Goal: Contribute content: Contribute content

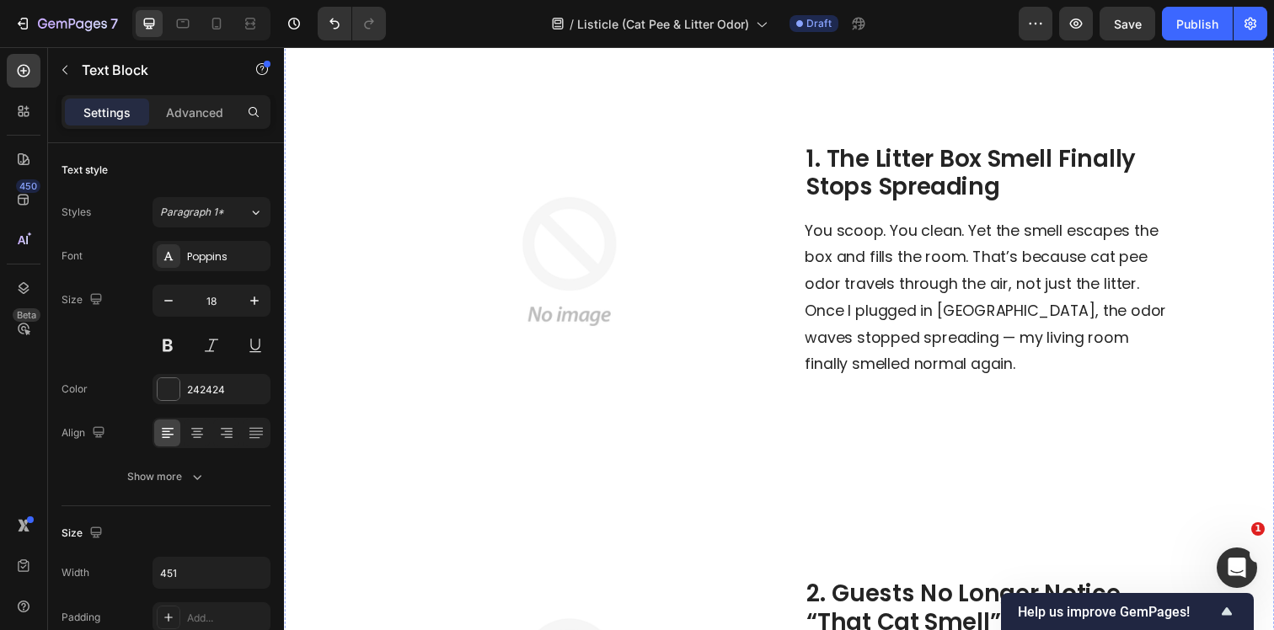
scroll to position [463, 0]
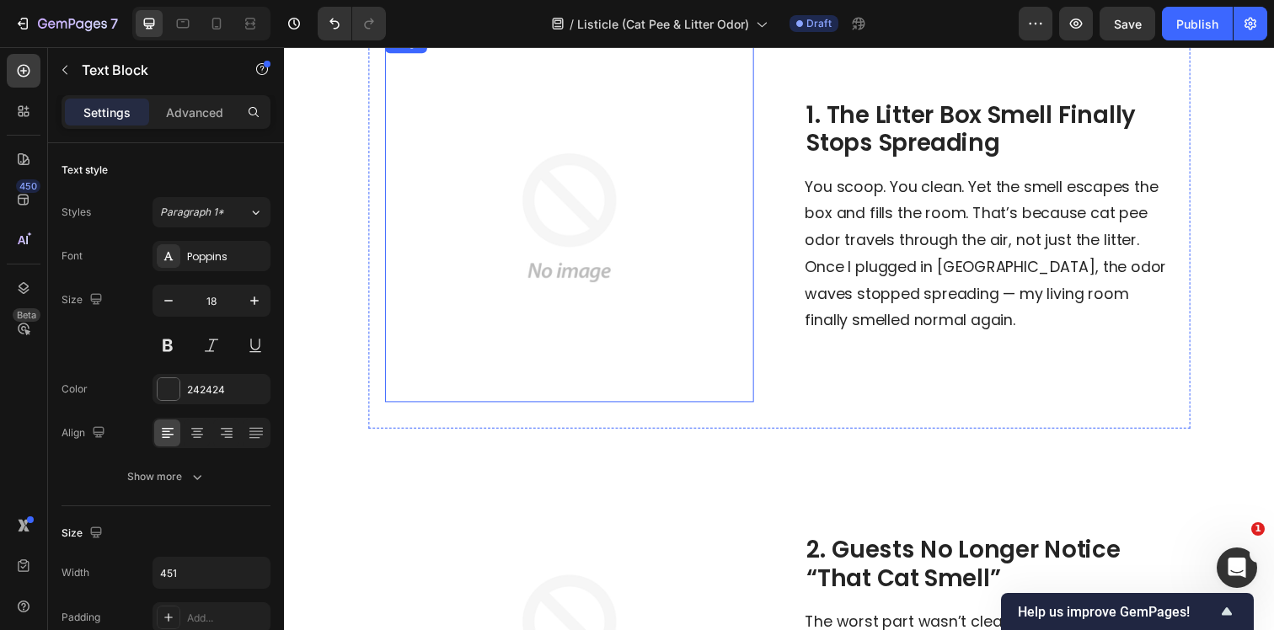
click at [585, 273] on img at bounding box center [575, 221] width 377 height 377
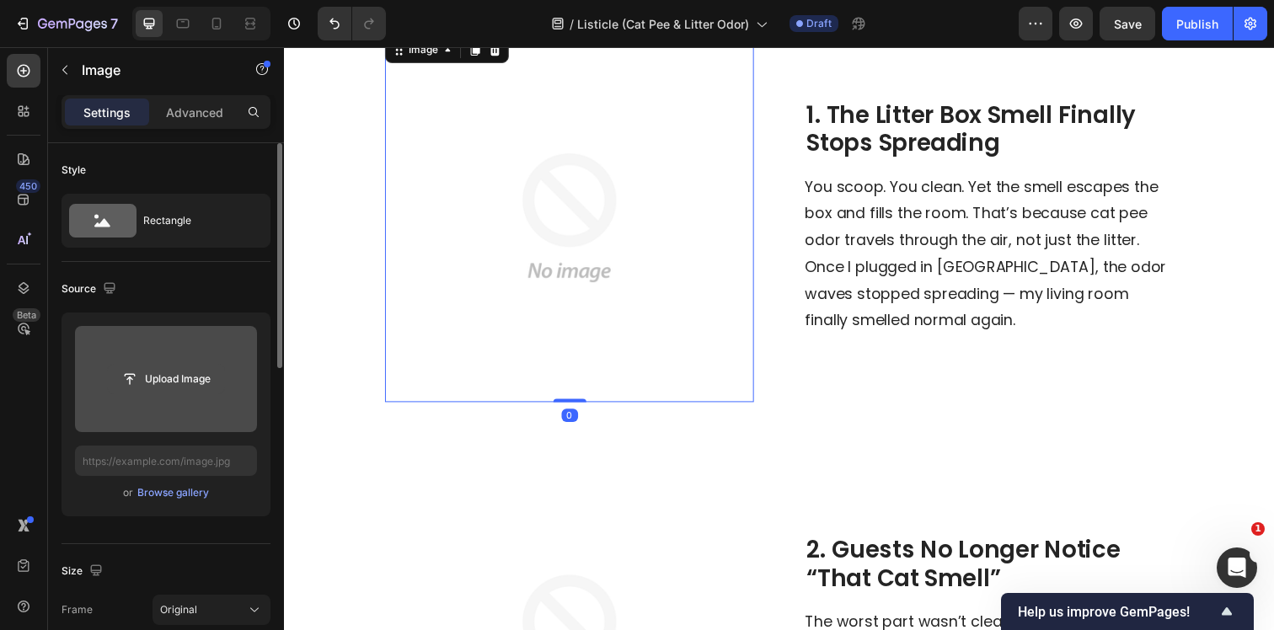
click at [196, 377] on input "file" at bounding box center [166, 379] width 116 height 29
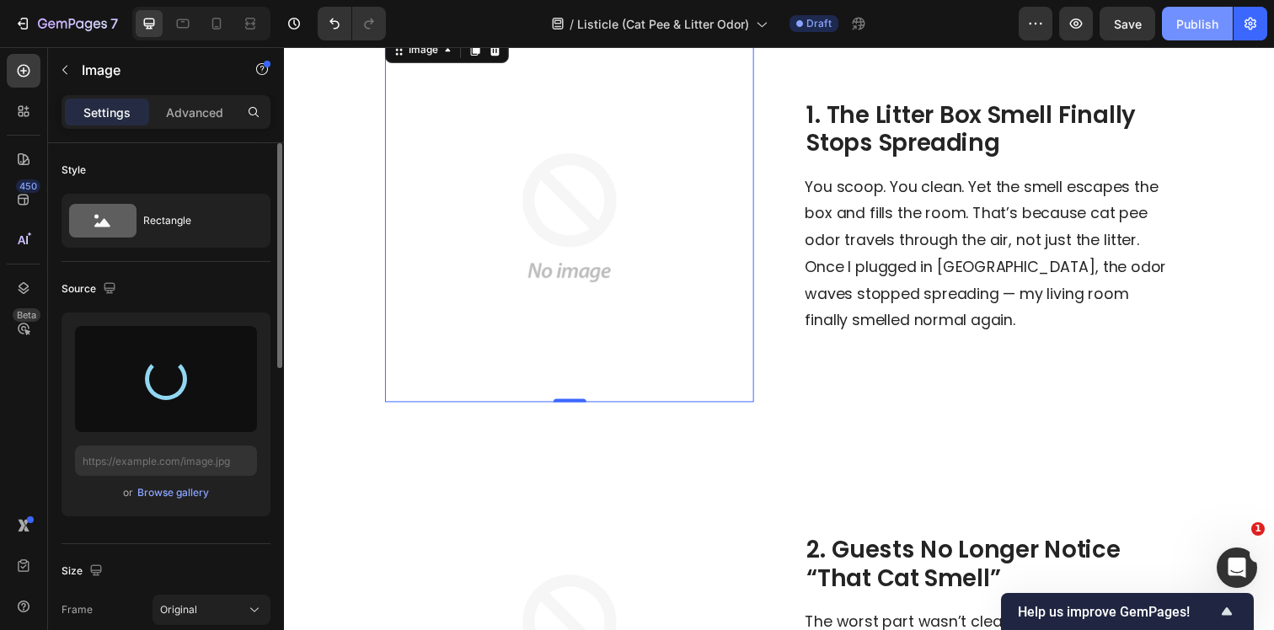
type input "[URL][DOMAIN_NAME]"
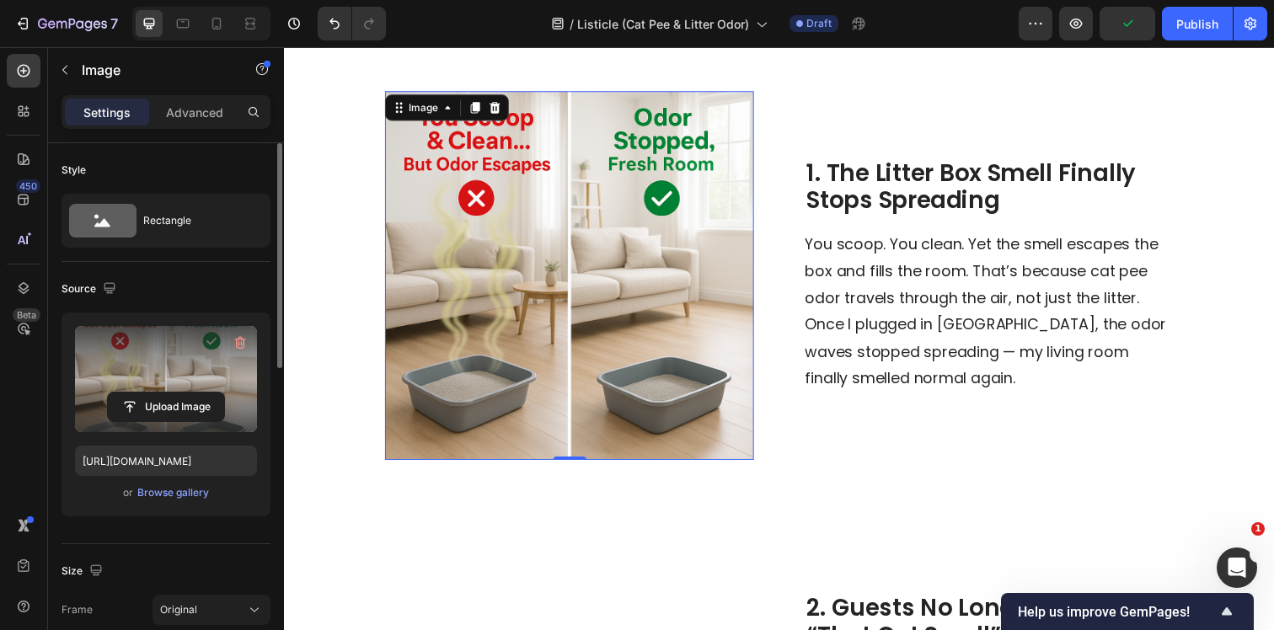
scroll to position [402, 0]
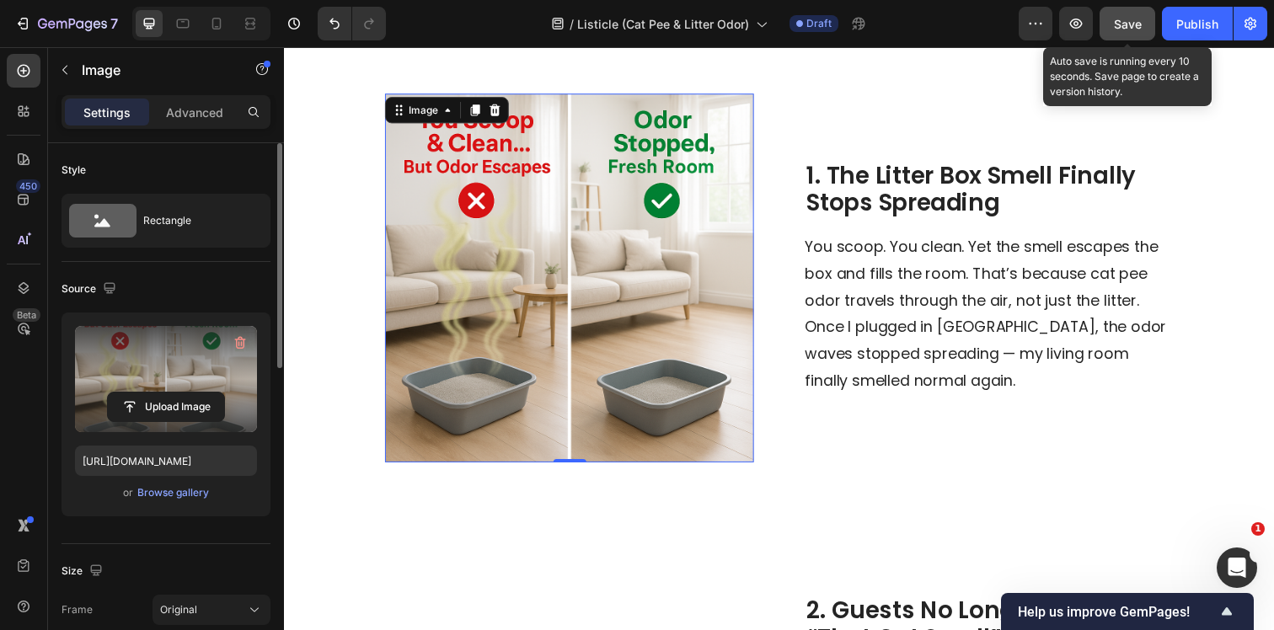
click at [1134, 35] on button "Save" at bounding box center [1127, 24] width 56 height 34
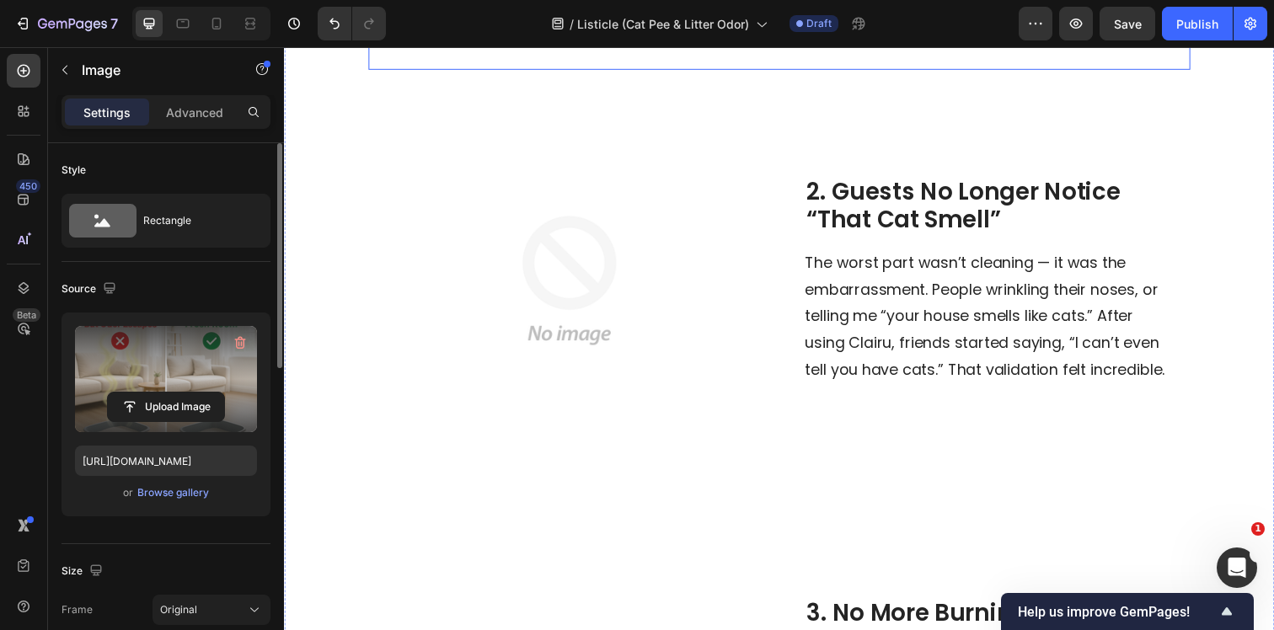
scroll to position [821, 0]
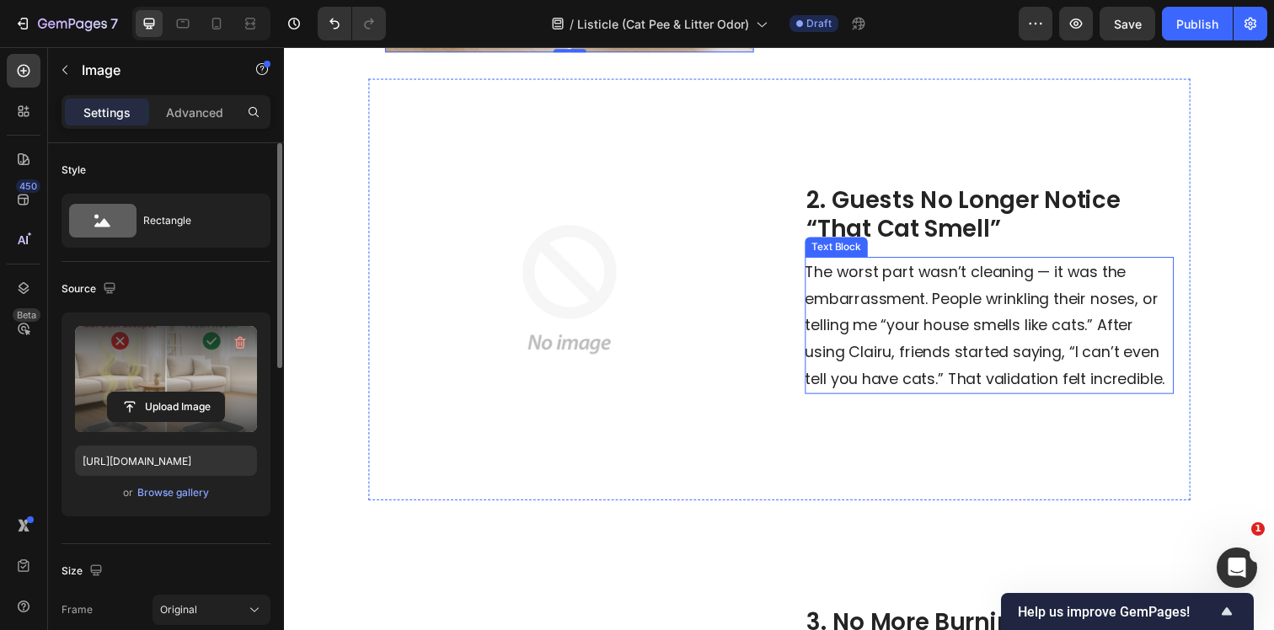
click at [844, 300] on span "The worst part wasn’t cleaning — it was the embarrassment. People wrinkling the…" at bounding box center [998, 330] width 367 height 131
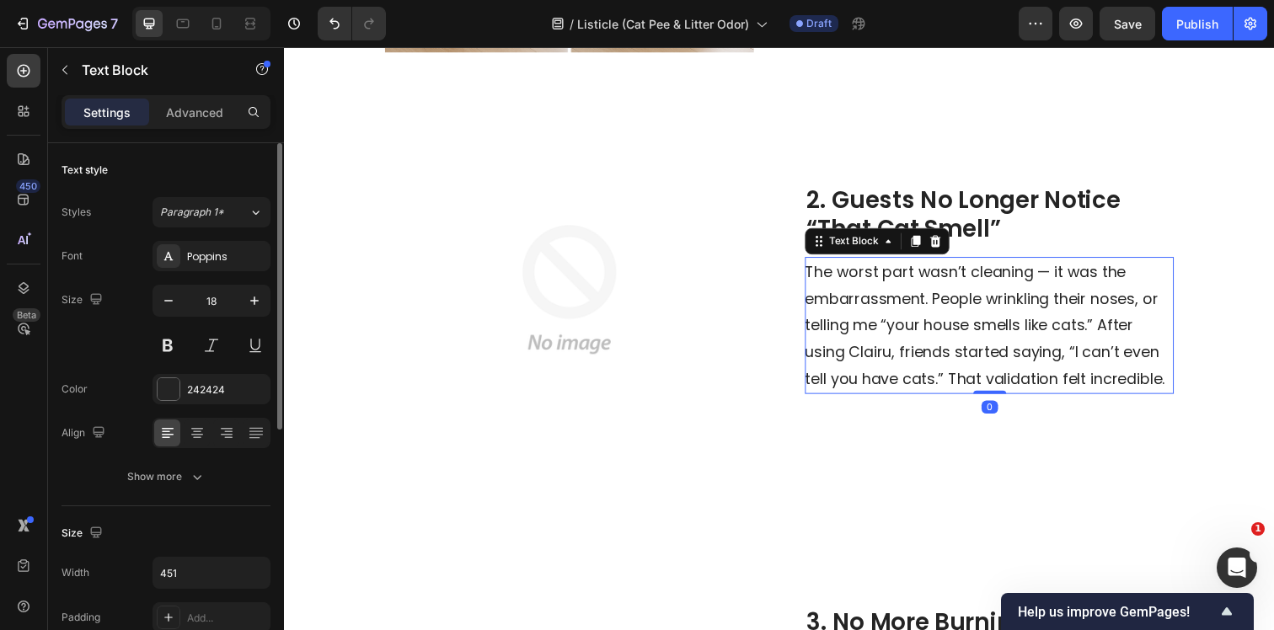
click at [826, 277] on span "The worst part wasn’t cleaning — it was the embarrassment. People wrinkling the…" at bounding box center [998, 330] width 367 height 131
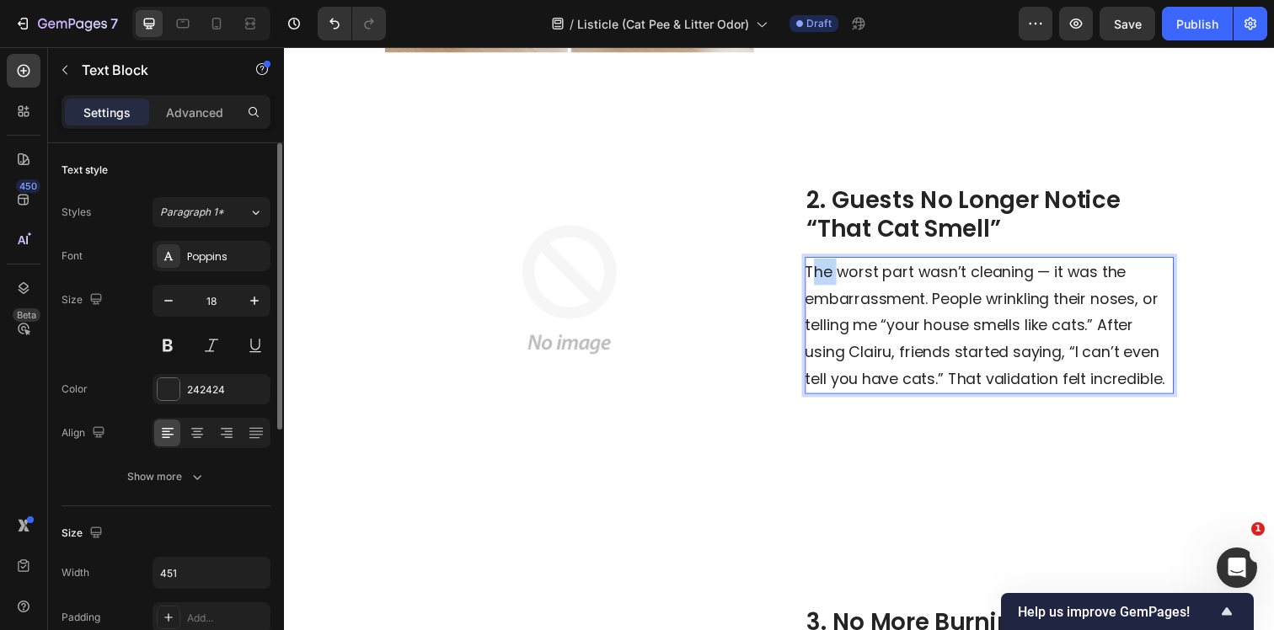
click at [826, 277] on span "The worst part wasn’t cleaning — it was the embarrassment. People wrinkling the…" at bounding box center [998, 330] width 367 height 131
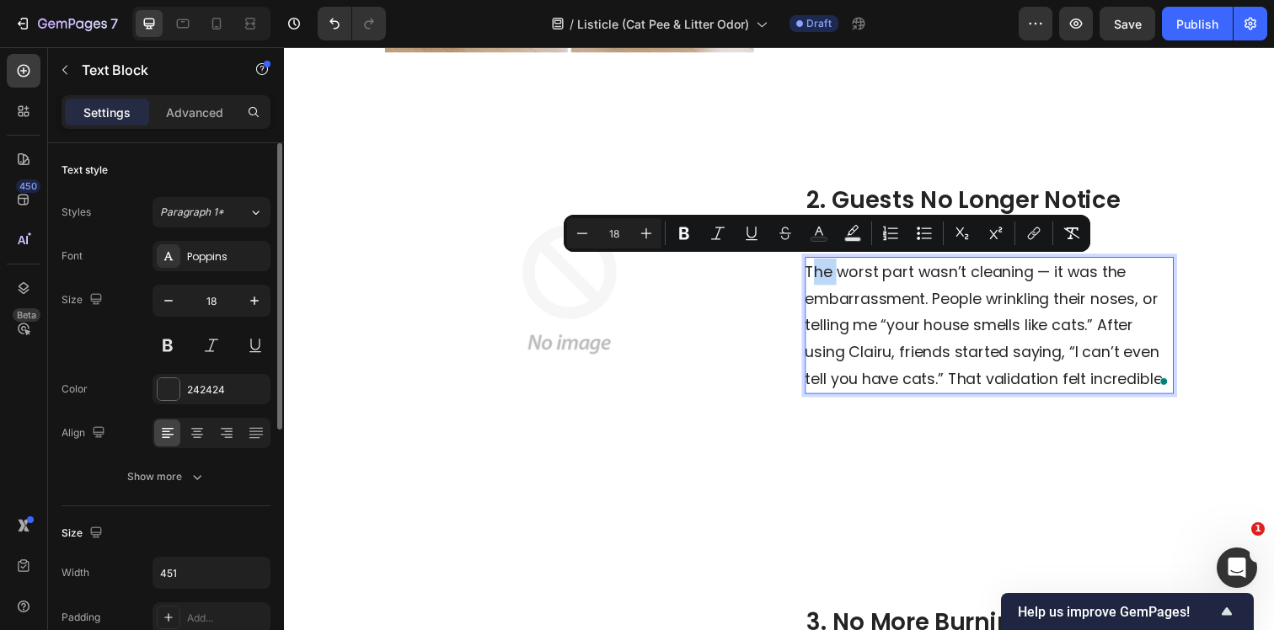
click at [824, 276] on span "The worst part wasn’t cleaning — it was the embarrassment. People wrinkling the…" at bounding box center [998, 330] width 367 height 131
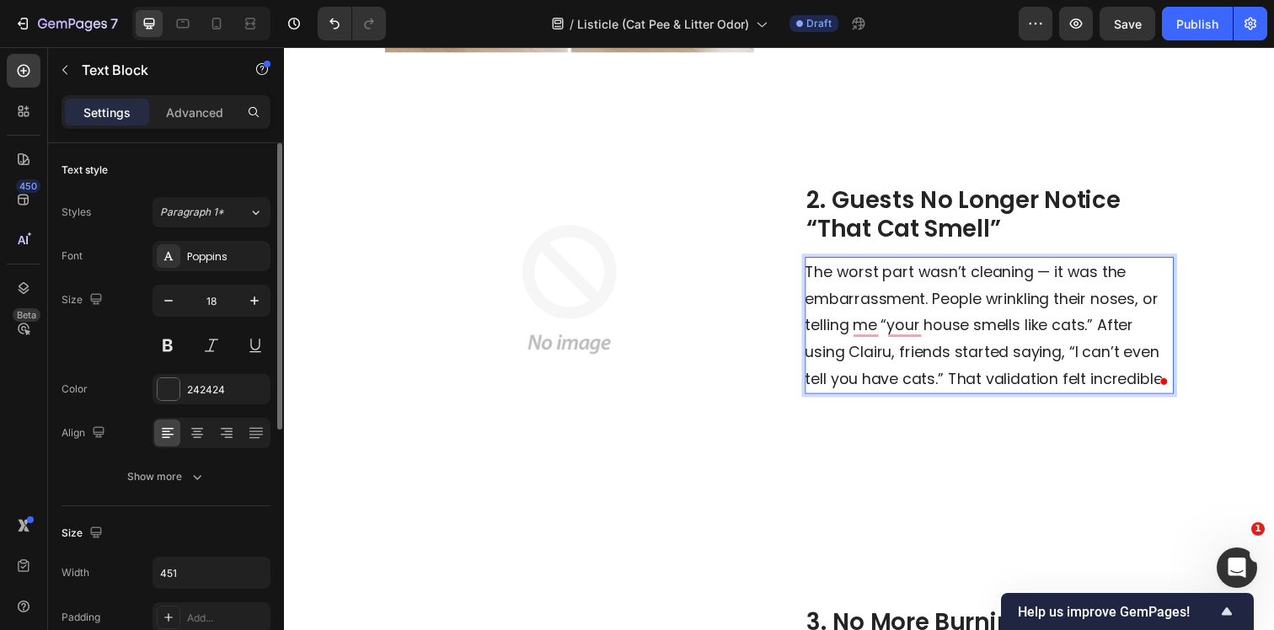
click at [902, 284] on span "The worst part wasn’t cleaning — it was the embarrassment. People wrinkling the…" at bounding box center [998, 330] width 367 height 131
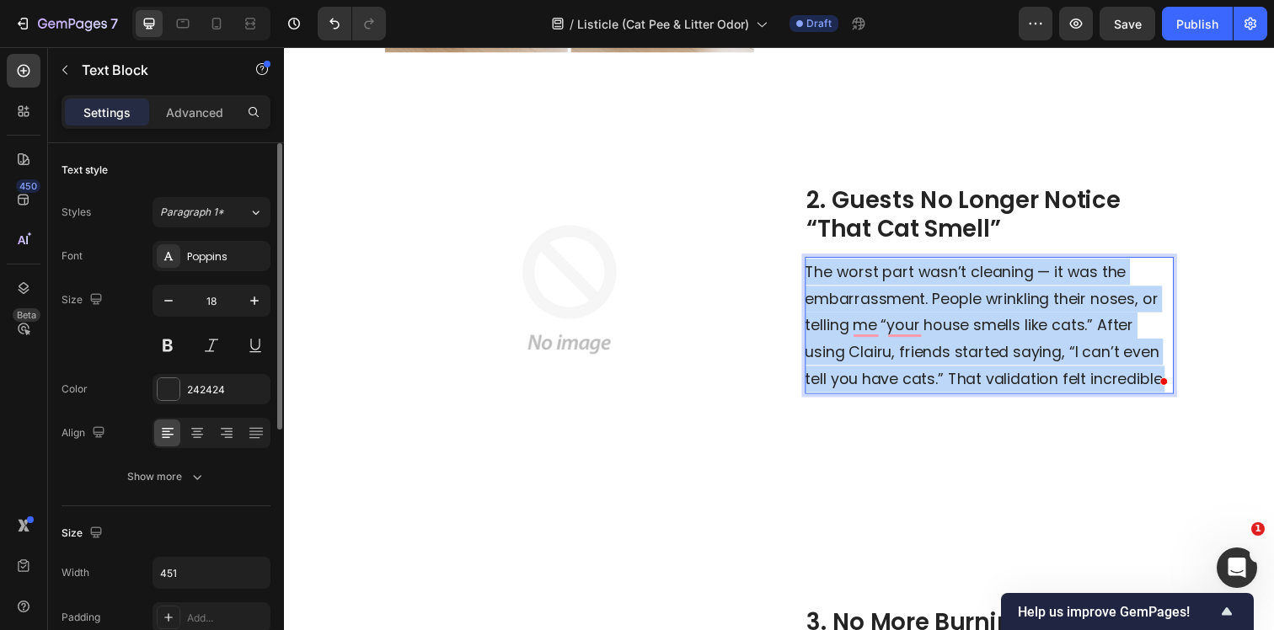
click at [902, 284] on span "The worst part wasn’t cleaning — it was the embarrassment. People wrinkling the…" at bounding box center [998, 330] width 367 height 131
copy span "The worst part wasn’t cleaning — it was the embarrassment. People wrinkling the…"
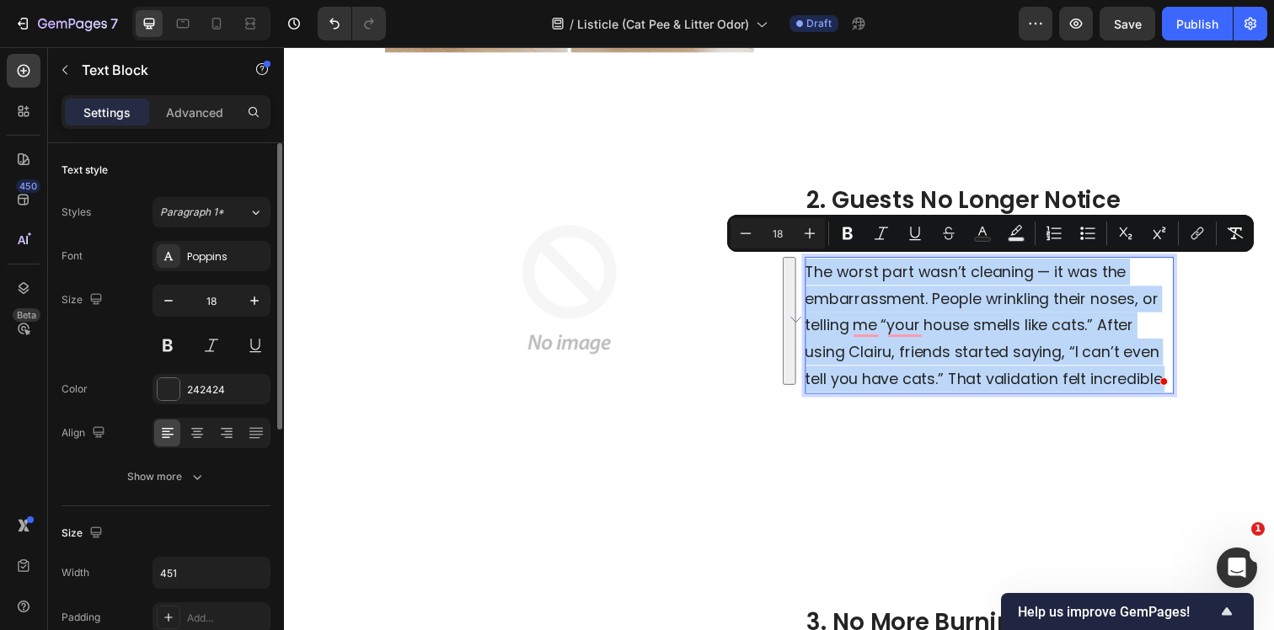
click at [892, 350] on span "The worst part wasn’t cleaning — it was the embarrassment. People wrinkling the…" at bounding box center [998, 330] width 367 height 131
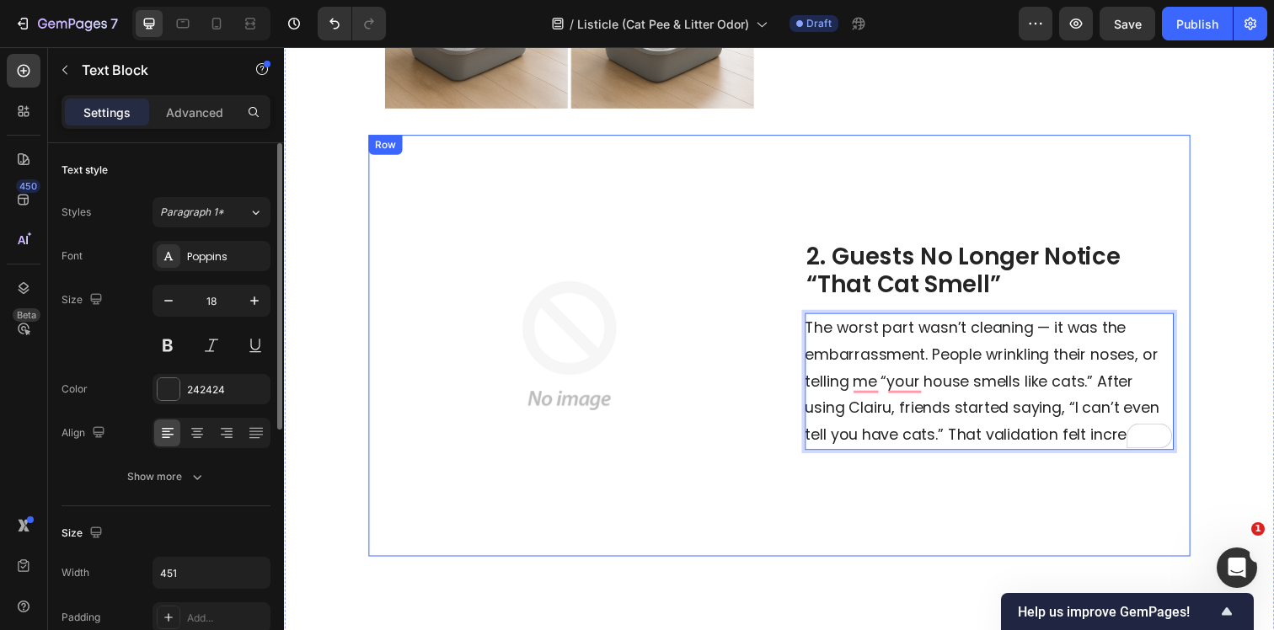
scroll to position [788, 0]
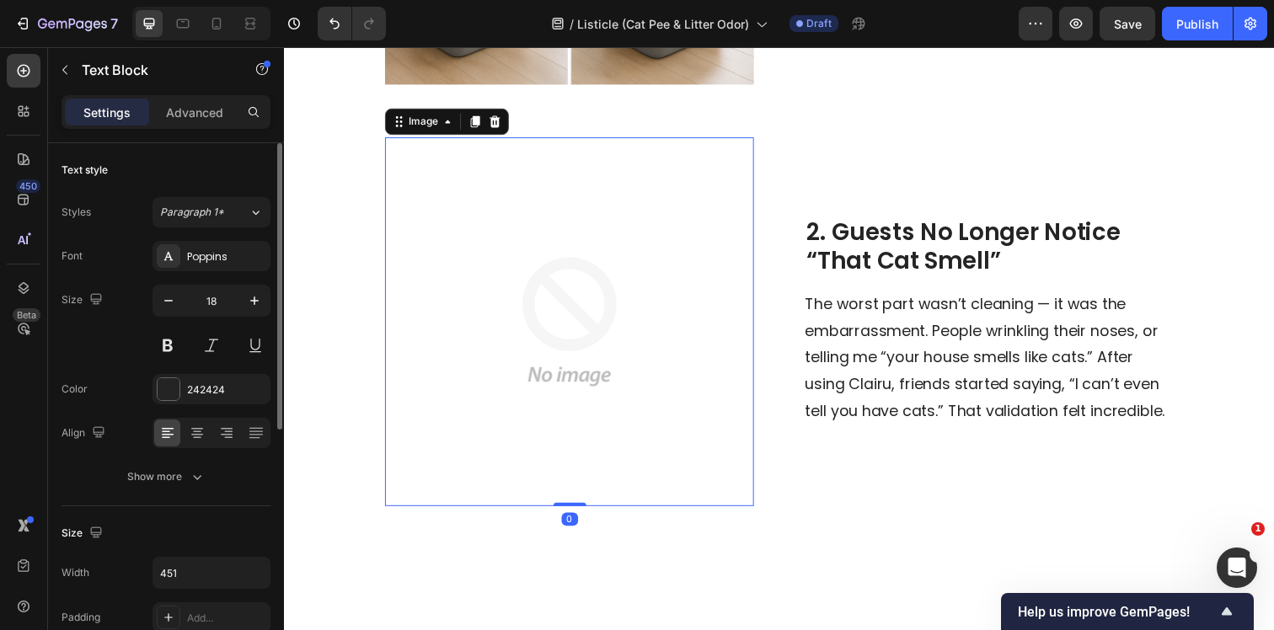
click at [530, 305] on img at bounding box center [575, 327] width 377 height 377
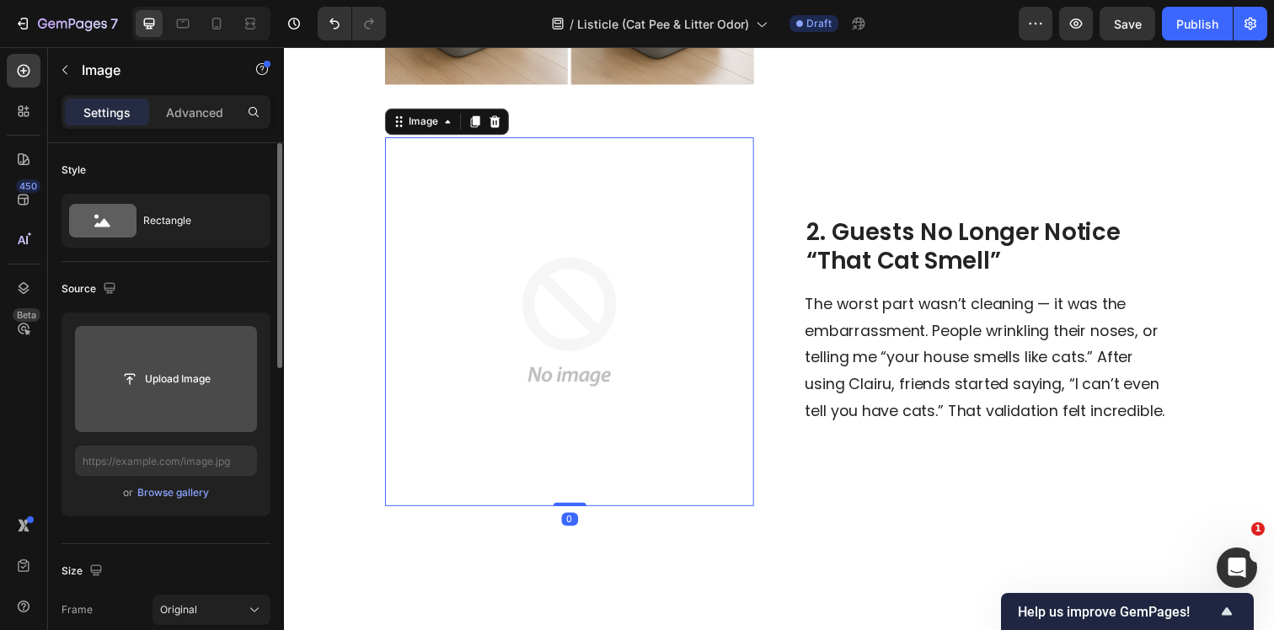
click at [188, 372] on input "file" at bounding box center [166, 379] width 116 height 29
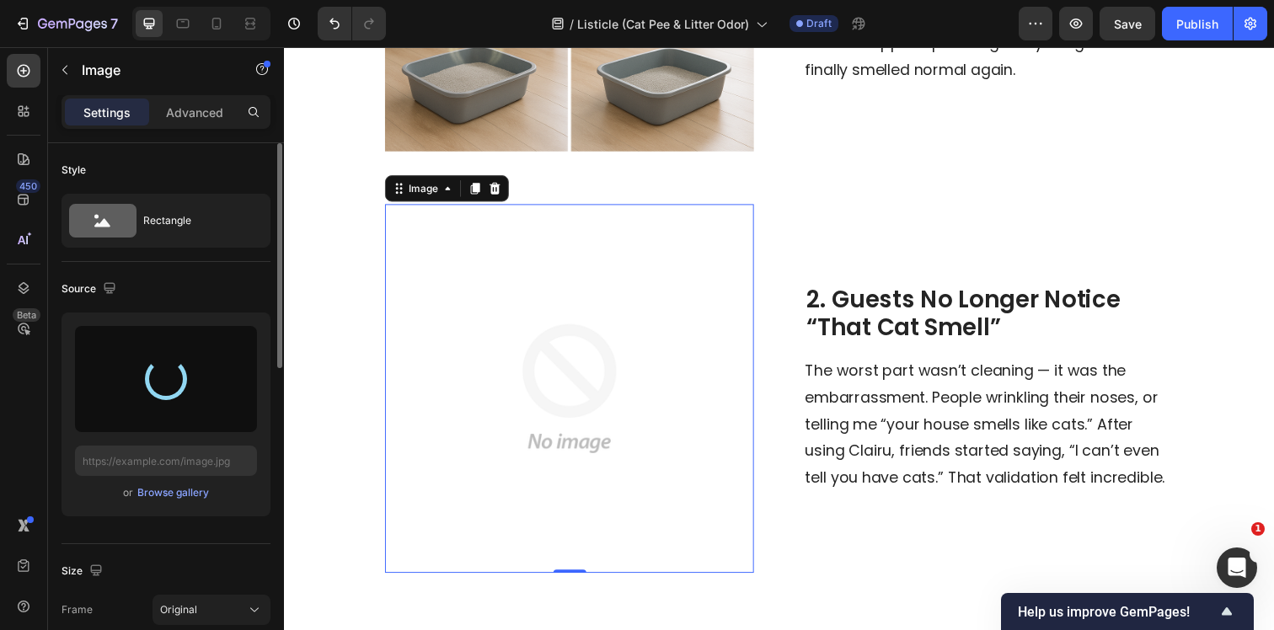
scroll to position [769, 0]
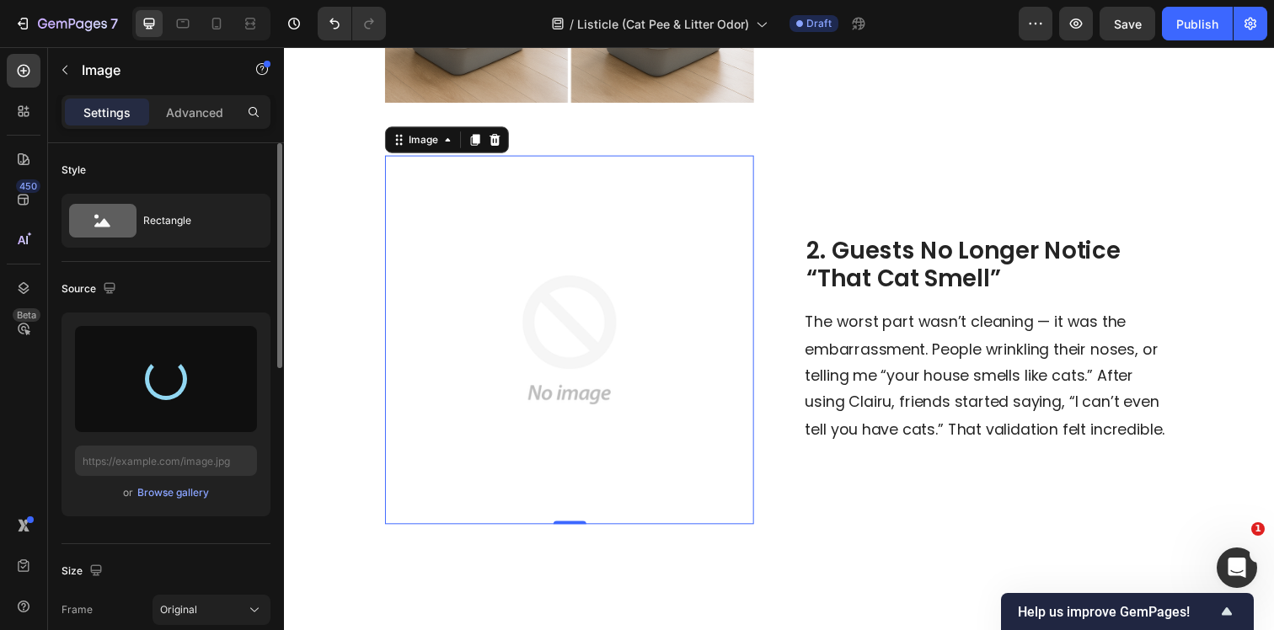
type input "[URL][DOMAIN_NAME]"
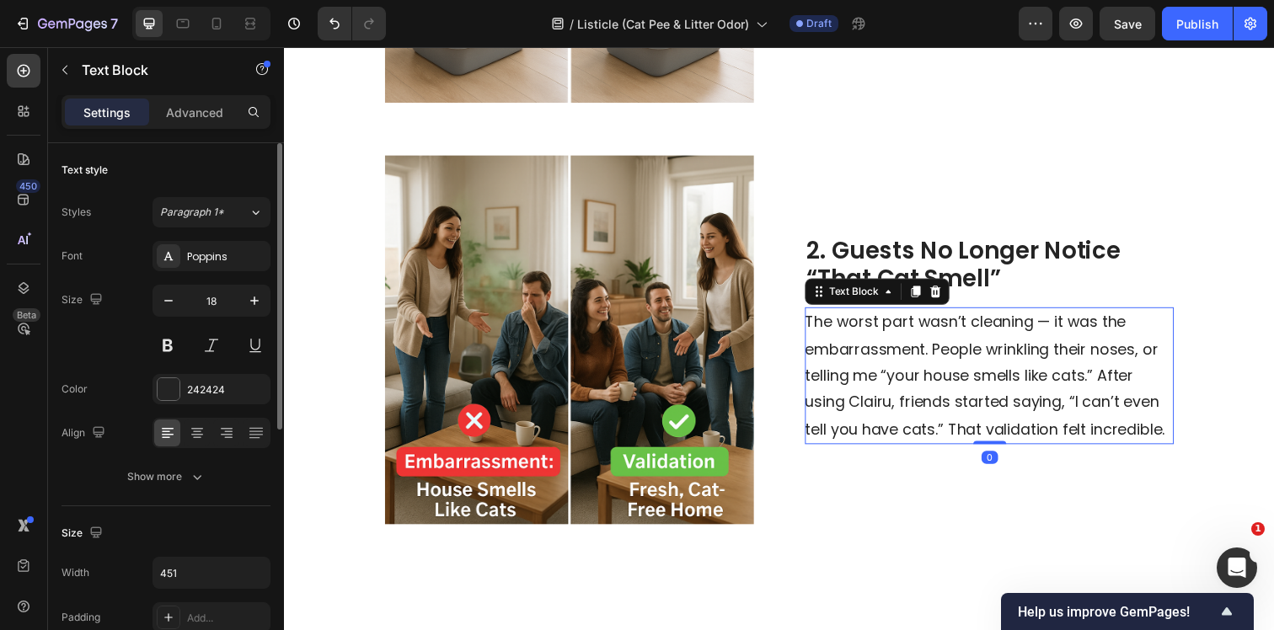
click at [1115, 382] on span "The worst part wasn’t cleaning — it was the embarrassment. People wrinkling the…" at bounding box center [998, 382] width 367 height 131
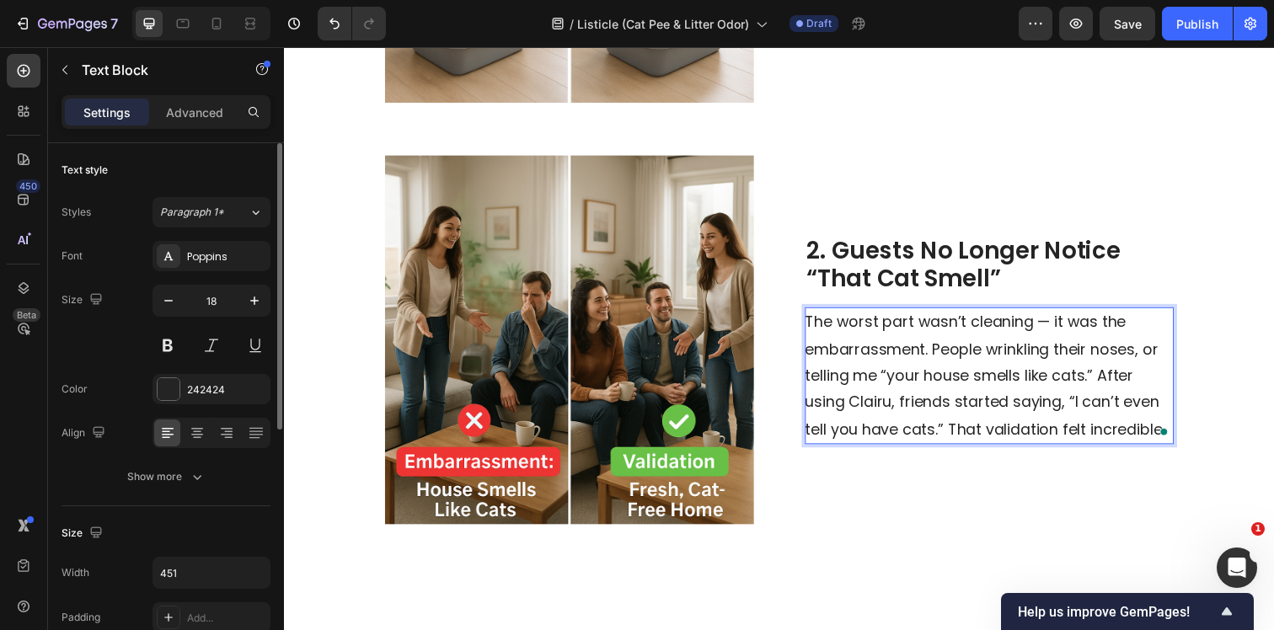
click at [1115, 379] on span "The worst part wasn’t cleaning — it was the embarrassment. People wrinkling the…" at bounding box center [998, 382] width 367 height 131
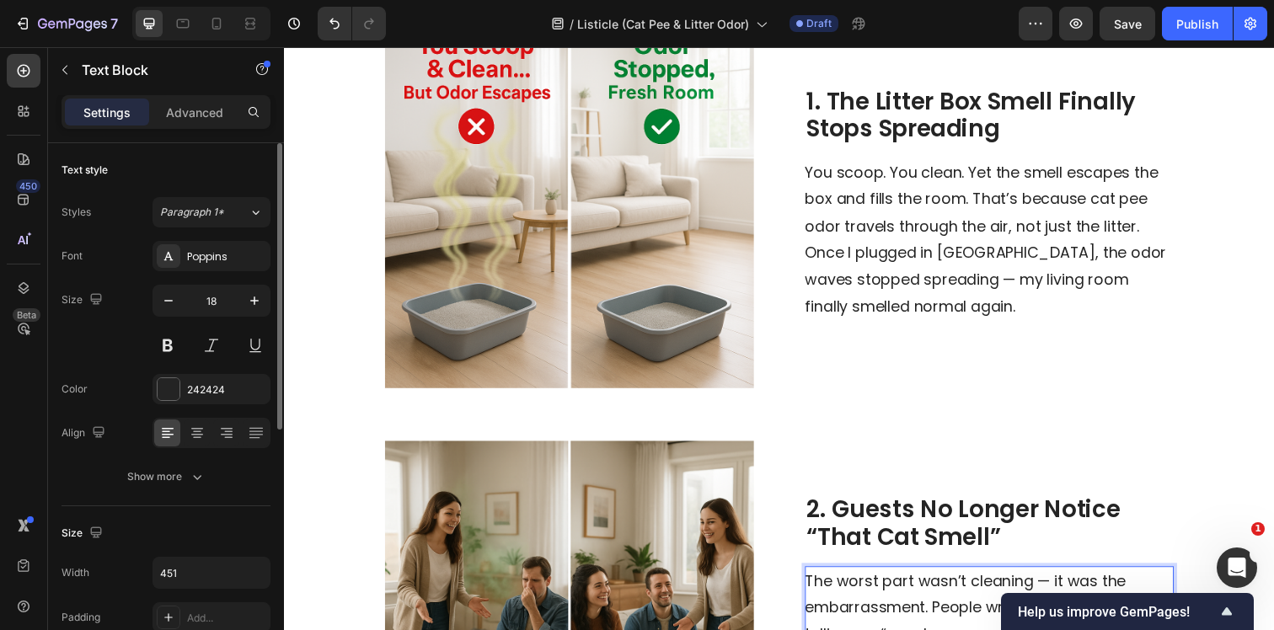
scroll to position [473, 0]
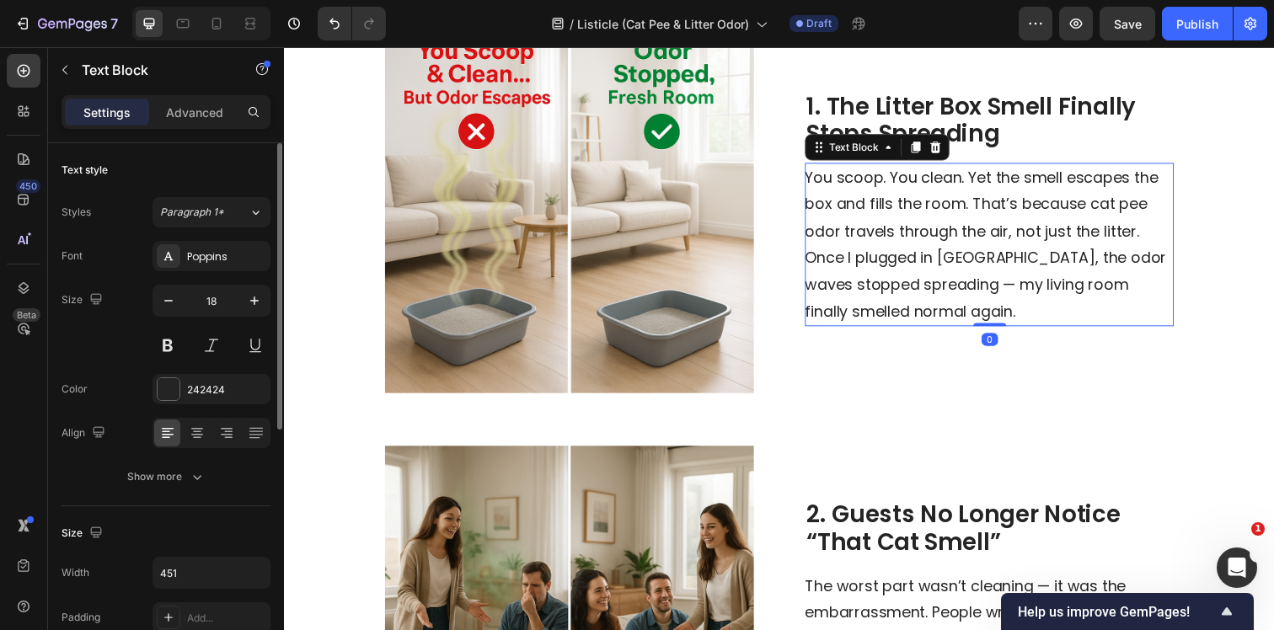
click at [831, 260] on span "You scoop. You clean. Yet the smell escapes the box and fills the room. That’s …" at bounding box center [999, 248] width 369 height 158
click at [817, 259] on span "You scoop. You clean. Yet the smell escapes the box and fills the room. That’s …" at bounding box center [999, 248] width 369 height 158
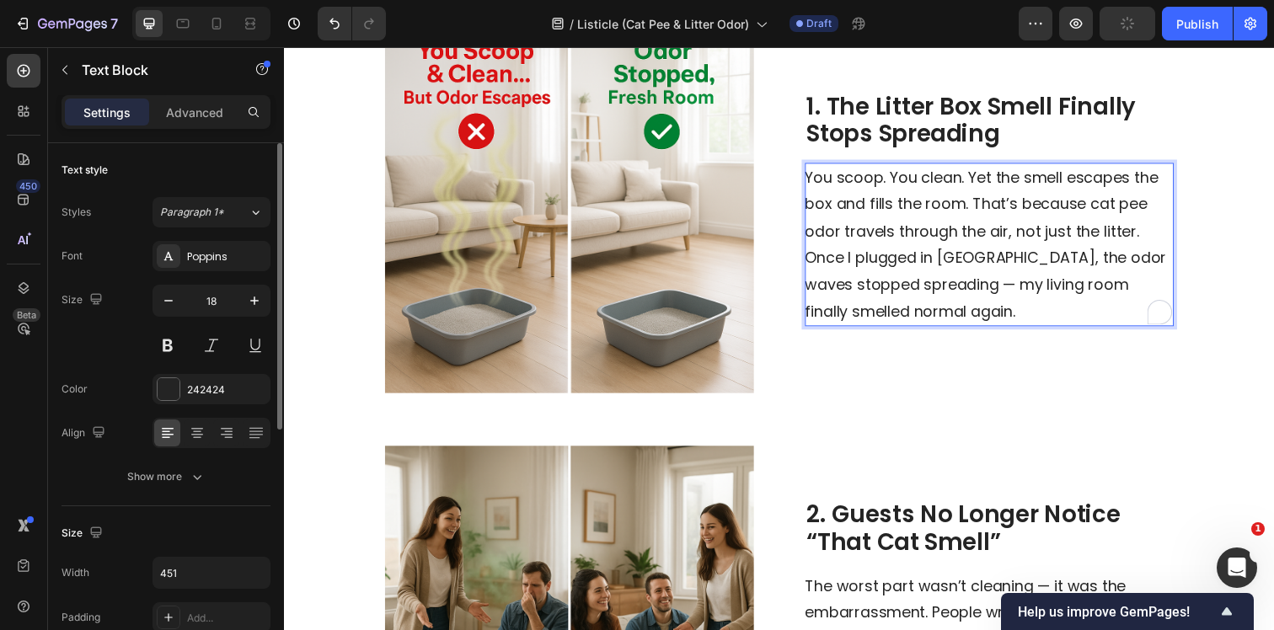
click at [819, 259] on span "You scoop. You clean. Yet the smell escapes the box and fills the room. That’s …" at bounding box center [999, 248] width 369 height 158
click at [817, 259] on span "You scoop. You clean. Yet the smell escapes the box and fills the room. That’s …" at bounding box center [999, 248] width 369 height 158
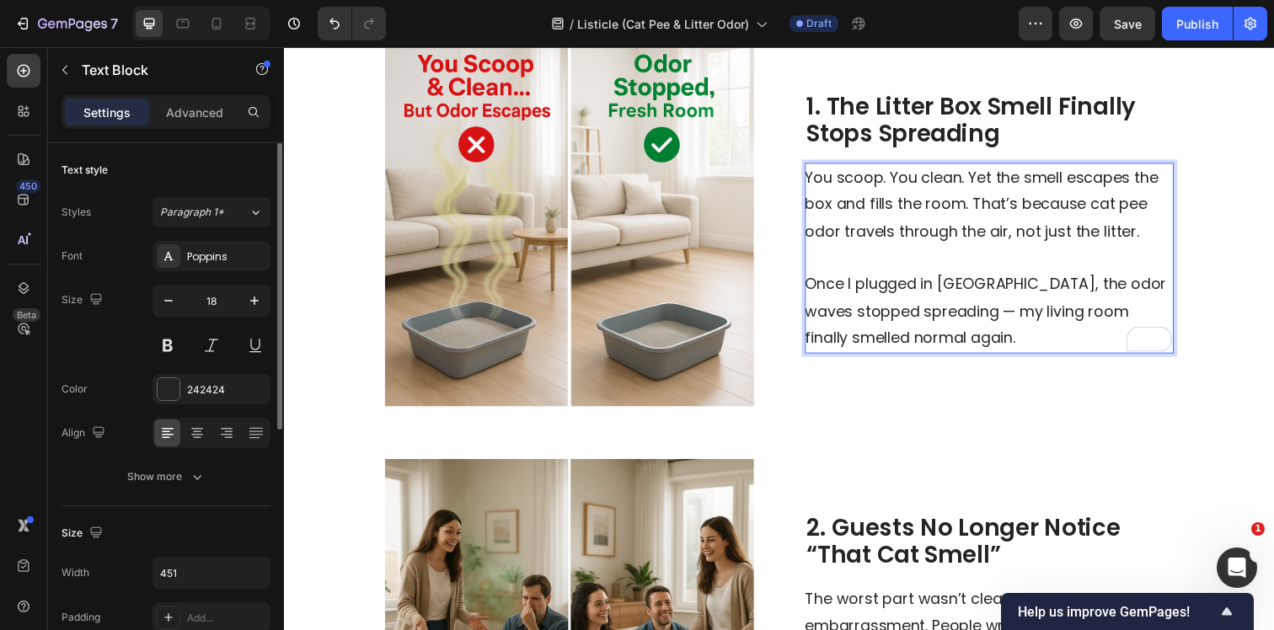
scroll to position [502, 0]
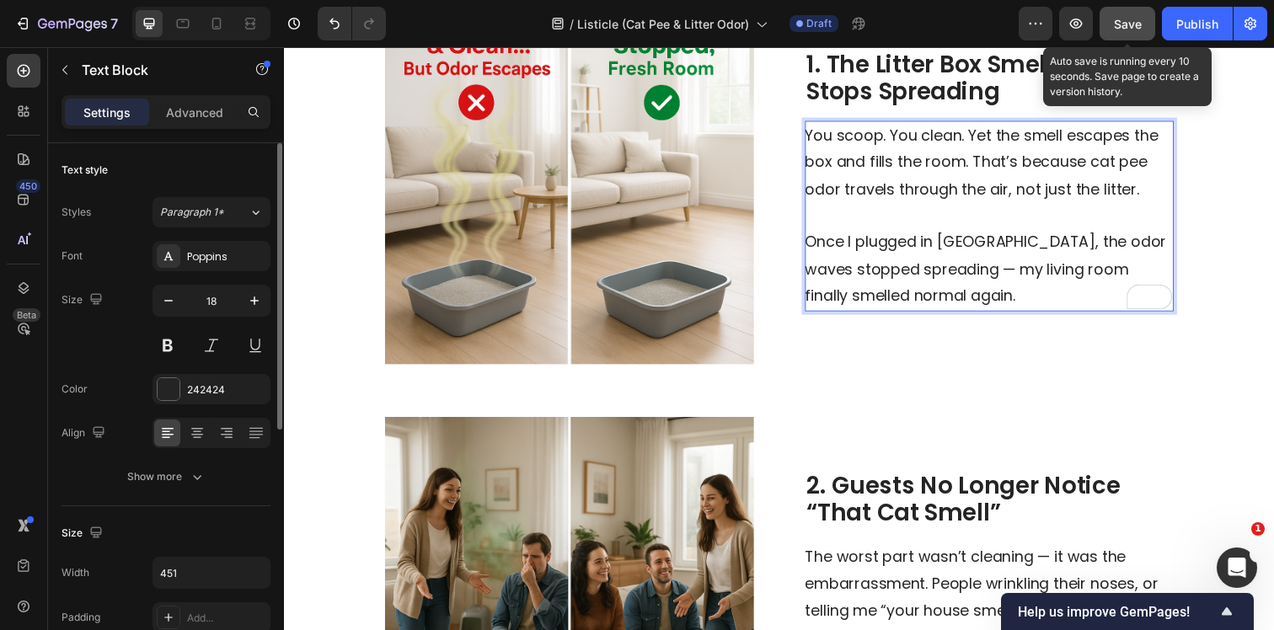
click at [1136, 30] on div "Save" at bounding box center [1128, 24] width 28 height 18
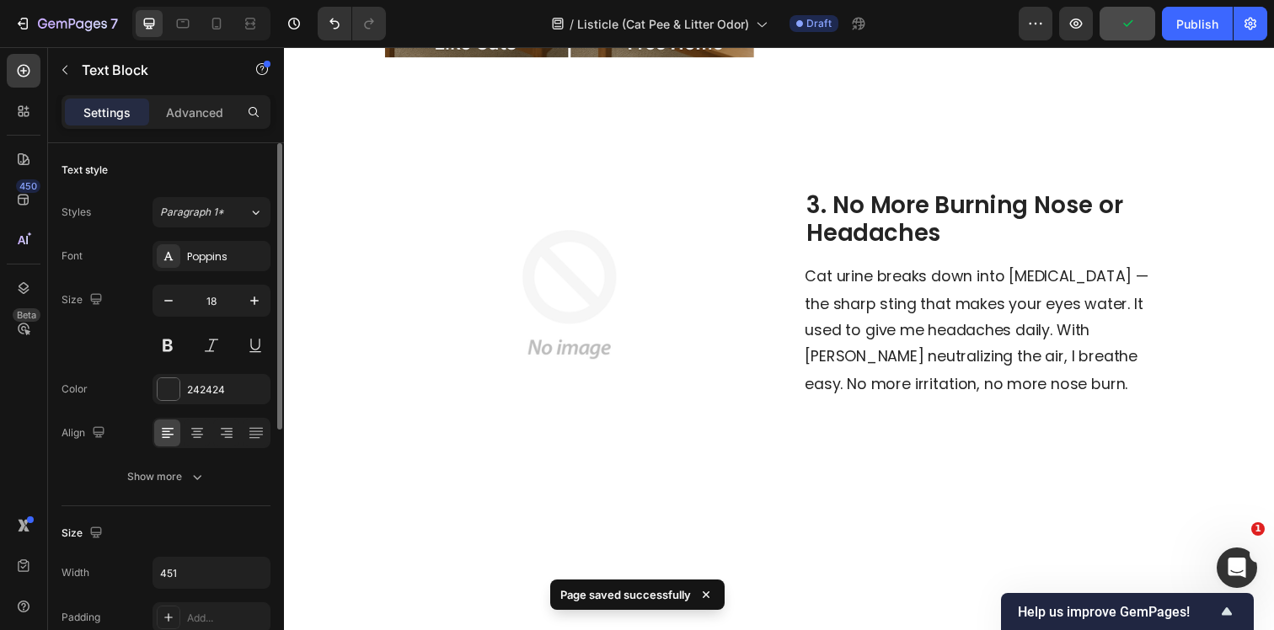
scroll to position [1266, 0]
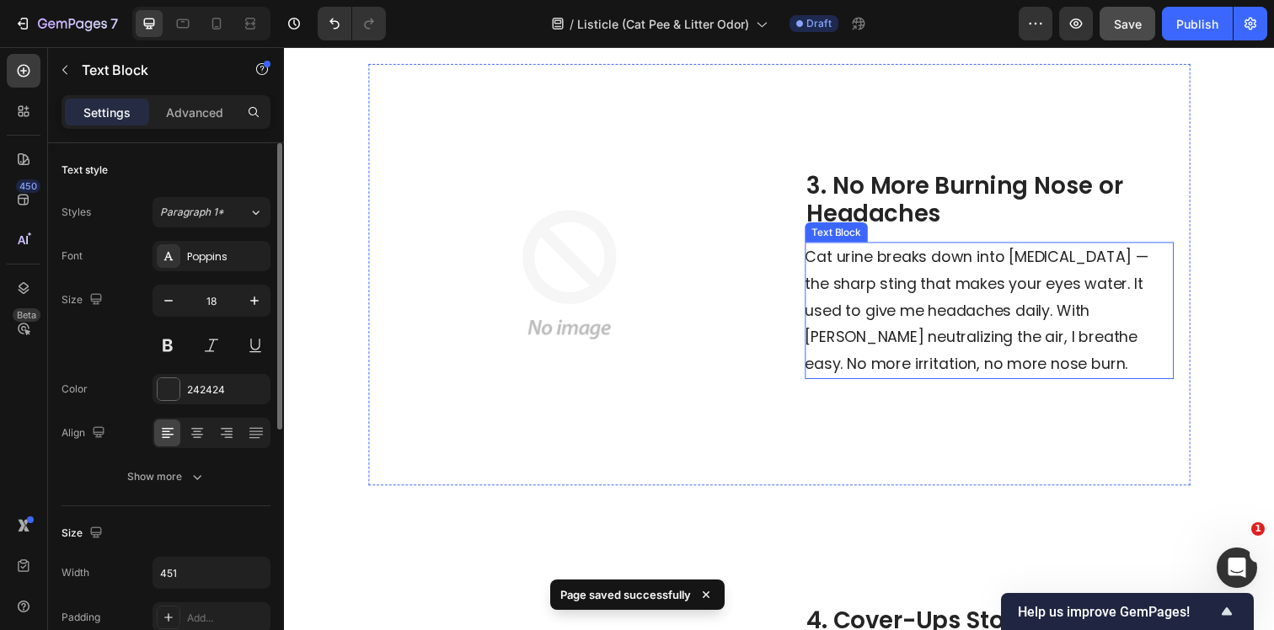
click at [861, 284] on span "Cat urine breaks down into [MEDICAL_DATA] — the sharp sting that makes your eye…" at bounding box center [990, 315] width 350 height 131
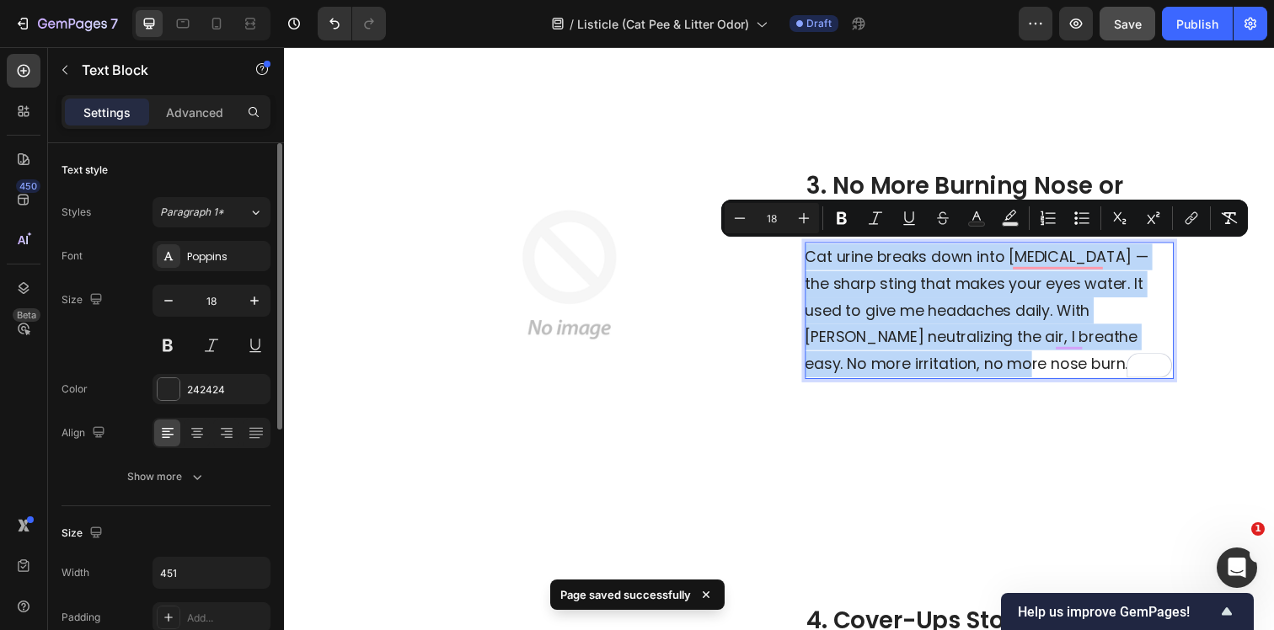
copy span "Cat urine breaks down into [MEDICAL_DATA] — the sharp sting that makes your eye…"
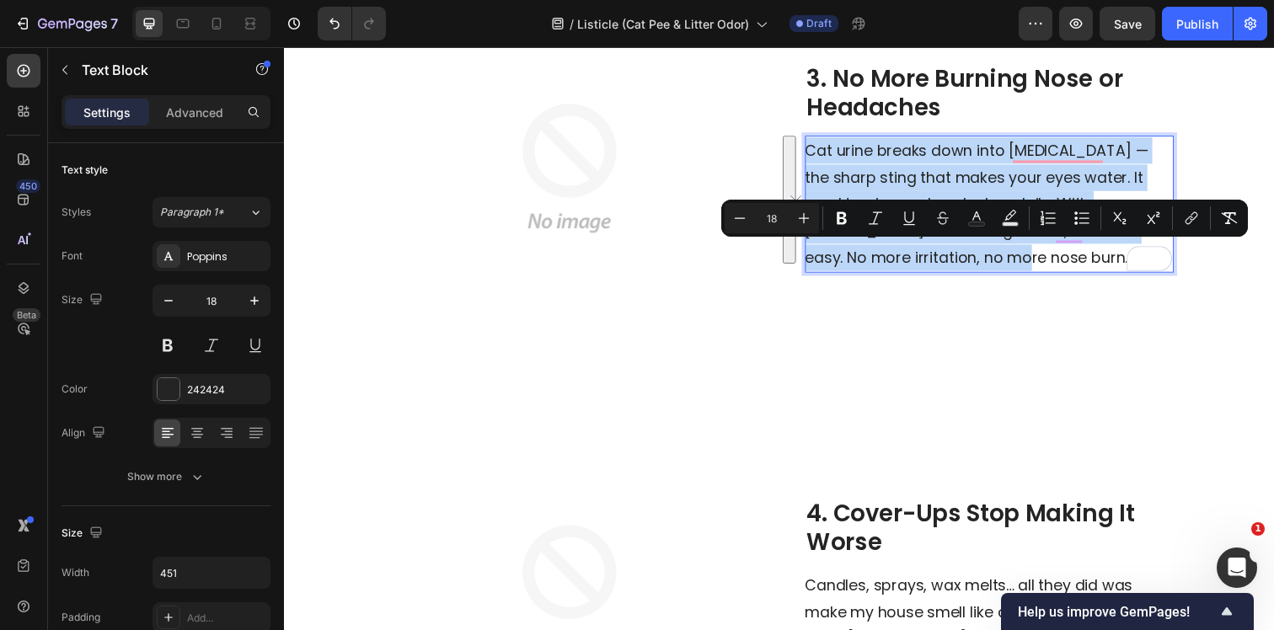
click at [1037, 272] on span "Cat urine breaks down into ammonia — the sharp sting that makes your eyes water…" at bounding box center [990, 207] width 350 height 131
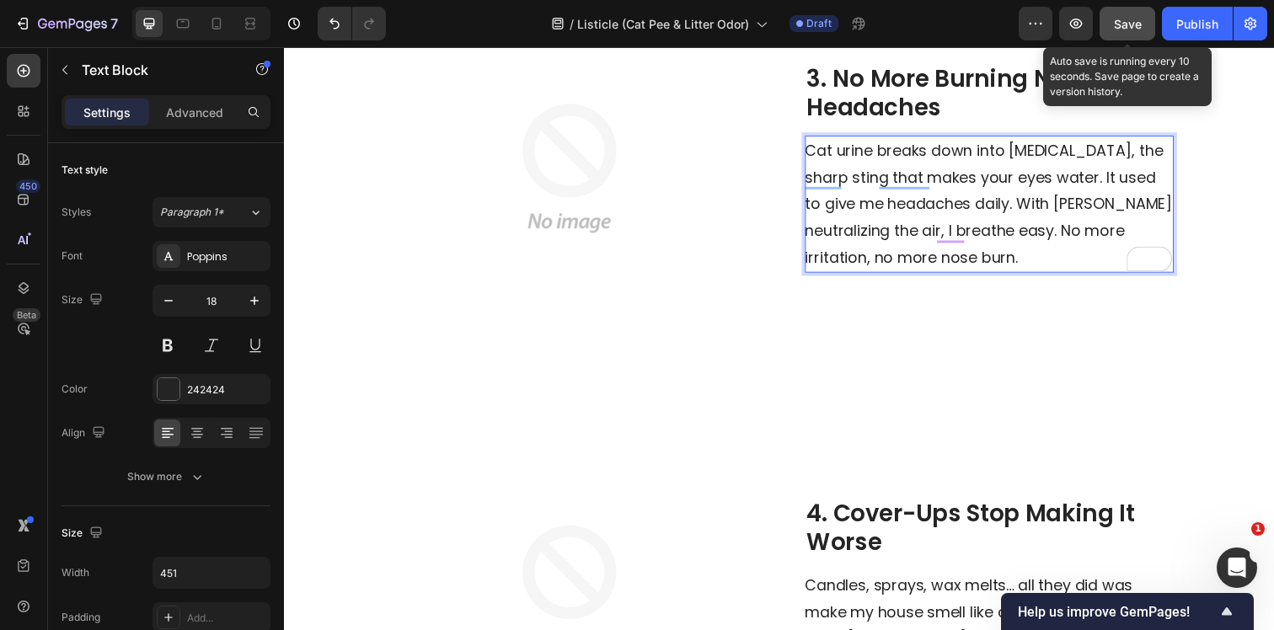
click at [1134, 20] on span "Save" at bounding box center [1128, 24] width 28 height 14
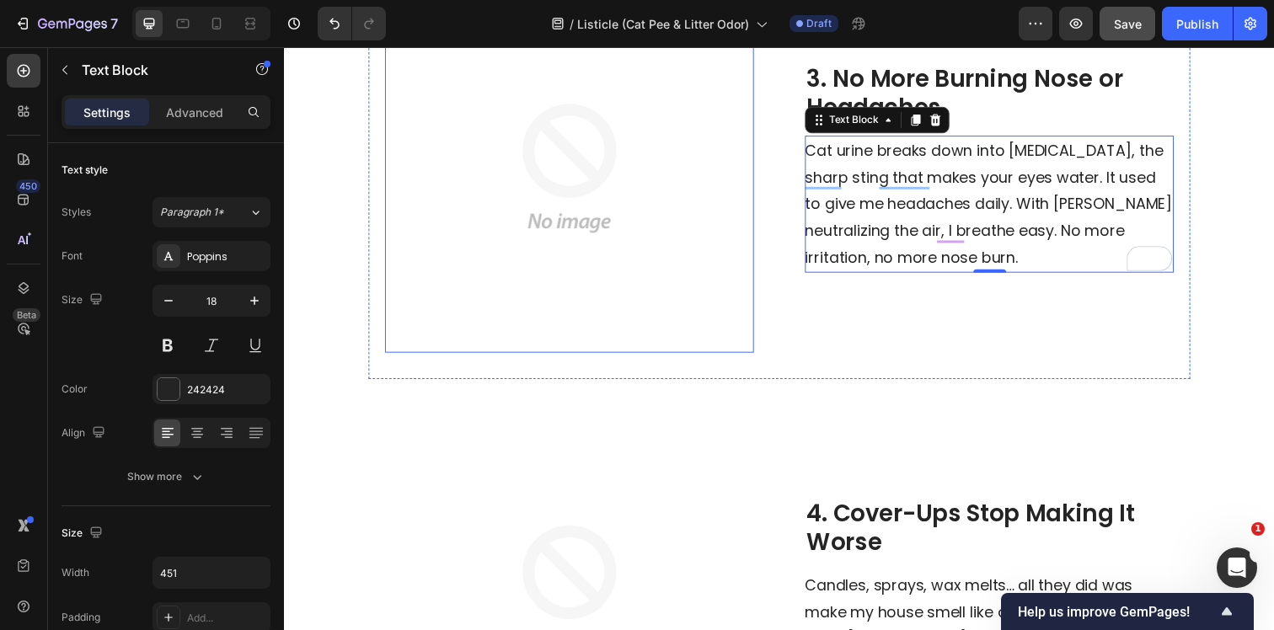
click at [529, 184] on img at bounding box center [575, 170] width 377 height 377
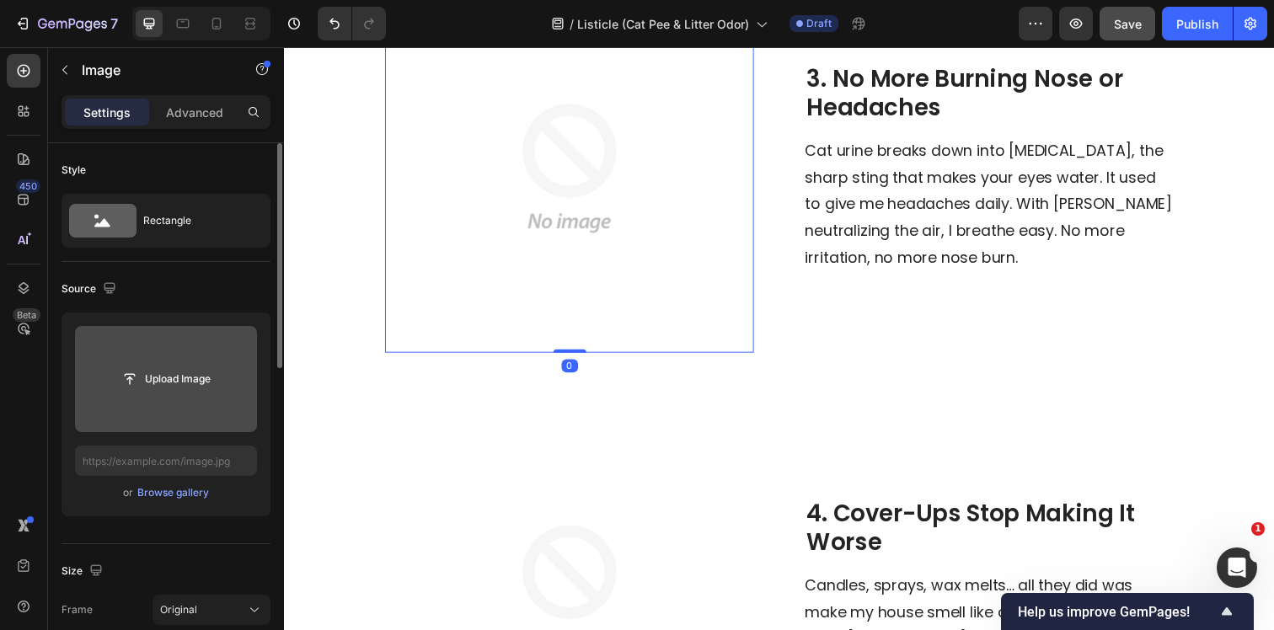
click at [158, 368] on input "file" at bounding box center [166, 379] width 116 height 29
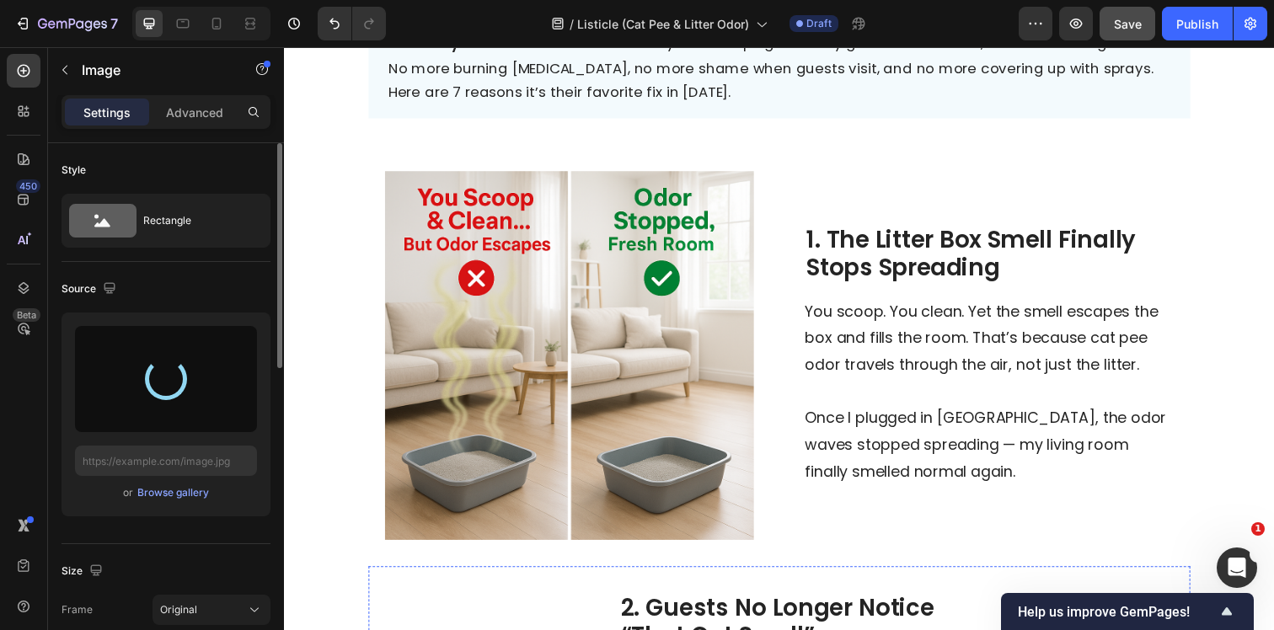
type input "https://cdn.shopify.com/s/files/1/0596/9153/2358/files/gempages_549795869793190…"
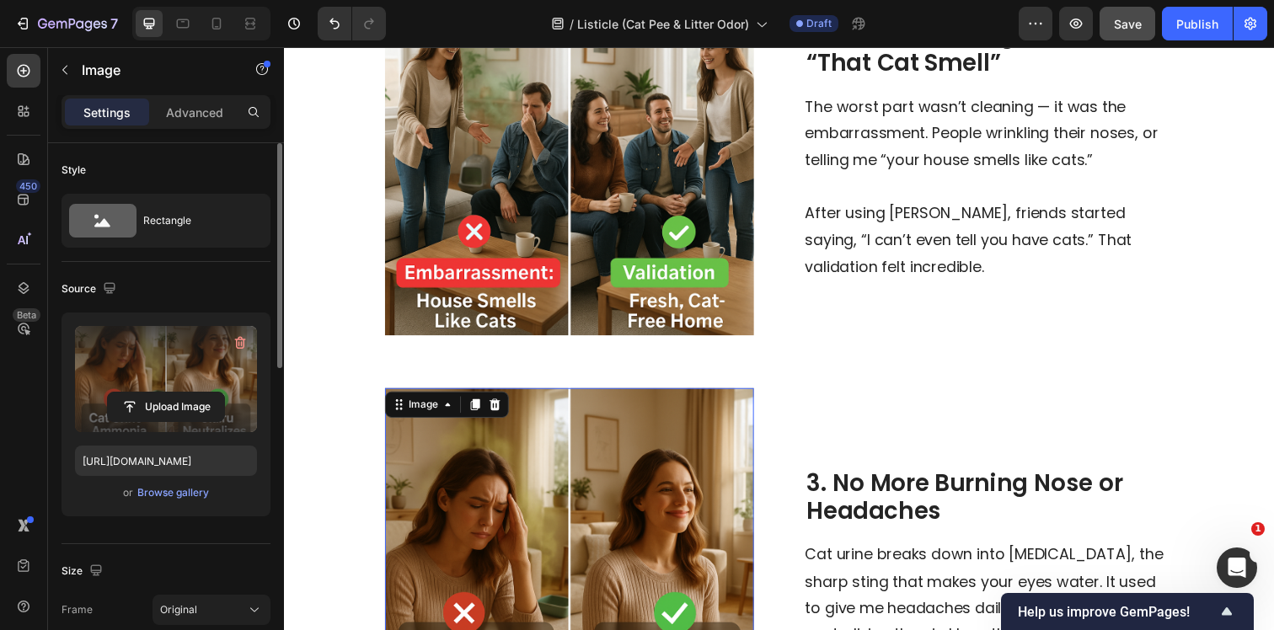
scroll to position [1128, 0]
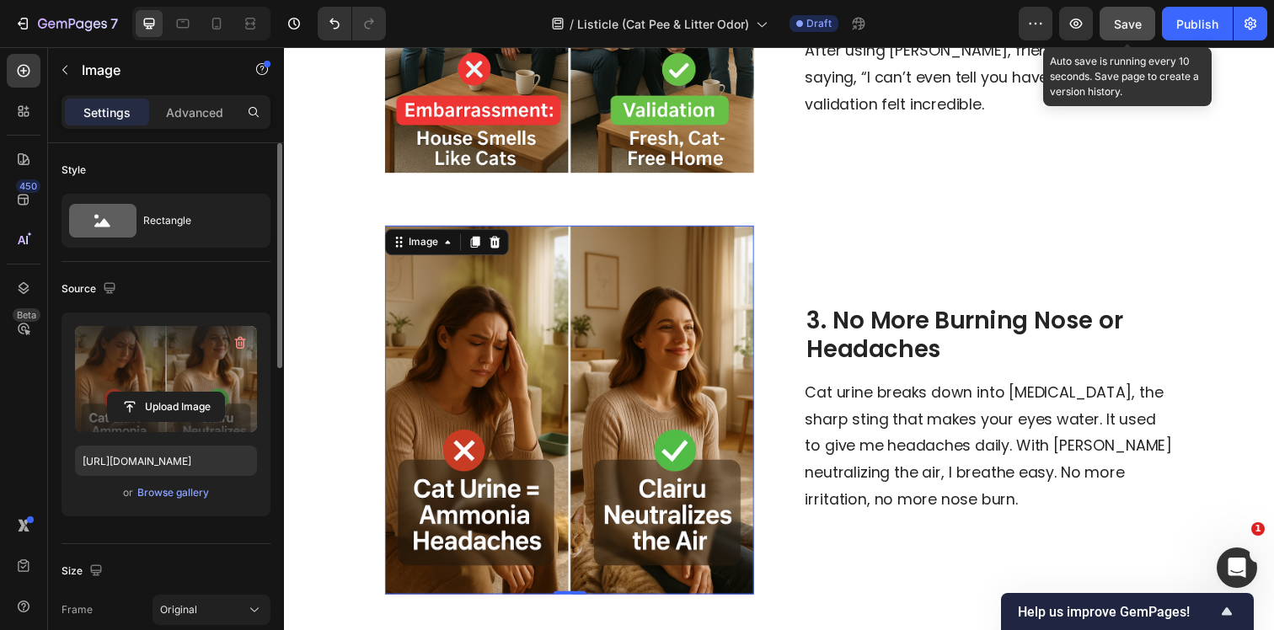
click at [1131, 24] on span "Save" at bounding box center [1128, 24] width 28 height 14
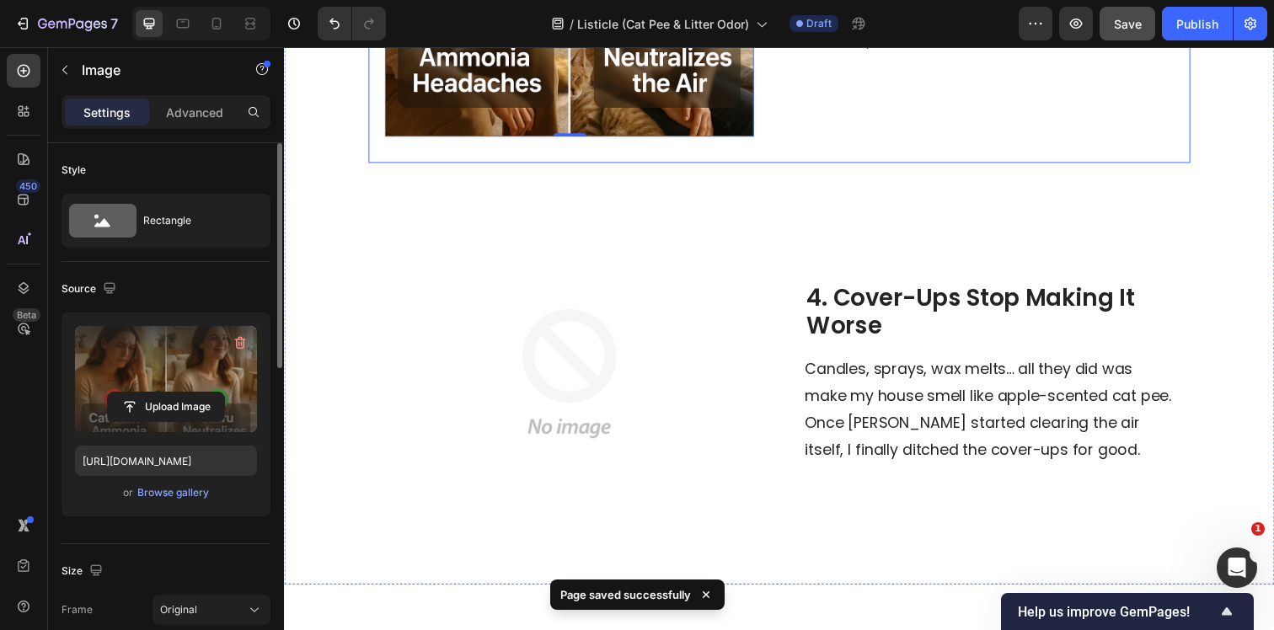
scroll to position [1611, 0]
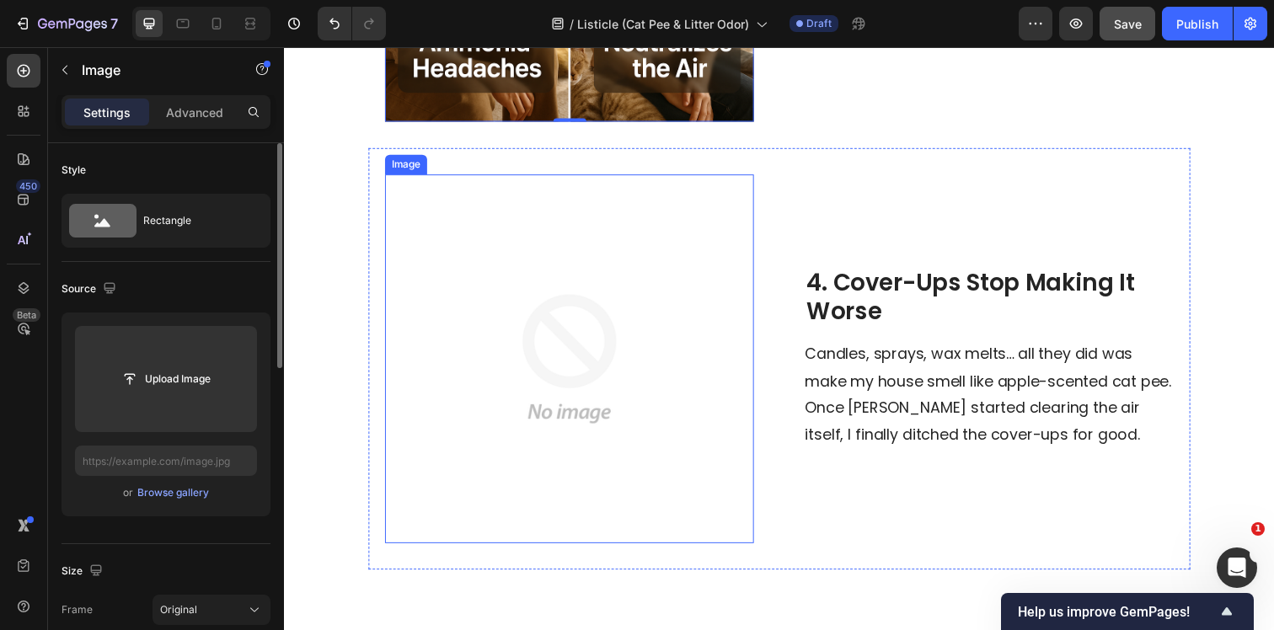
click at [473, 359] on img at bounding box center [575, 365] width 377 height 377
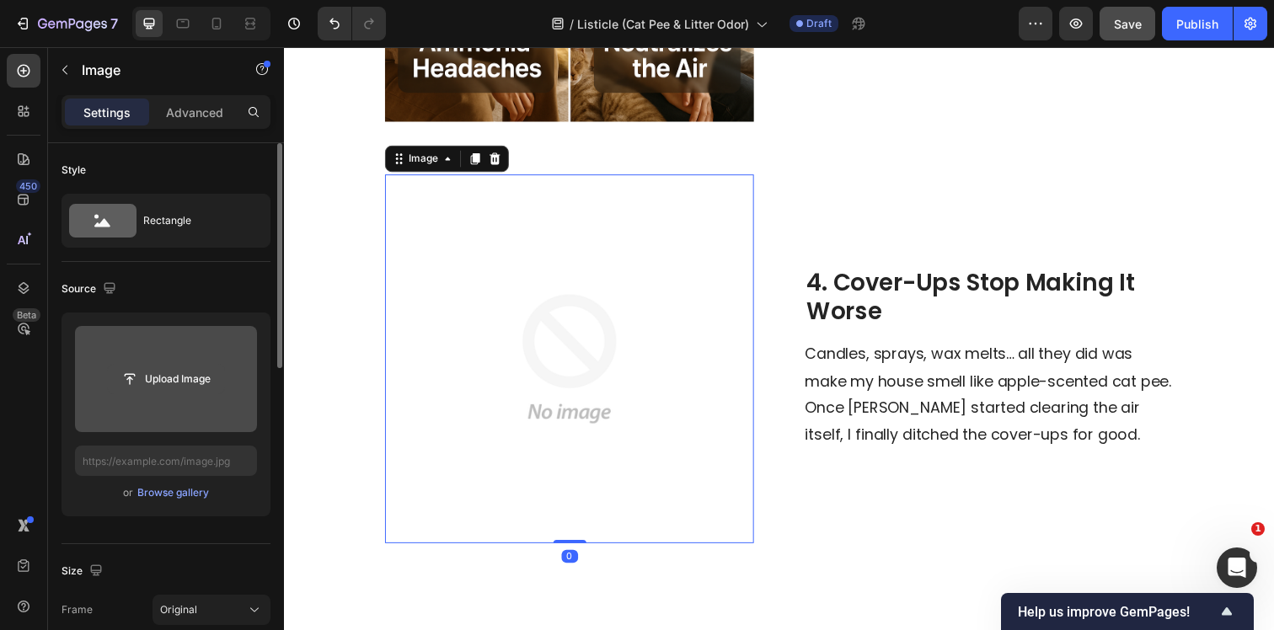
click at [168, 387] on input "file" at bounding box center [166, 379] width 116 height 29
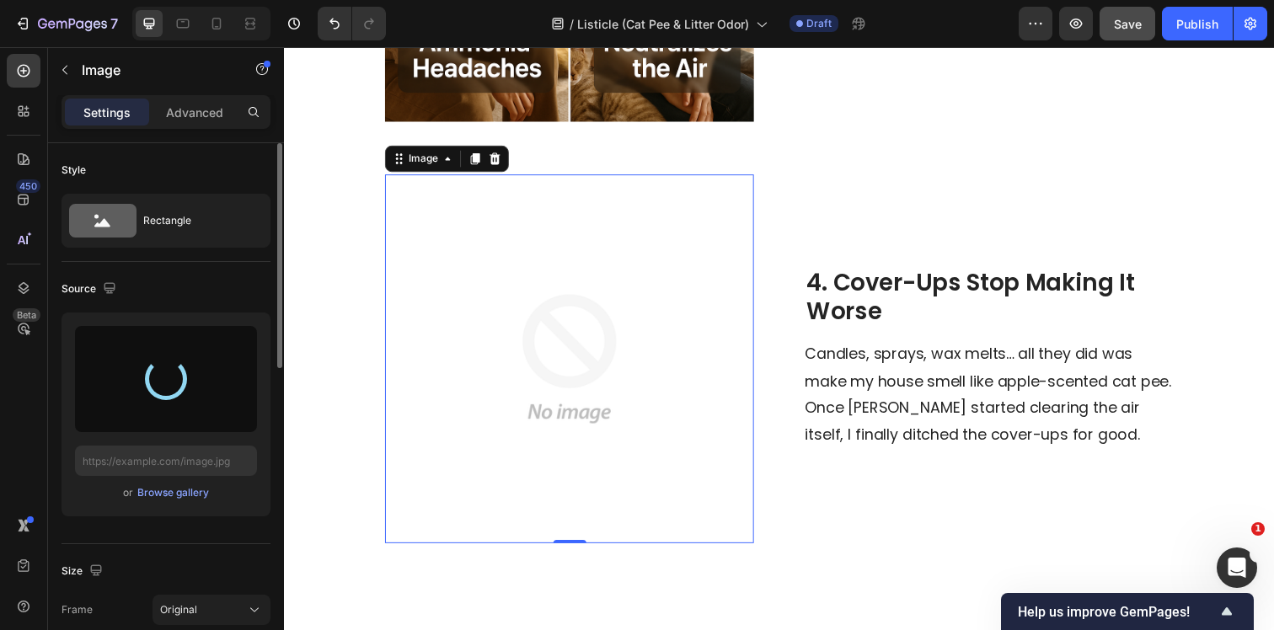
type input "https://cdn.shopify.com/s/files/1/0596/9153/2358/files/gempages_549795869793190…"
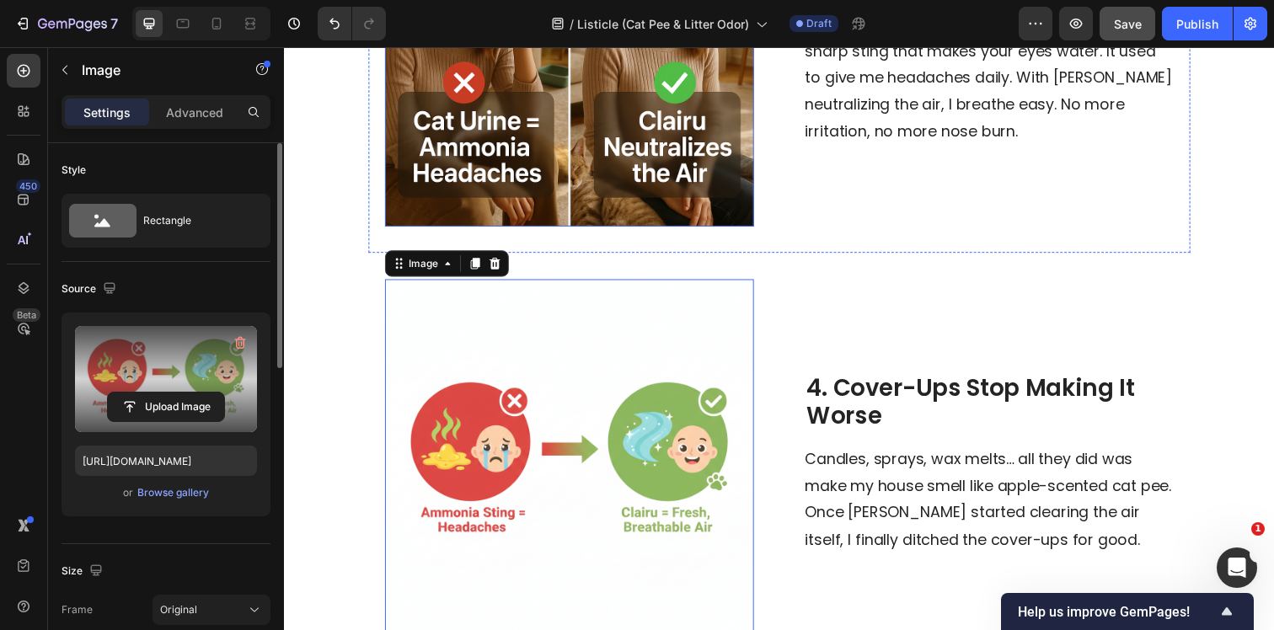
scroll to position [1501, 0]
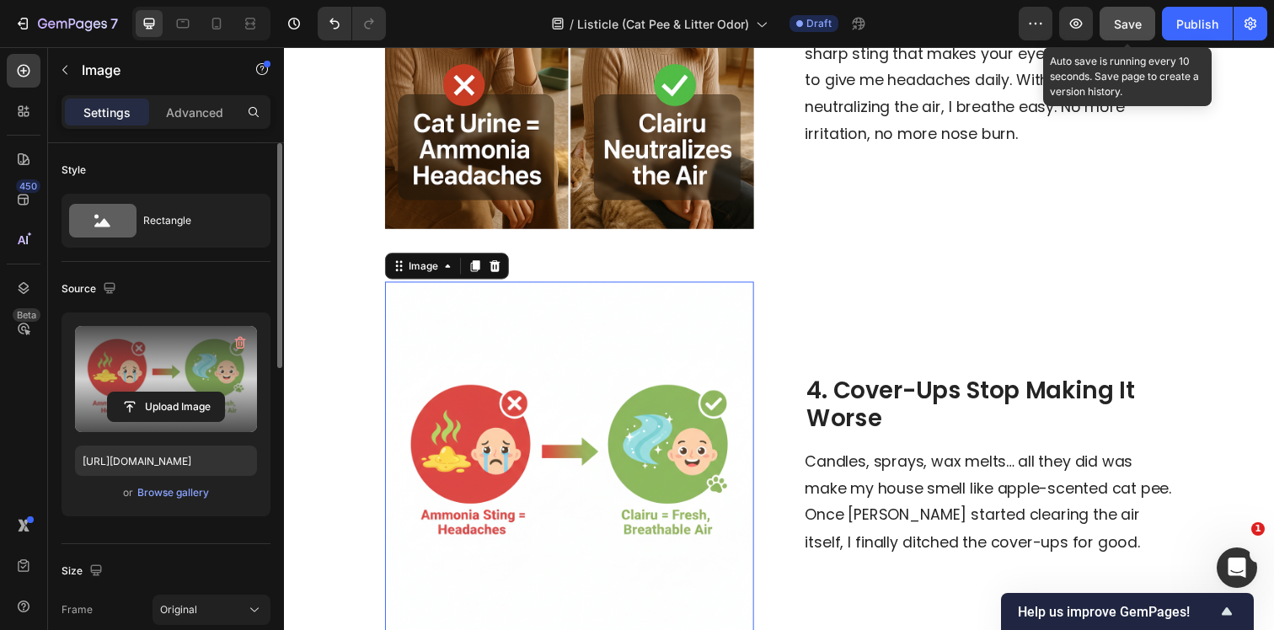
click at [1128, 30] on span "Save" at bounding box center [1128, 24] width 28 height 14
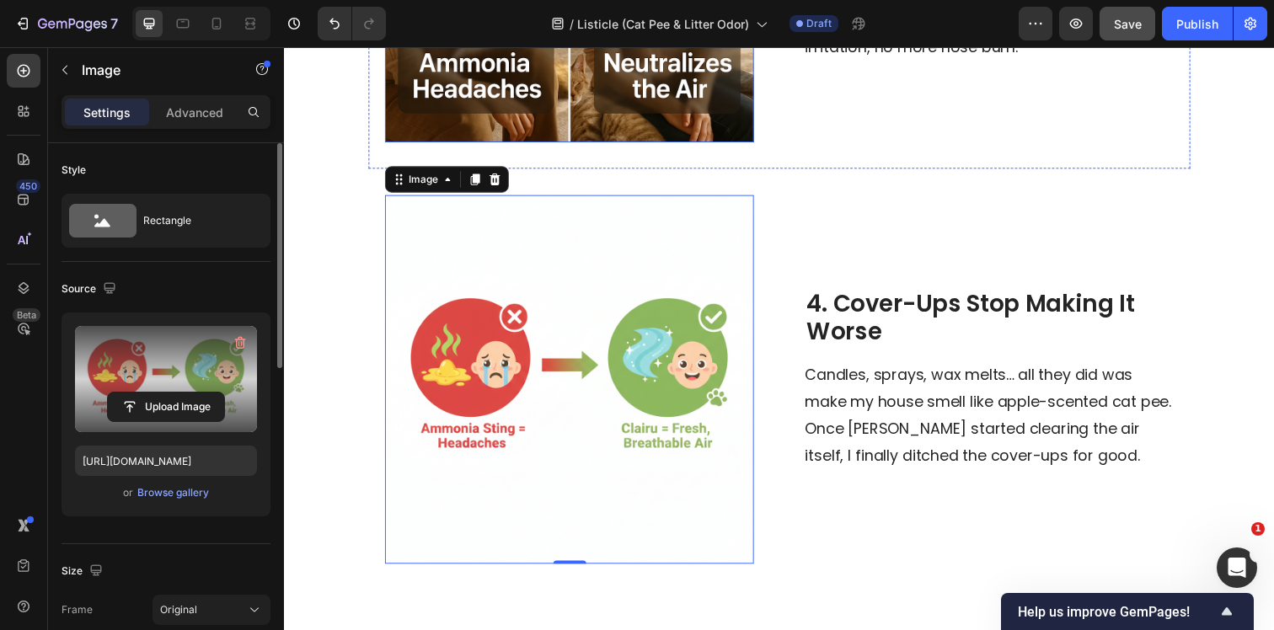
scroll to position [1635, 0]
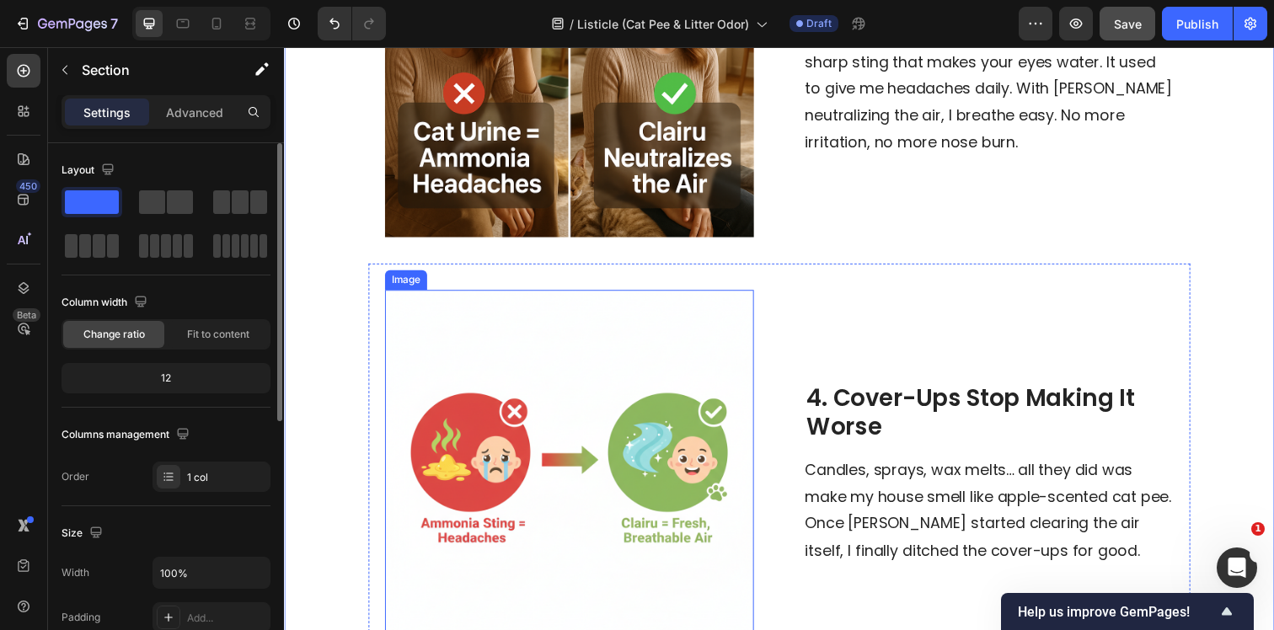
scroll to position [1571, 0]
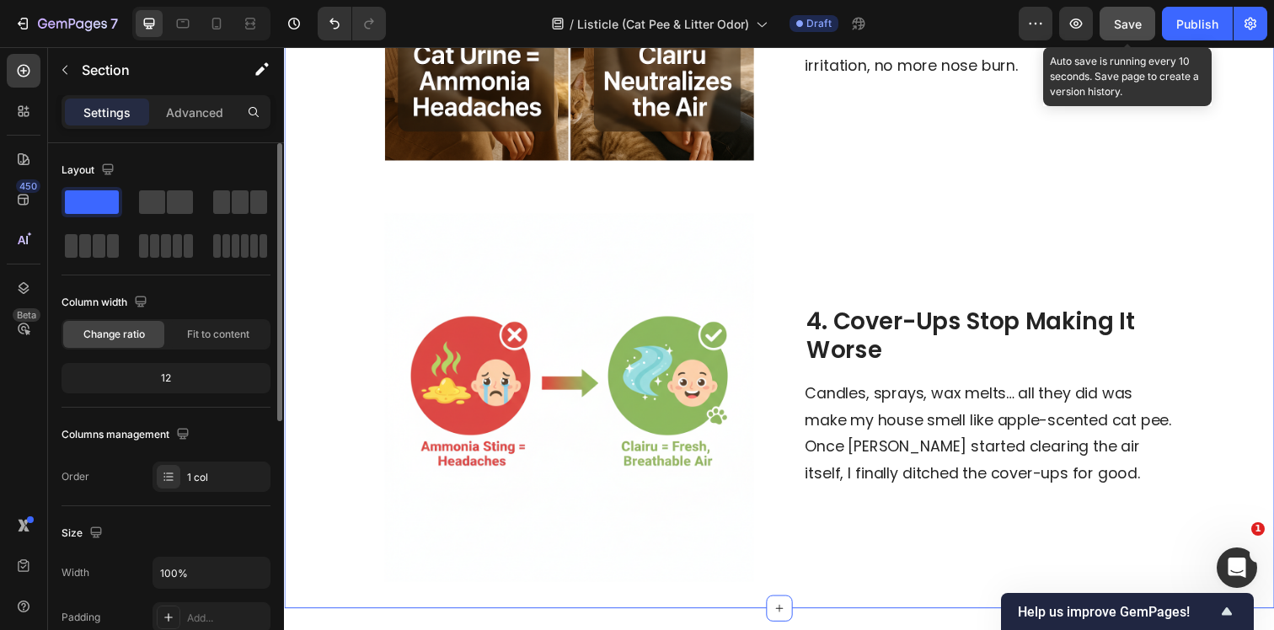
click at [1109, 30] on button "Save" at bounding box center [1127, 24] width 56 height 34
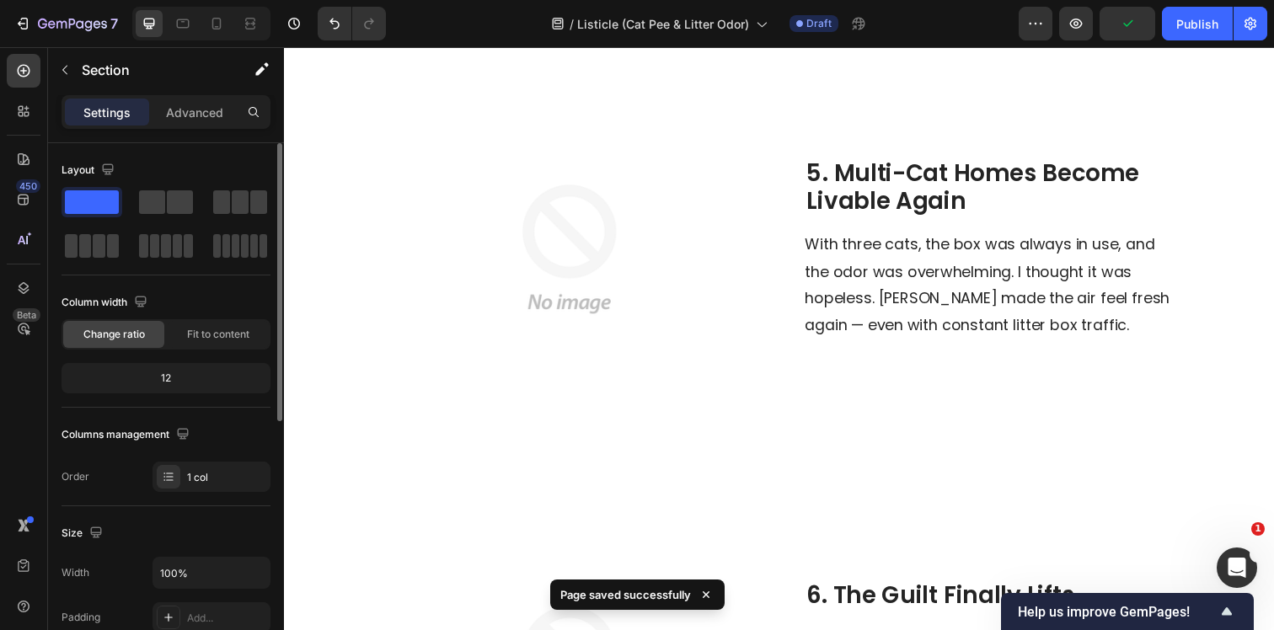
scroll to position [2154, 0]
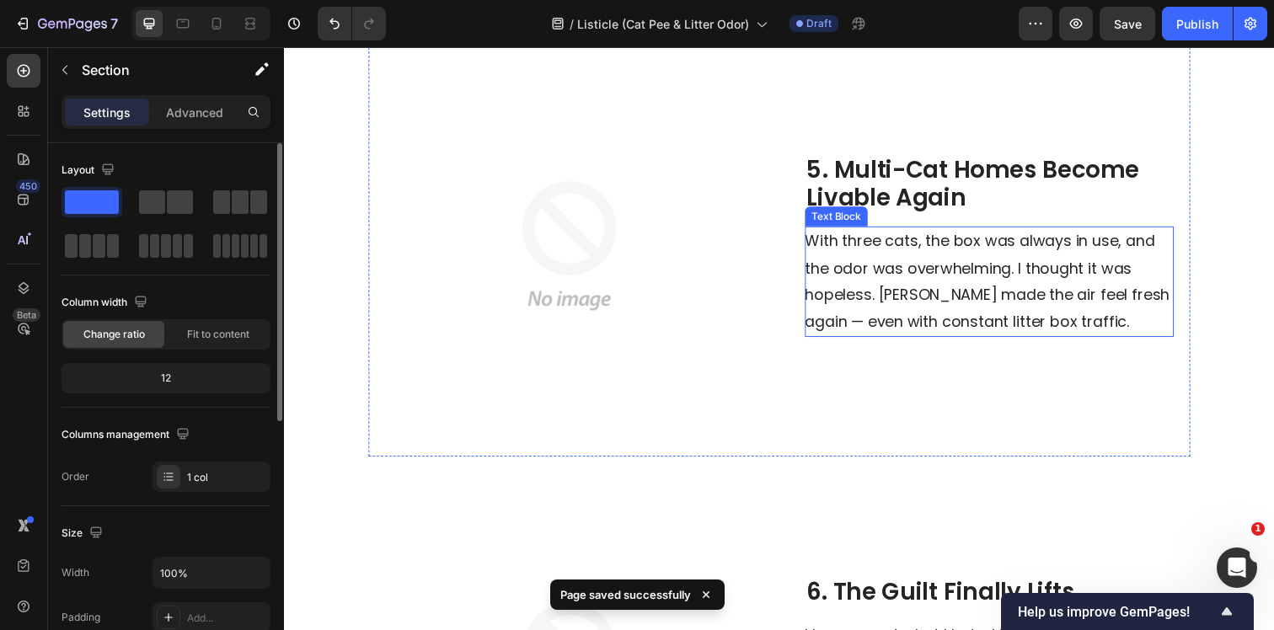
click at [838, 253] on span "With three cats, the box was always in use, and the odor was overwhelming. I th…" at bounding box center [1001, 285] width 372 height 103
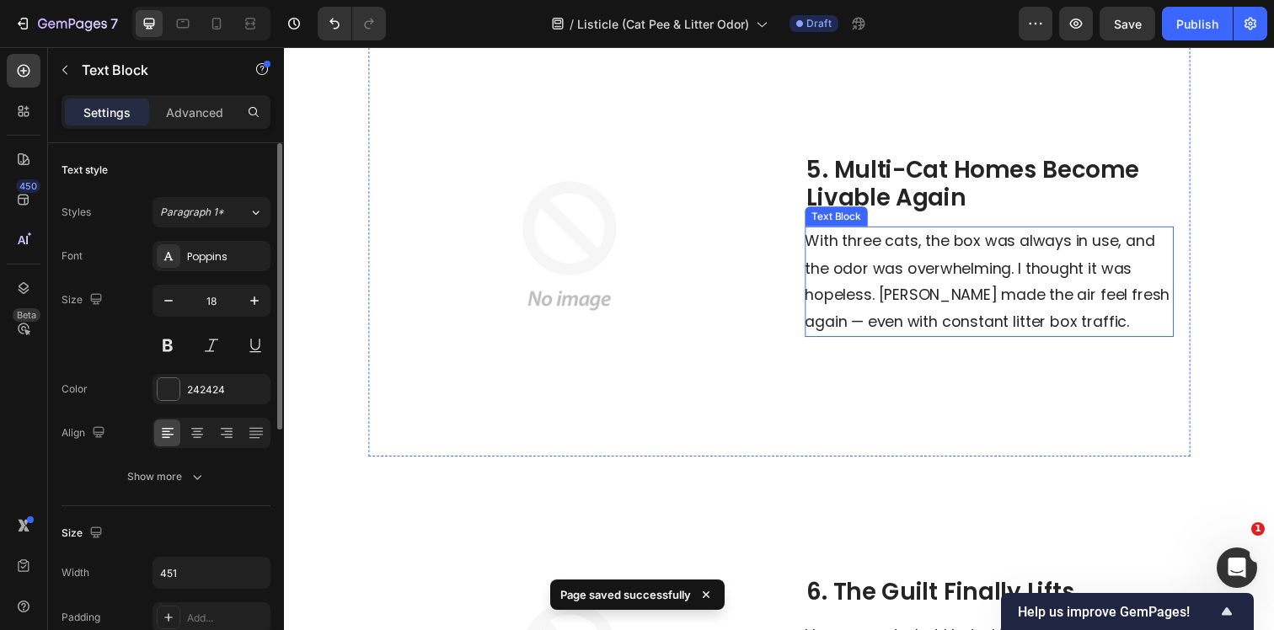
click at [838, 253] on span "With three cats, the box was always in use, and the odor was overwhelming. I th…" at bounding box center [1001, 285] width 372 height 103
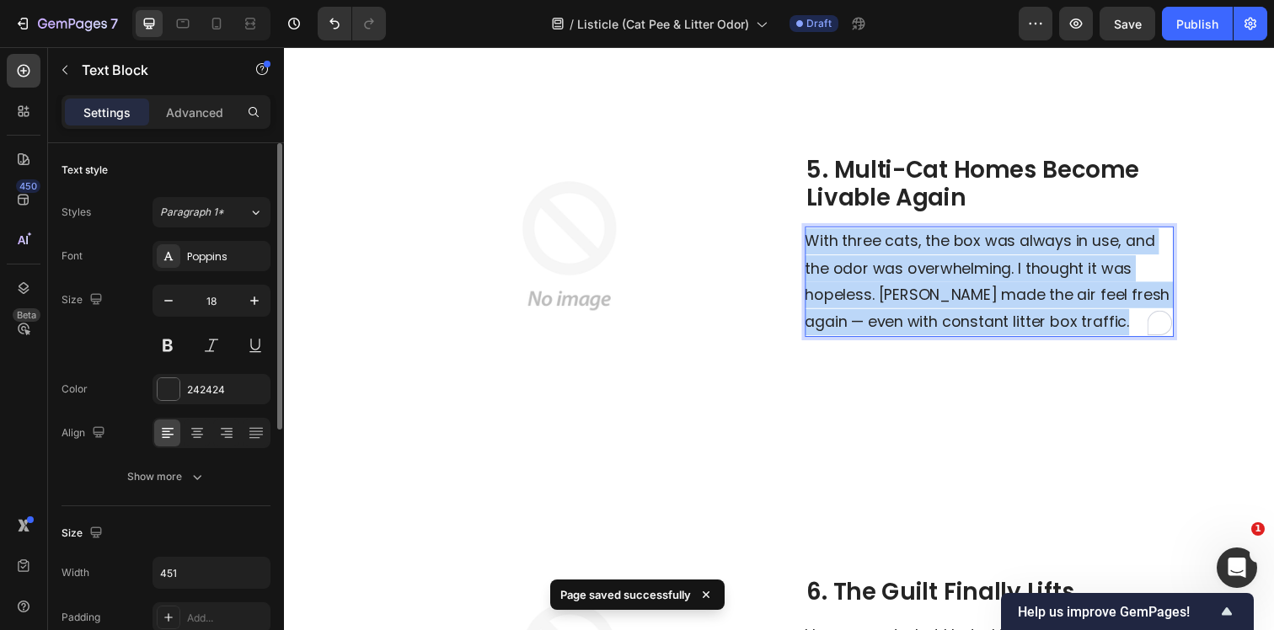
click at [838, 253] on span "With three cats, the box was always in use, and the odor was overwhelming. I th…" at bounding box center [1001, 285] width 372 height 103
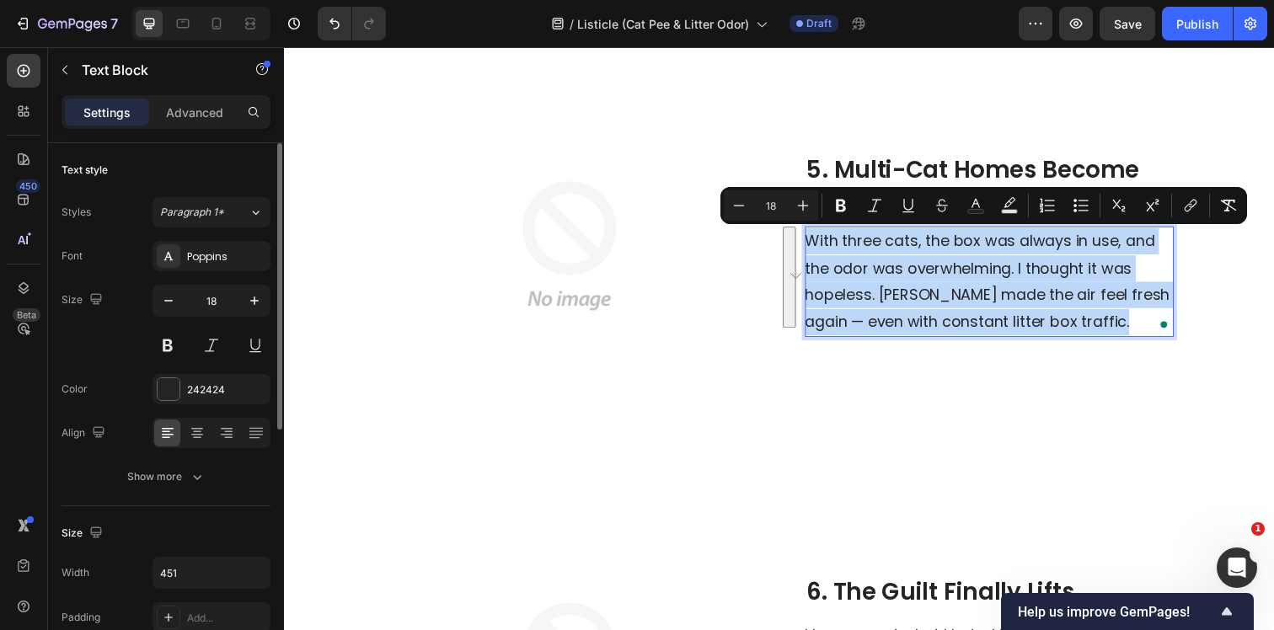
click at [893, 301] on span "With three cats, the box was always in use, and the odor was overwhelming. I th…" at bounding box center [1001, 285] width 372 height 103
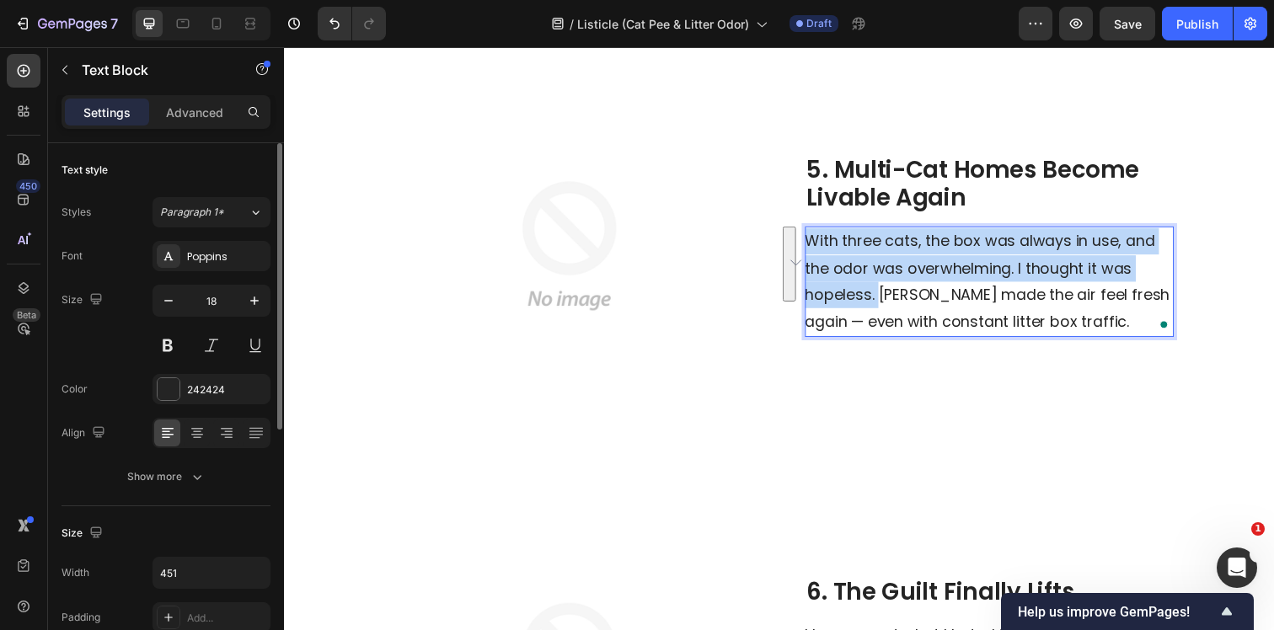
drag, startPoint x: 893, startPoint y: 302, endPoint x: 820, endPoint y: 242, distance: 95.1
click at [820, 242] on span "With three cats, the box was always in use, and the odor was overwhelming. I th…" at bounding box center [1001, 285] width 372 height 103
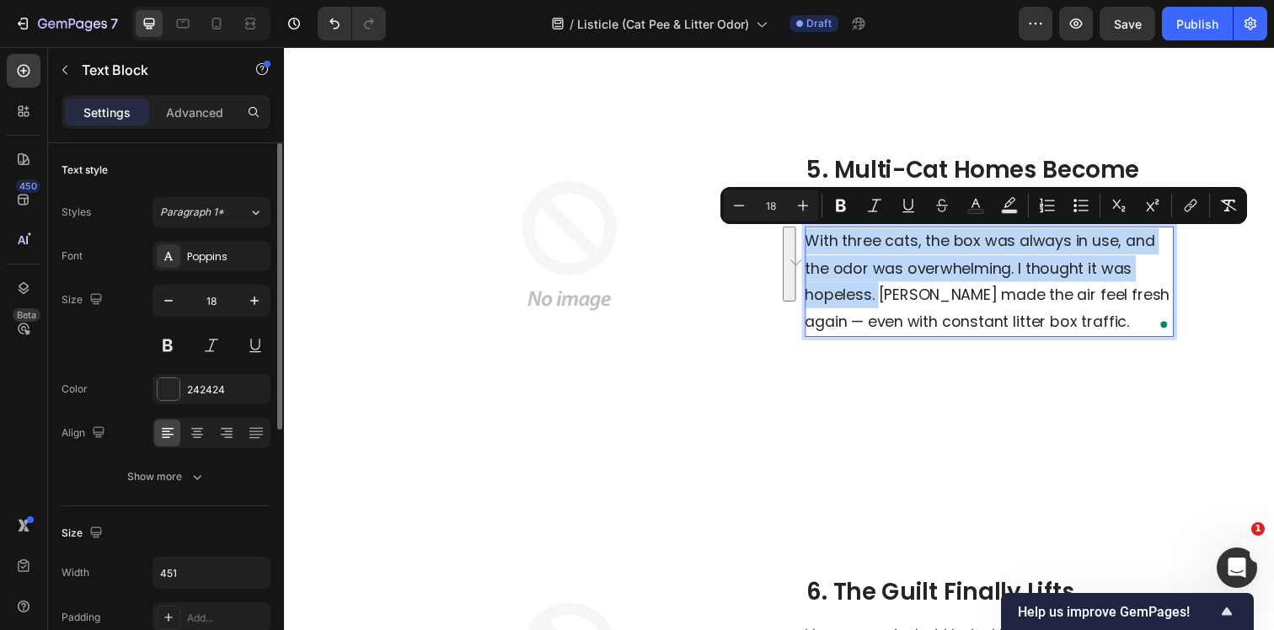
copy span "With three cats, the box was always in use, and the odor was overwhelming. I th…"
click at [446, 256] on img at bounding box center [575, 249] width 377 height 377
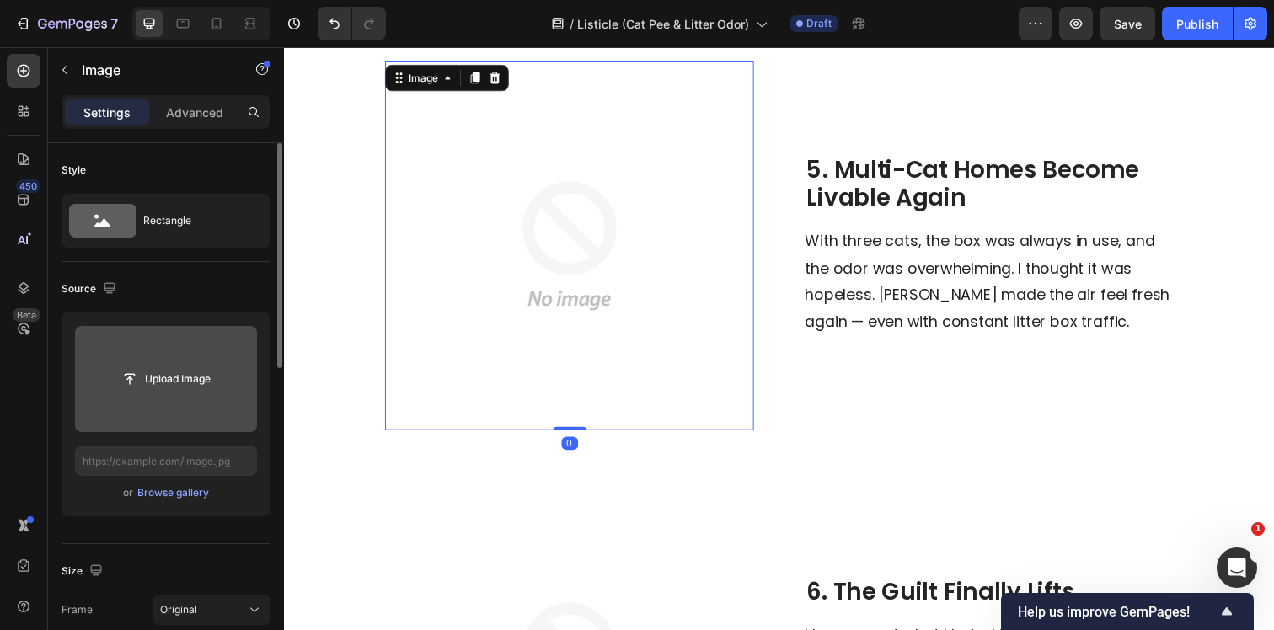
click at [88, 378] on div "Upload Image" at bounding box center [166, 379] width 182 height 30
click at [187, 381] on input "file" at bounding box center [166, 379] width 116 height 29
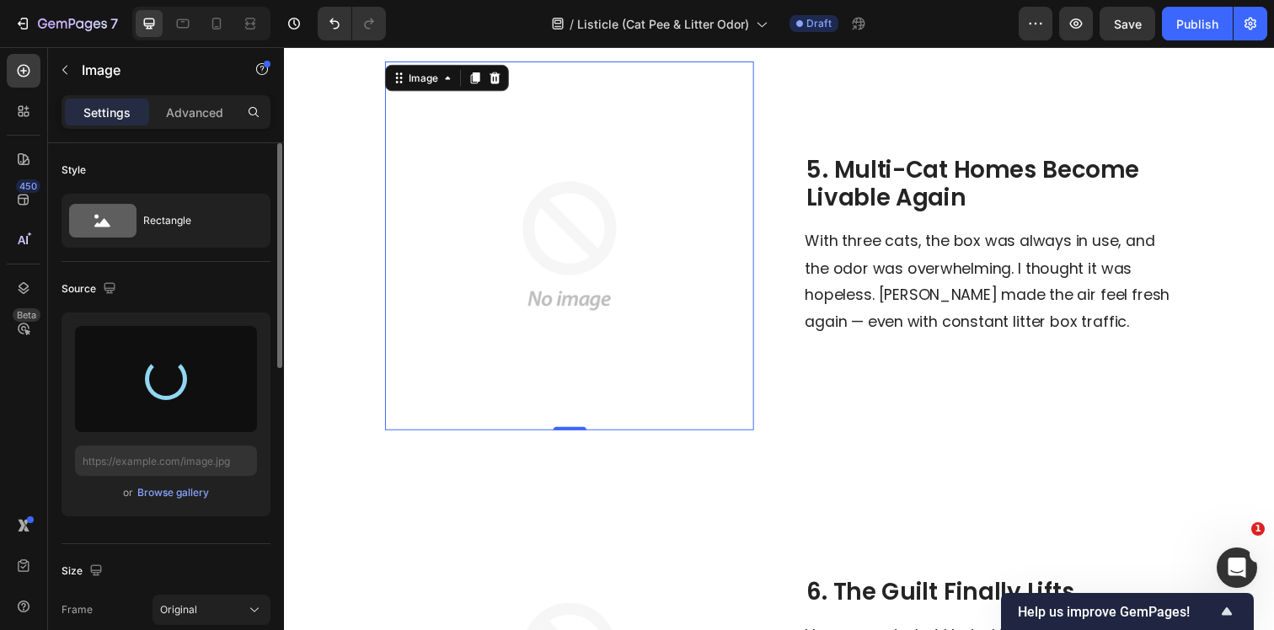
type input "https://cdn.shopify.com/s/files/1/0596/9153/2358/files/gempages_549795869793190…"
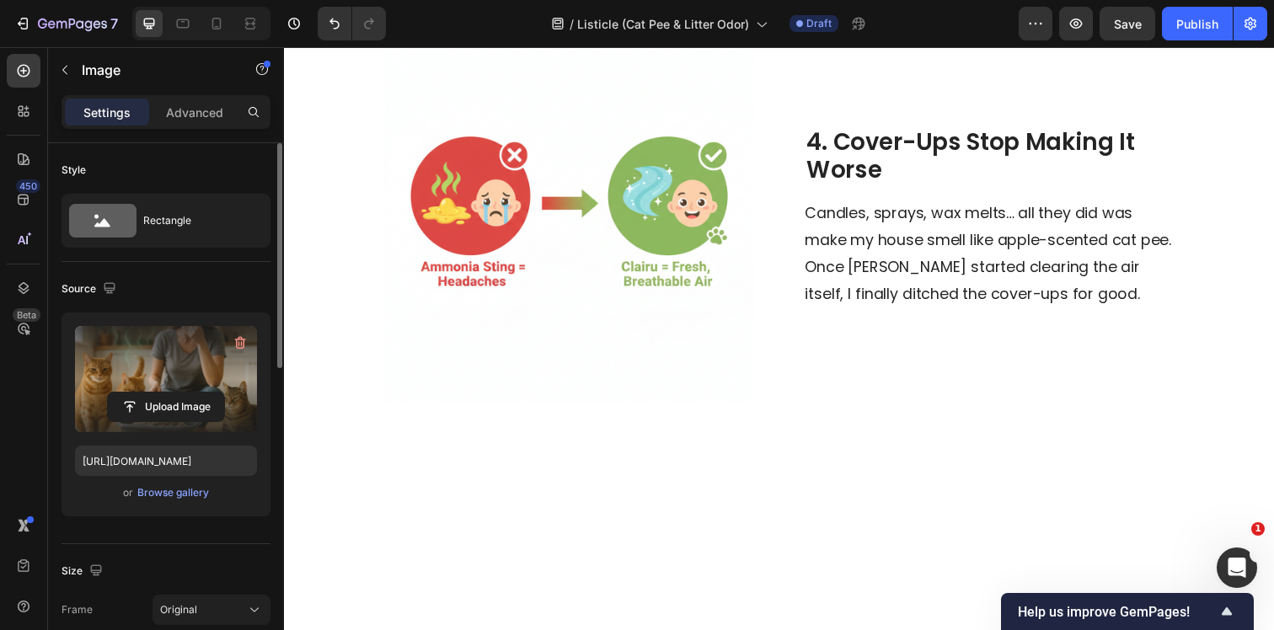
scroll to position [1783, 0]
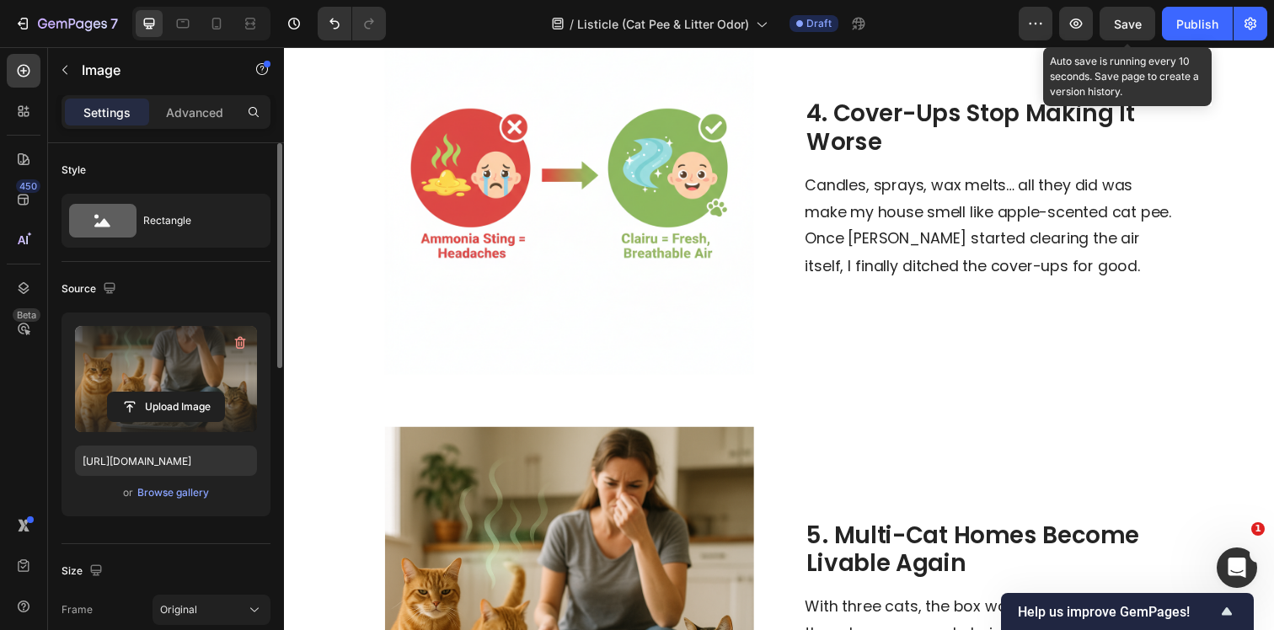
click at [1134, 25] on span "Save" at bounding box center [1128, 24] width 28 height 14
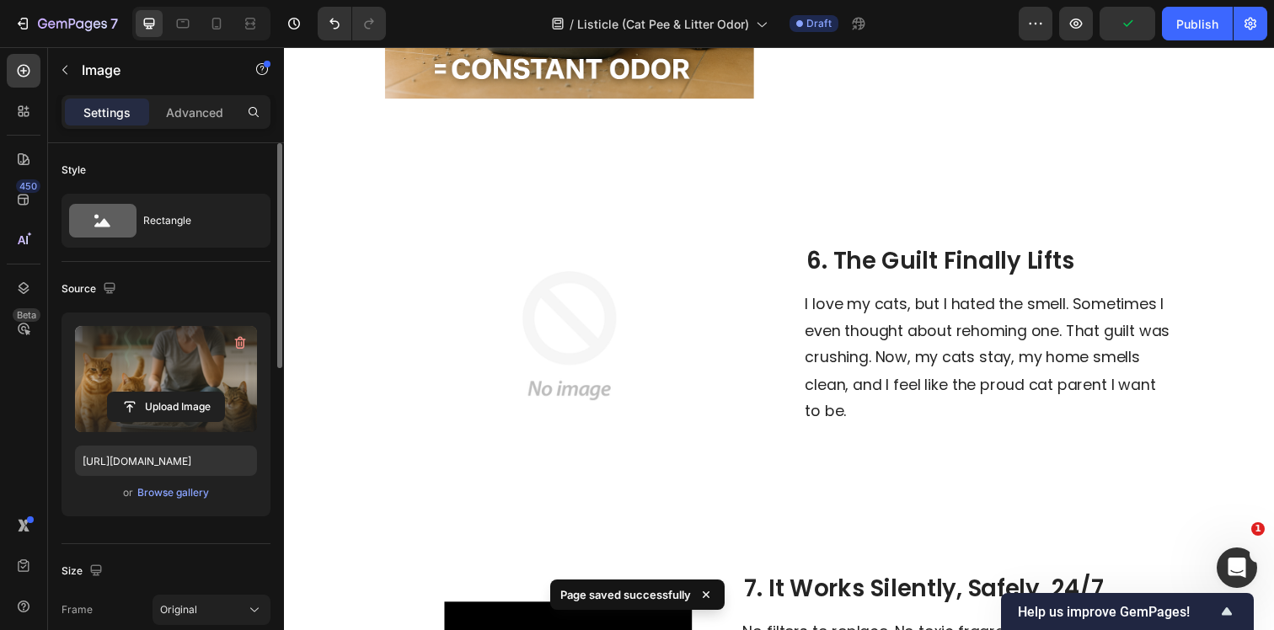
scroll to position [2519, 0]
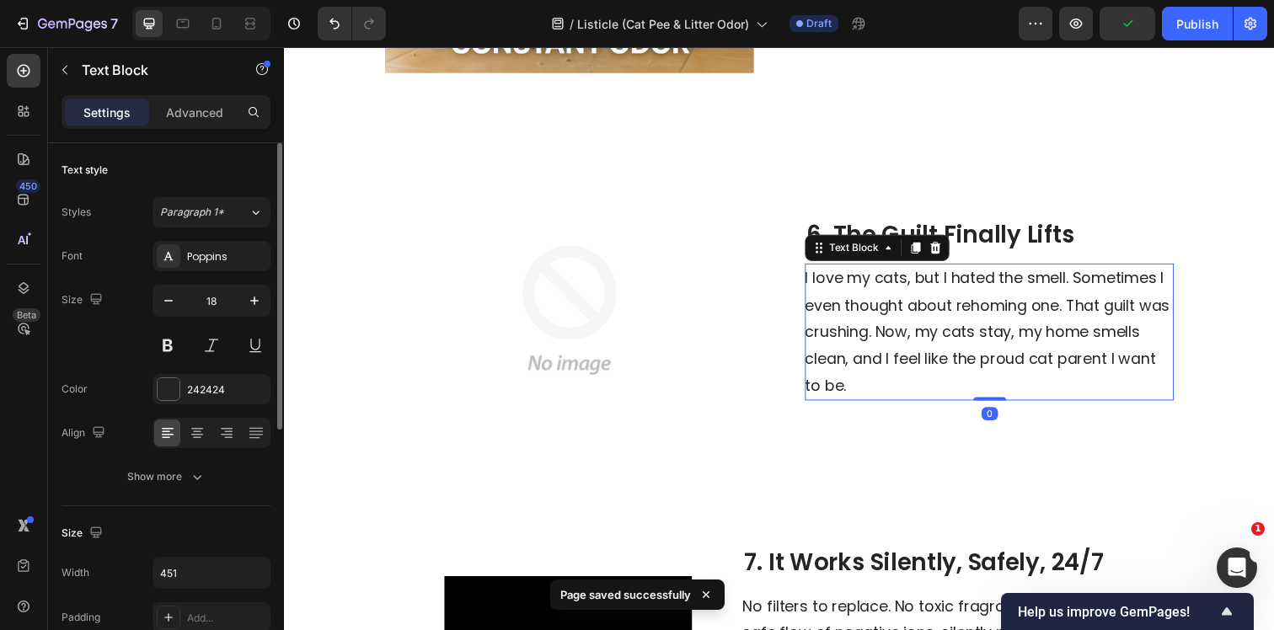
click at [864, 306] on span "I love my cats, but I hated the smell. Sometimes I even thought about rehoming …" at bounding box center [1001, 337] width 372 height 131
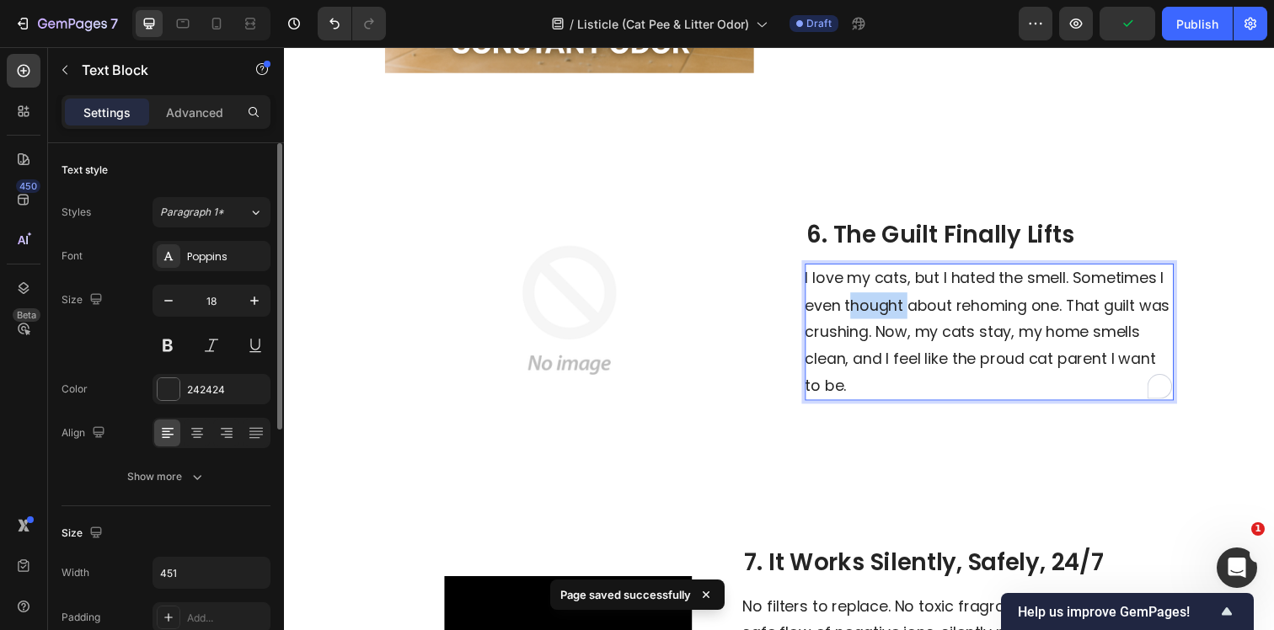
click at [864, 306] on span "I love my cats, but I hated the smell. Sometimes I even thought about rehoming …" at bounding box center [1001, 337] width 372 height 131
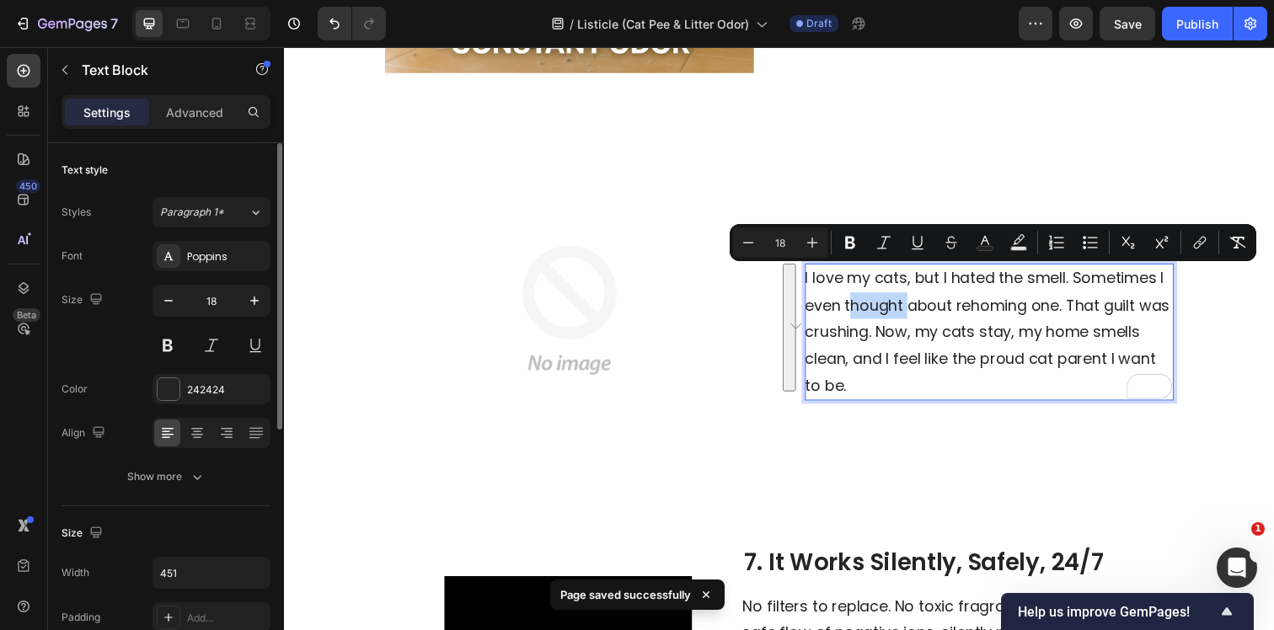
click at [898, 331] on span "I love my cats, but I hated the smell. Sometimes I even thought about rehoming …" at bounding box center [1001, 337] width 372 height 131
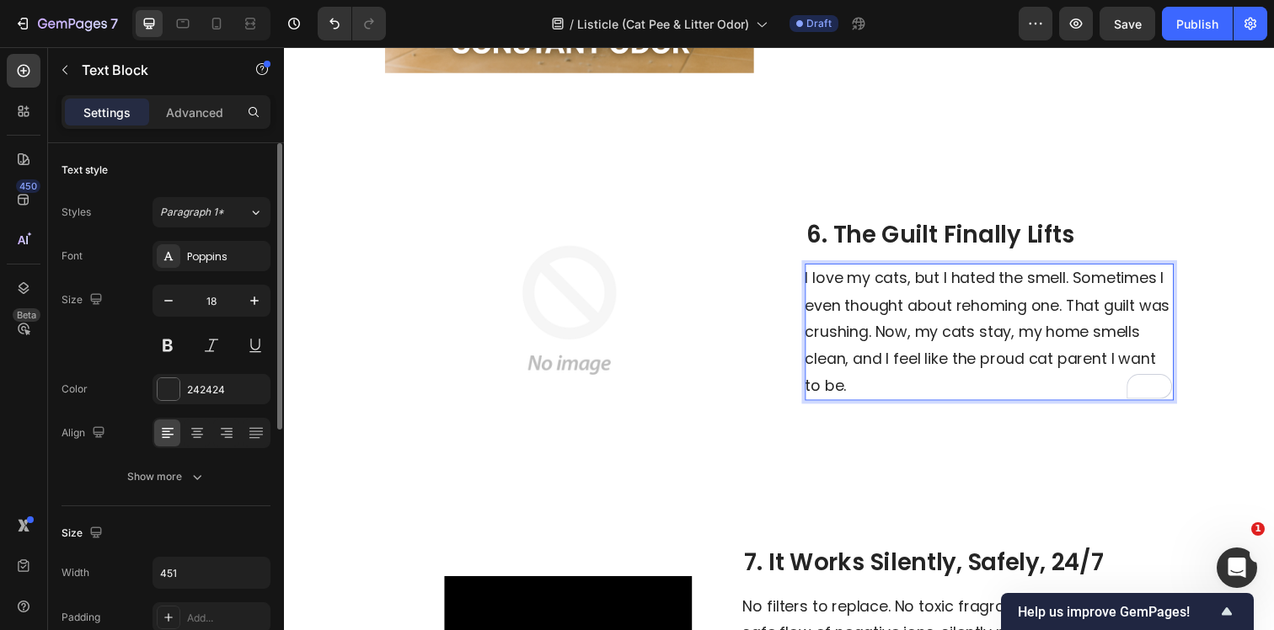
click at [890, 342] on span "I love my cats, but I hated the smell. Sometimes I even thought about rehoming …" at bounding box center [1001, 337] width 372 height 131
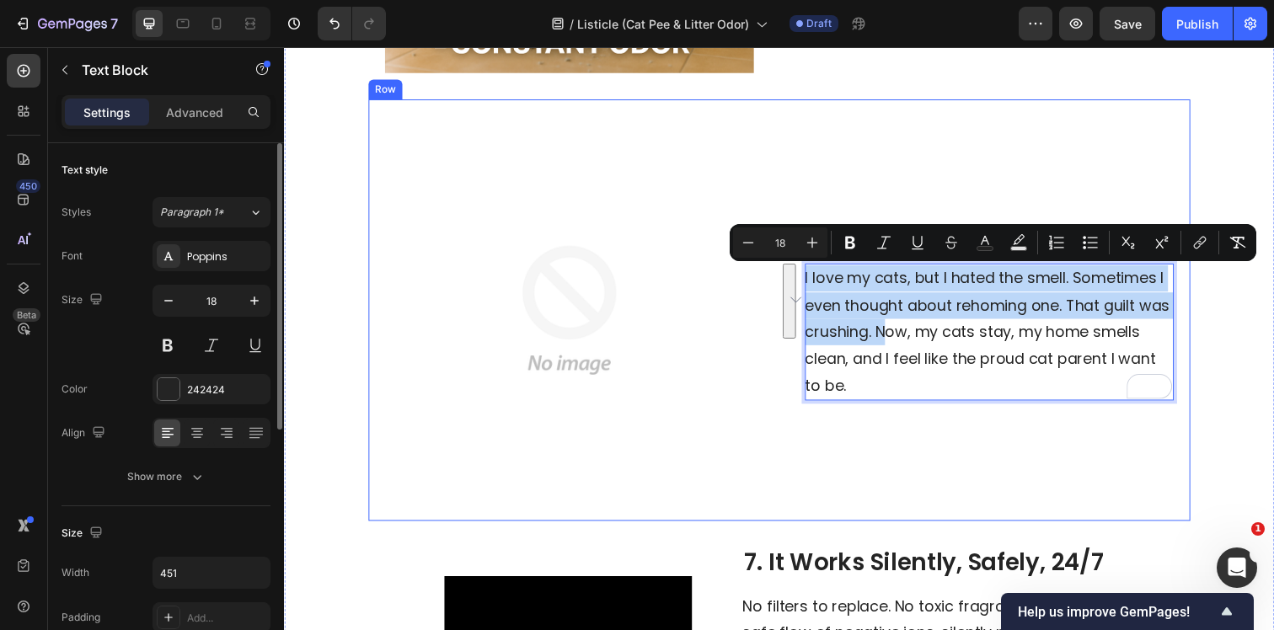
drag, startPoint x: 887, startPoint y: 343, endPoint x: 814, endPoint y: 281, distance: 96.2
click at [814, 281] on div "6. The Guilt Finally Lifts Heading I love my cats, but I hated the smell. Somet…" at bounding box center [789, 315] width 839 height 430
copy span "I love my cats, but I hated the smell. Sometimes I even thought about rehoming …"
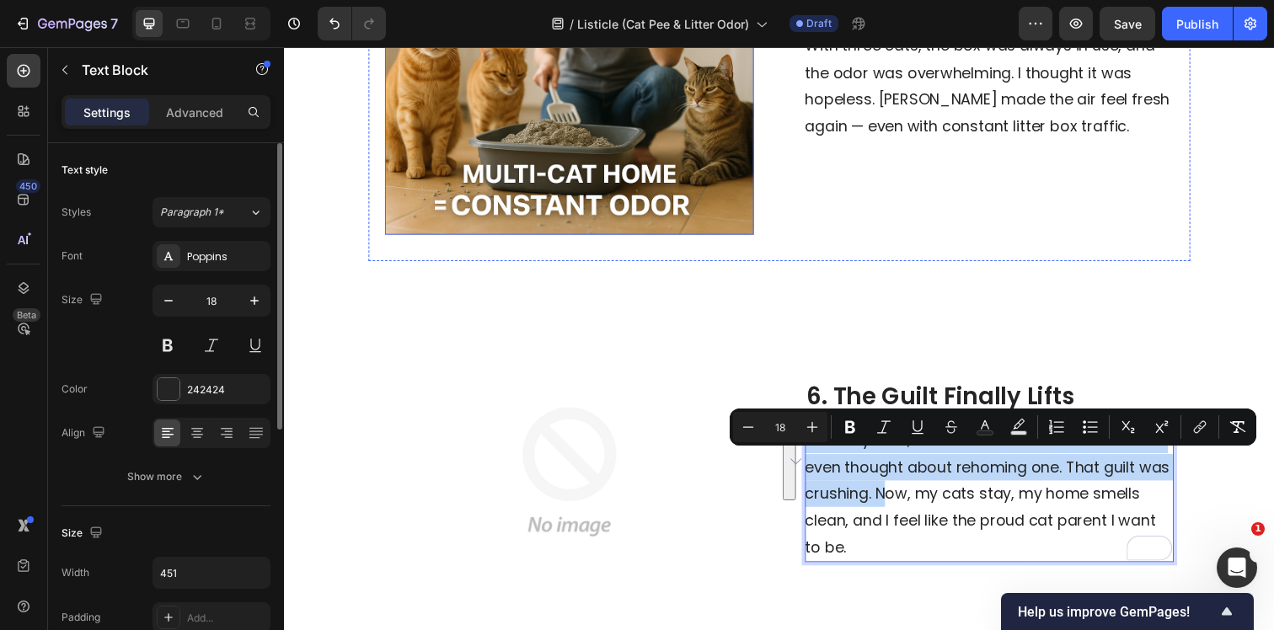
scroll to position [2328, 0]
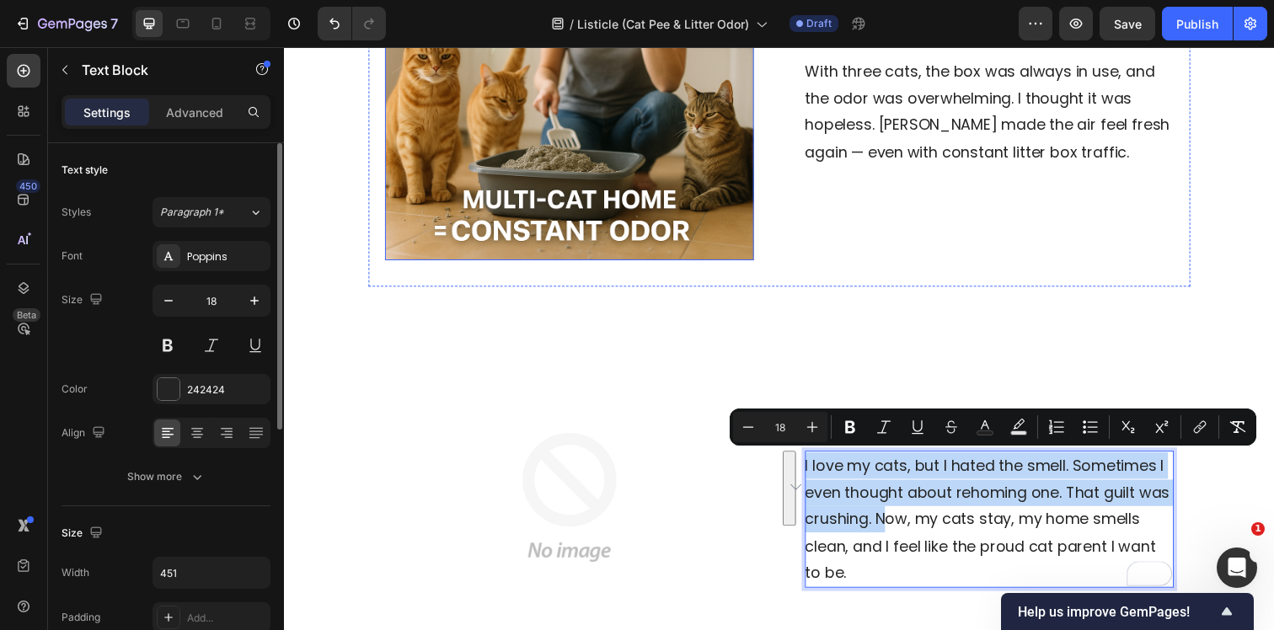
click at [478, 120] on img at bounding box center [575, 76] width 377 height 377
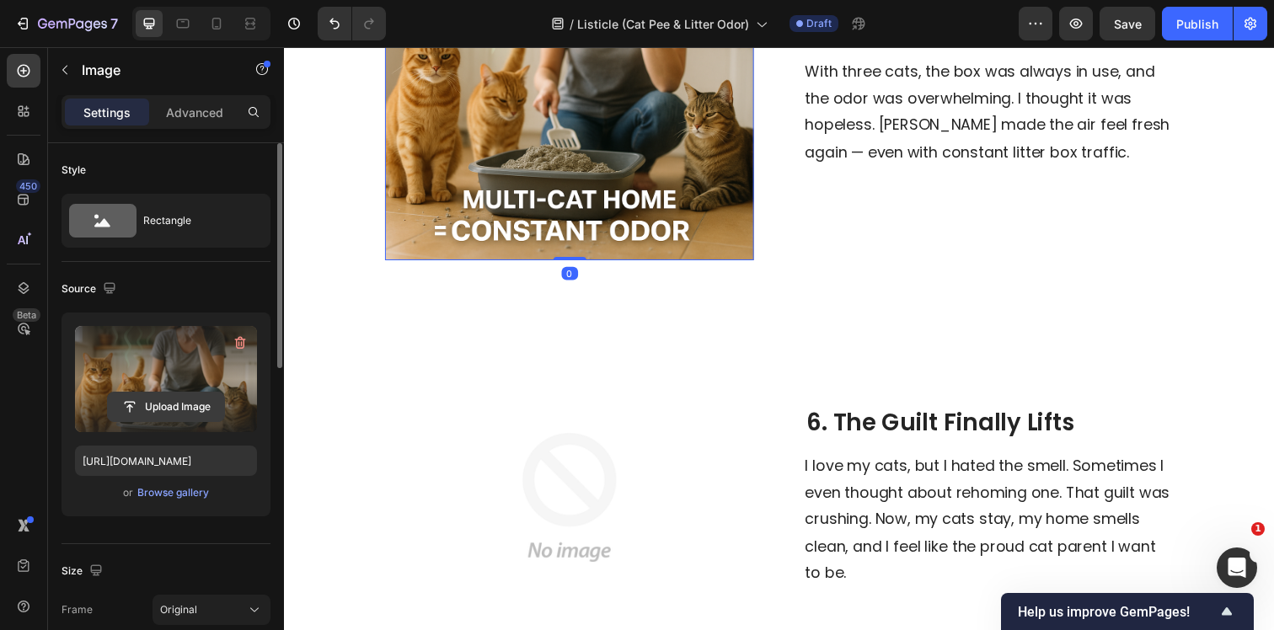
click at [174, 398] on input "file" at bounding box center [166, 407] width 116 height 29
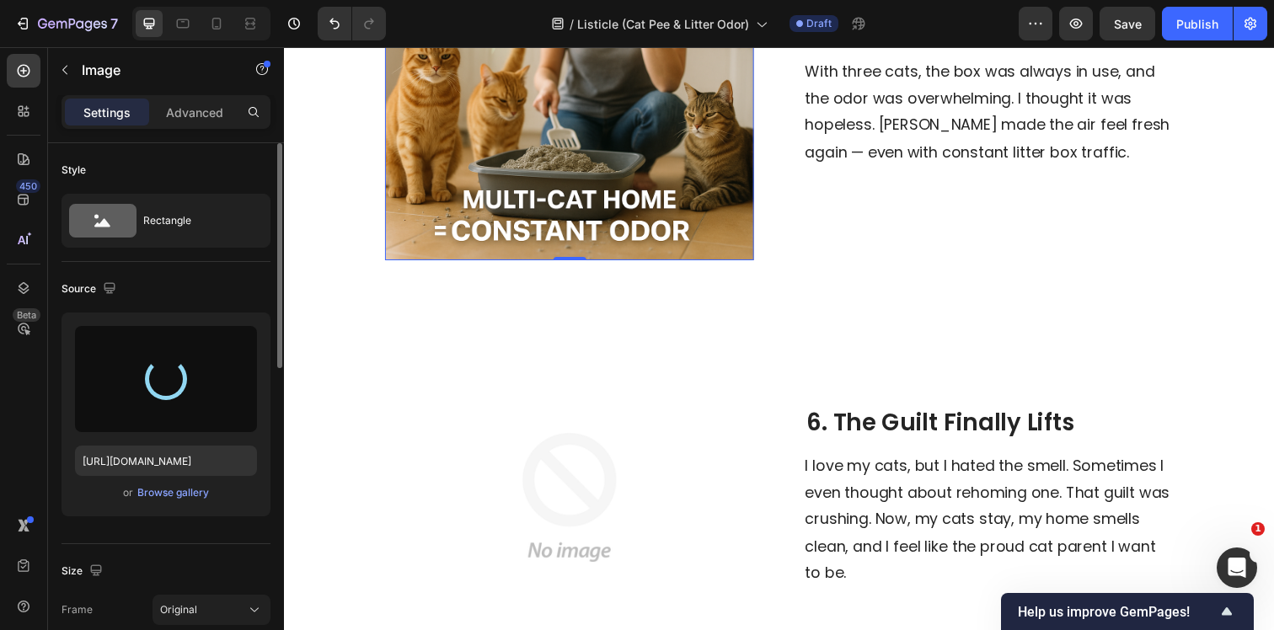
type input "https://cdn.shopify.com/s/files/1/0596/9153/2358/files/gempages_549795869793190…"
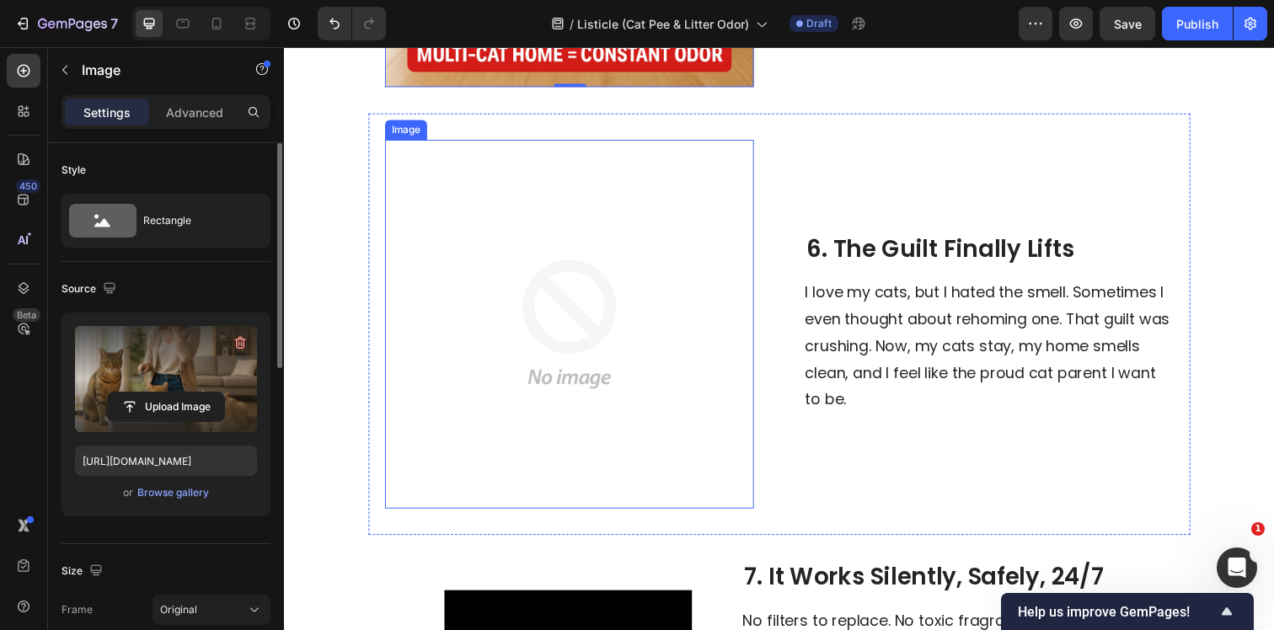
scroll to position [2510, 0]
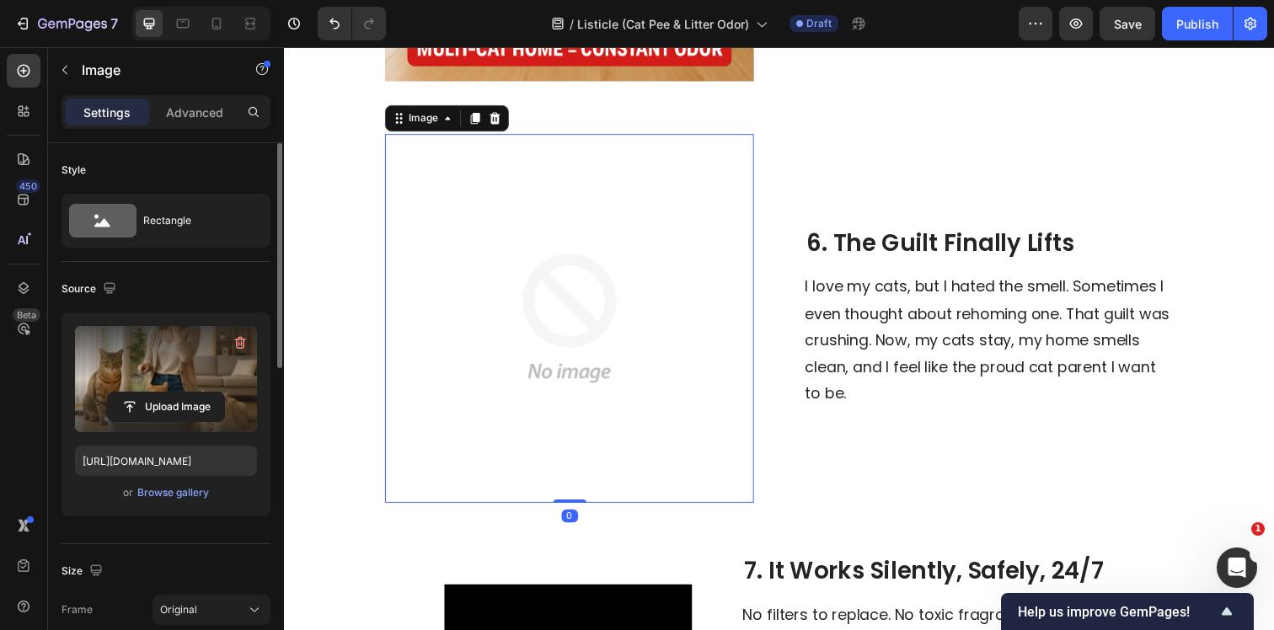
click at [551, 321] on img at bounding box center [575, 324] width 377 height 377
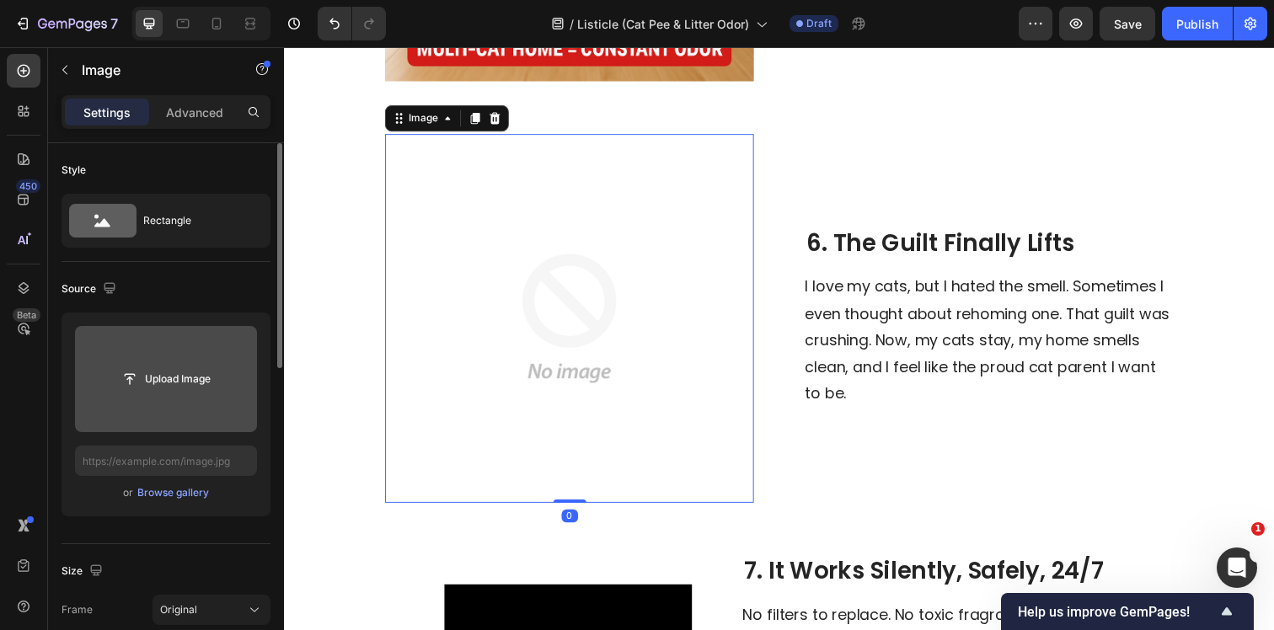
click at [174, 393] on input "file" at bounding box center [166, 379] width 116 height 29
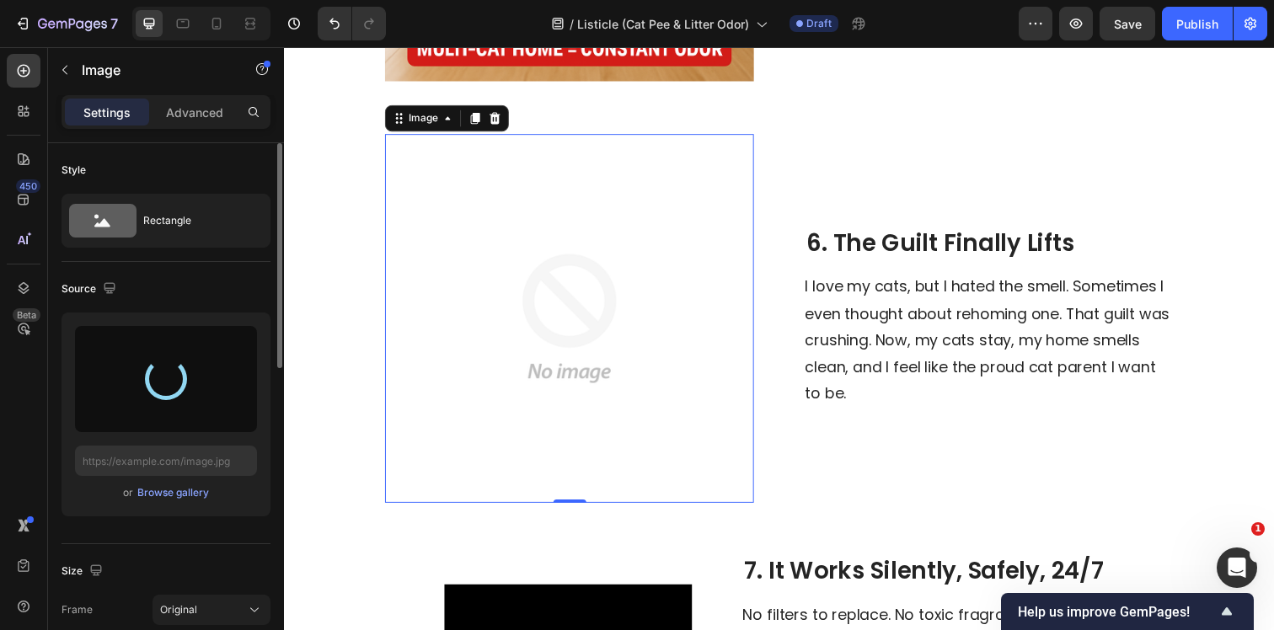
type input "https://cdn.shopify.com/s/files/1/0596/9153/2358/files/gempages_549795869793190…"
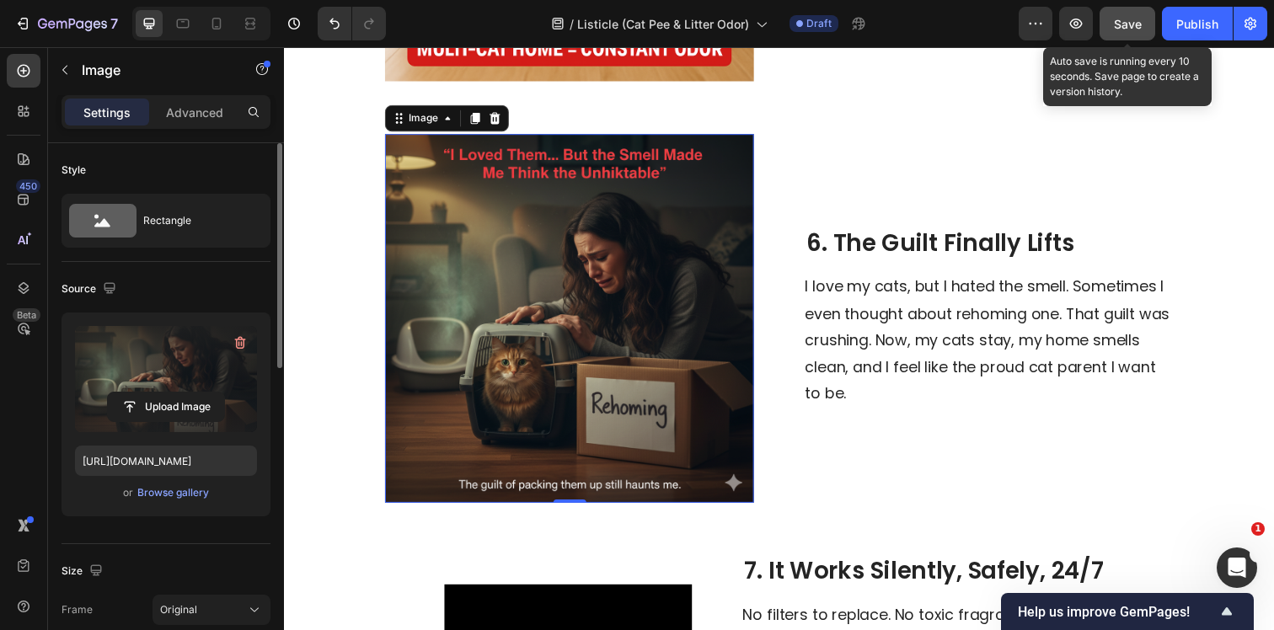
click at [1125, 12] on button "Save" at bounding box center [1127, 24] width 56 height 34
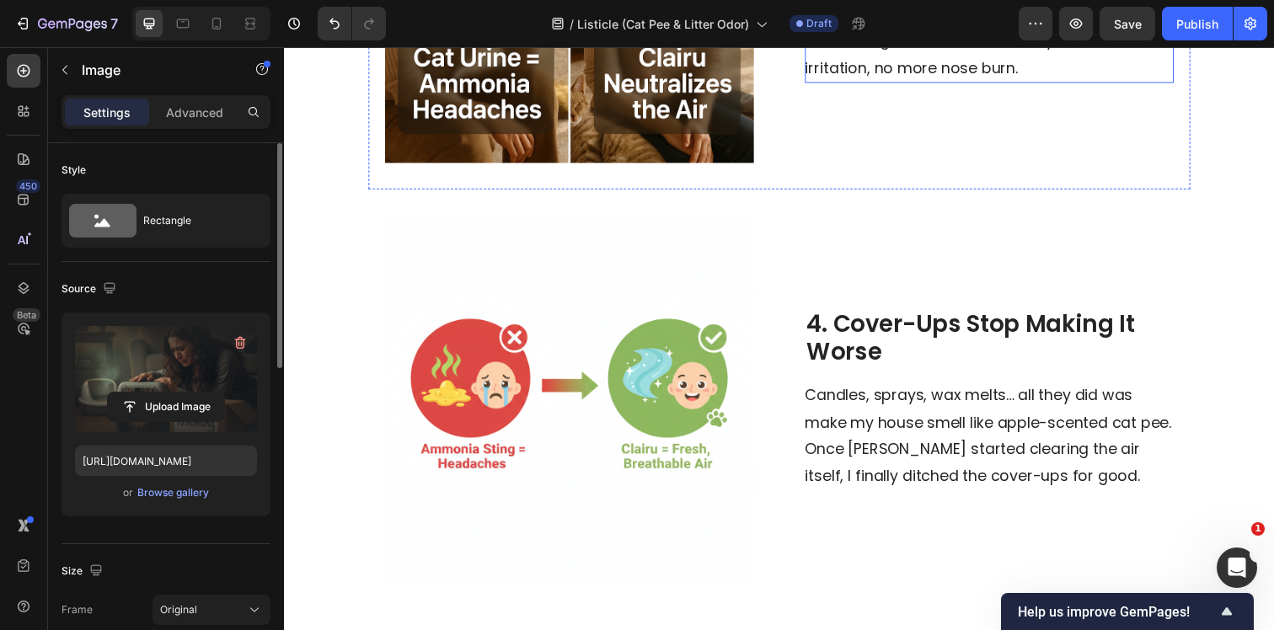
scroll to position [1572, 0]
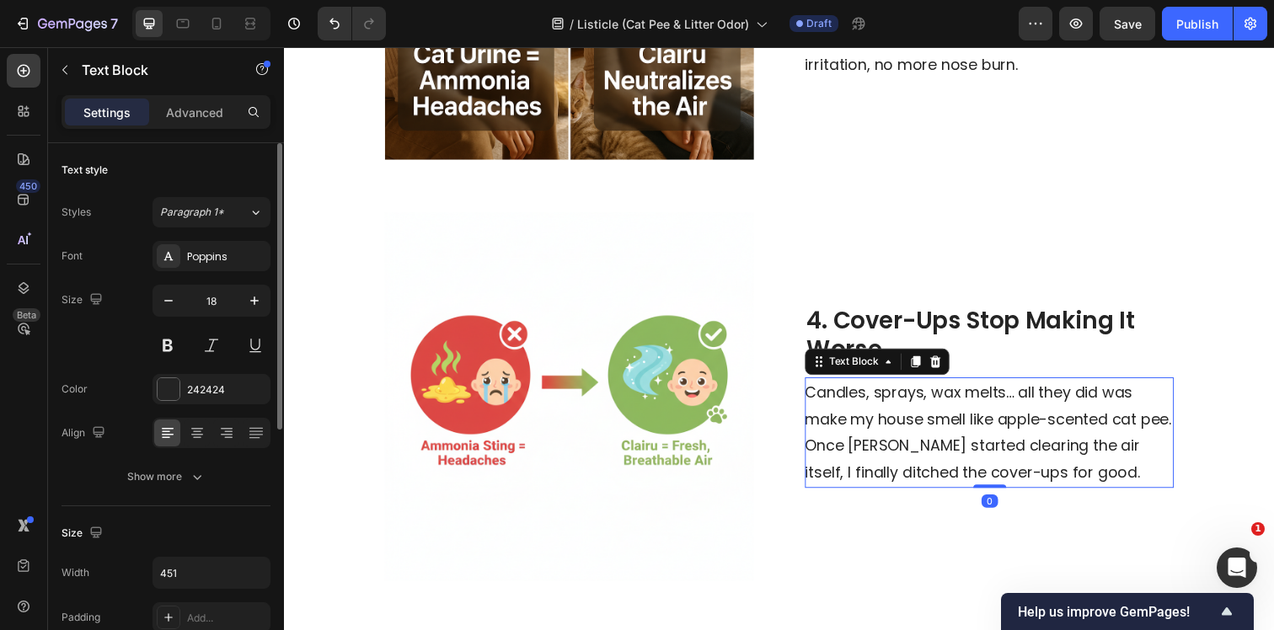
click at [856, 430] on p "Candles, sprays, wax melts… all they did was make my house smell like apple-sce…" at bounding box center [1002, 441] width 375 height 110
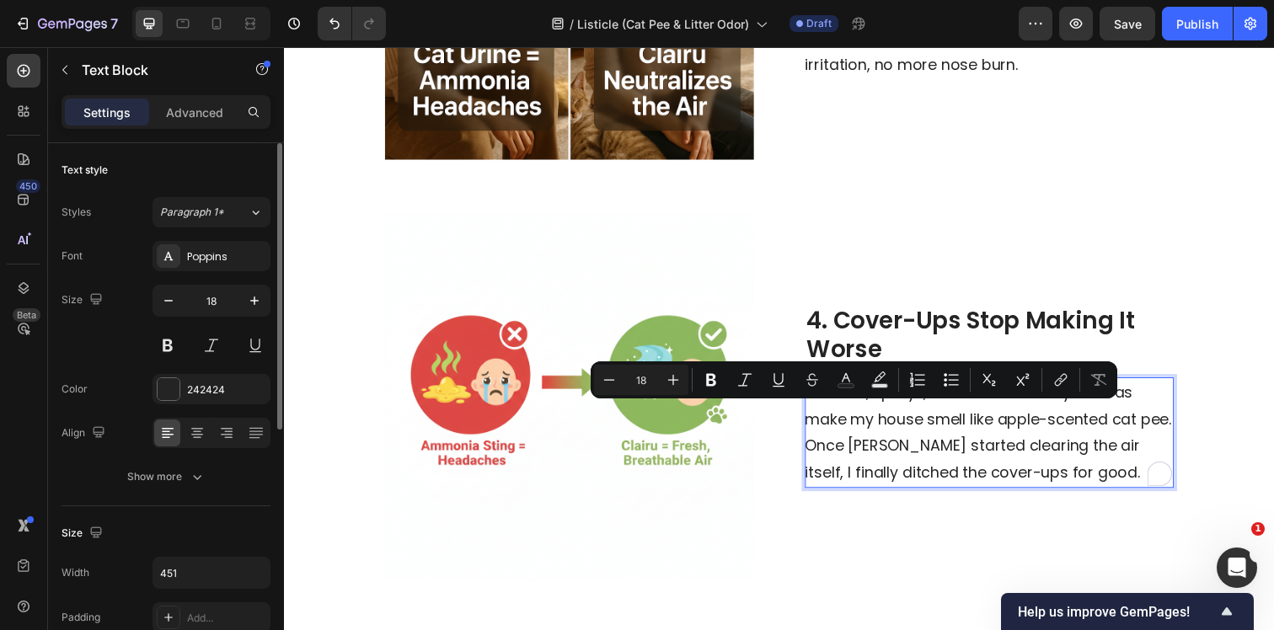
click at [852, 447] on p "Candles, sprays, wax melts… all they did was make my house smell like apple-sce…" at bounding box center [1002, 441] width 375 height 110
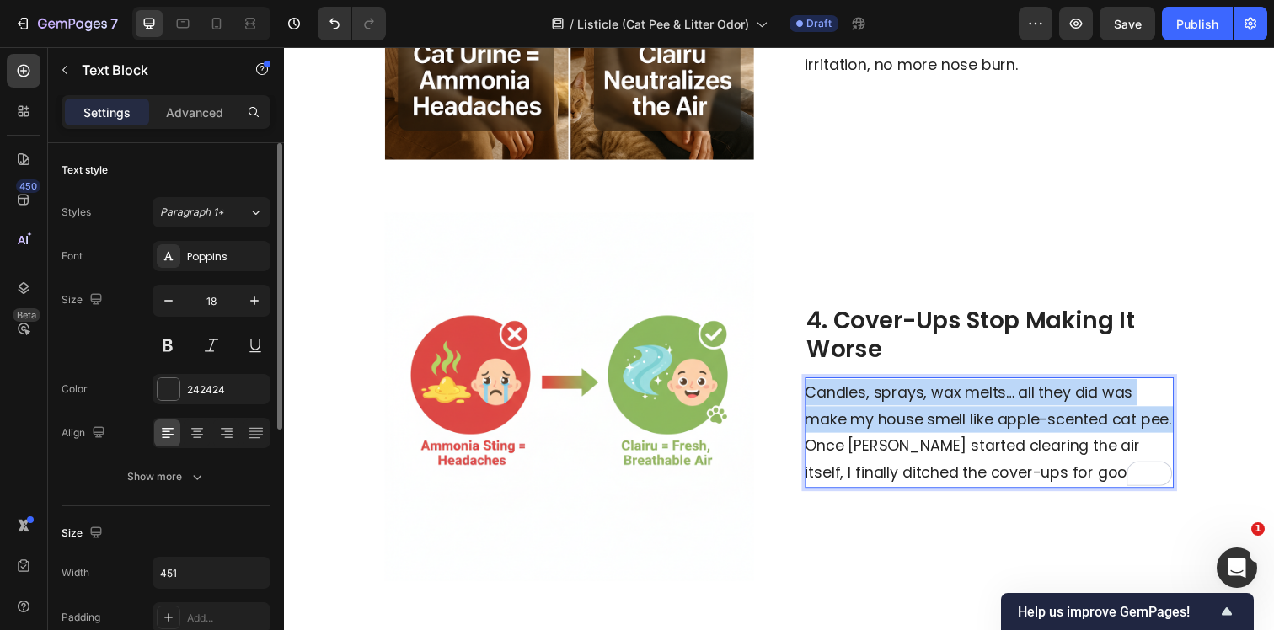
drag, startPoint x: 852, startPoint y: 455, endPoint x: 817, endPoint y: 398, distance: 66.9
click at [817, 398] on p "Candles, sprays, wax melts… all they did was make my house smell like apple-sce…" at bounding box center [1002, 441] width 375 height 110
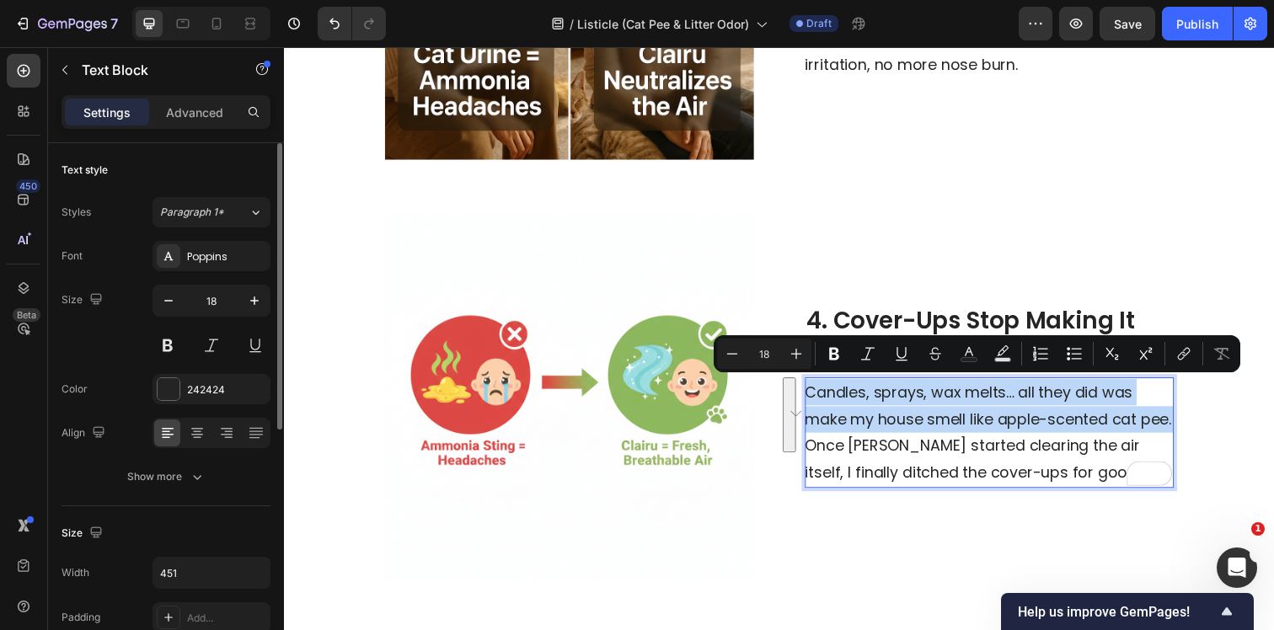
copy p "Candles, sprays, wax melts… all they did was make my house smell like apple-sce…"
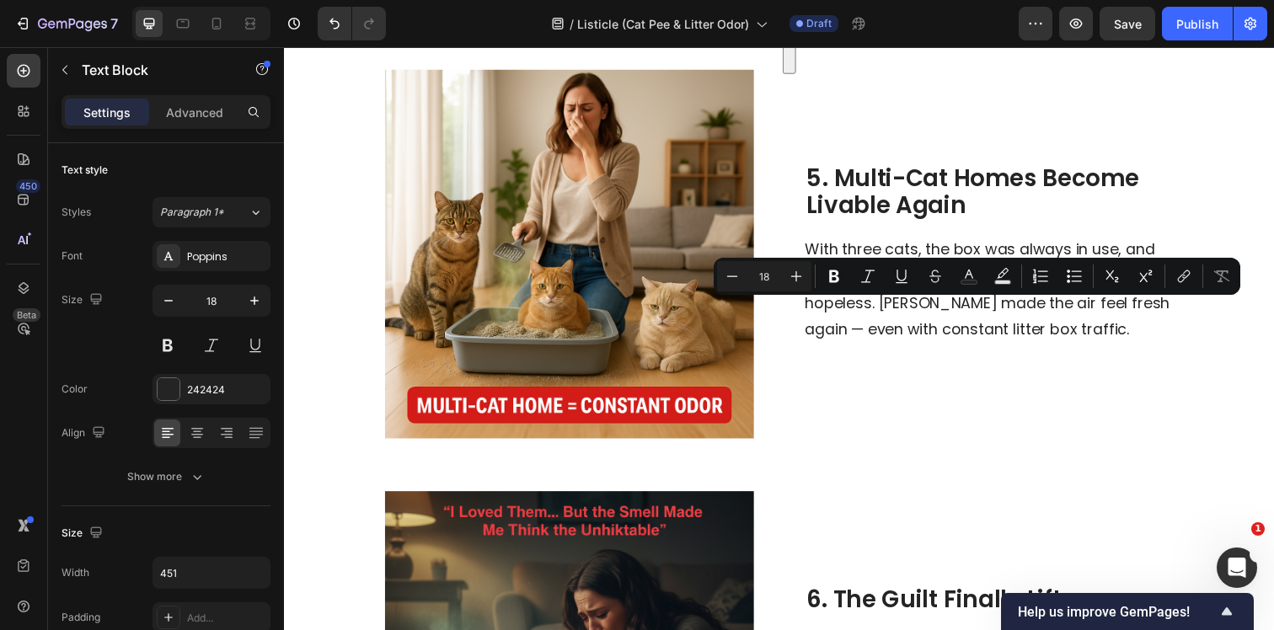
scroll to position [1659, 0]
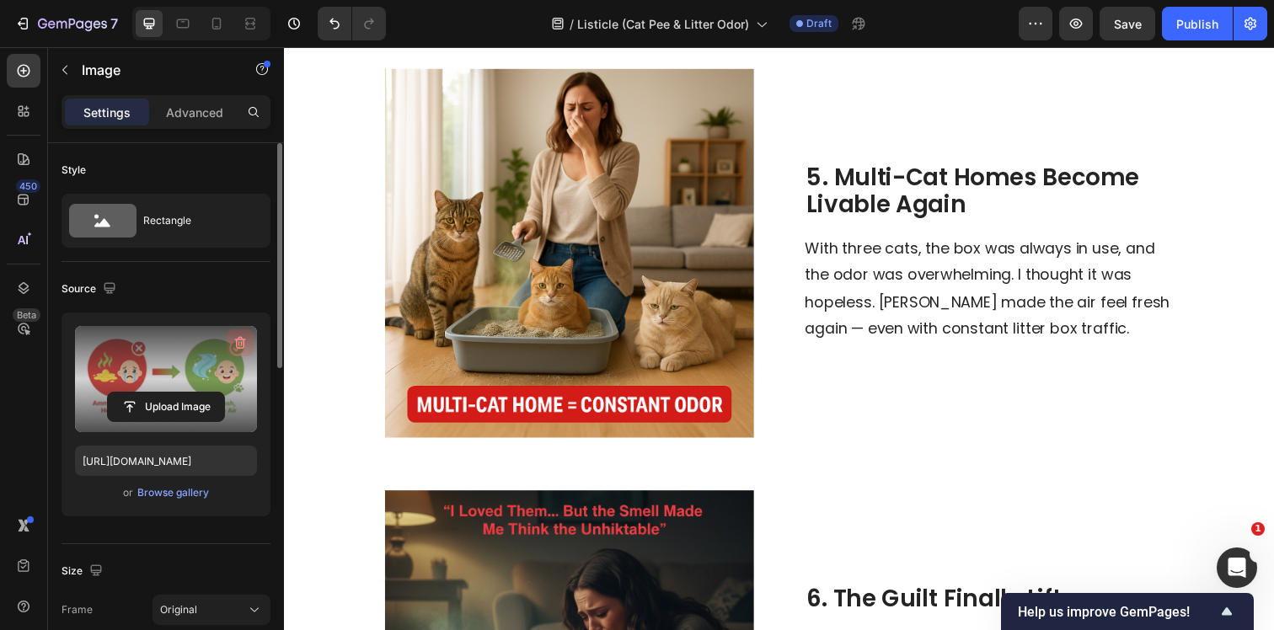
click at [243, 341] on icon "button" at bounding box center [240, 342] width 17 height 17
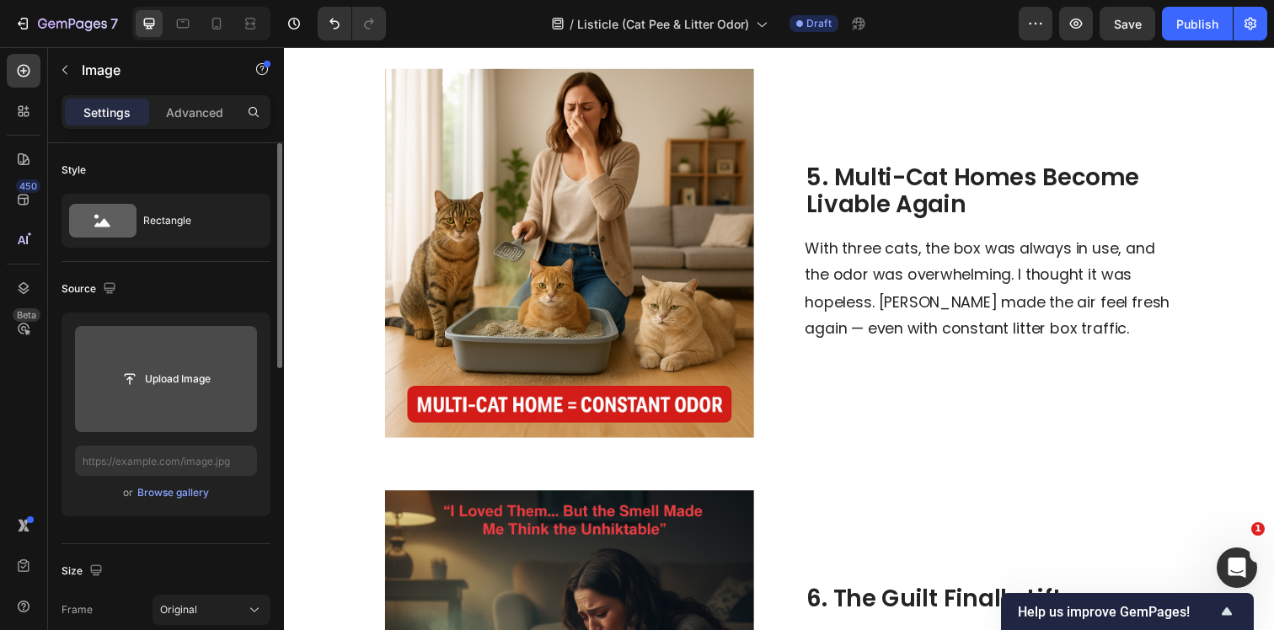
click at [173, 373] on input "file" at bounding box center [166, 379] width 116 height 29
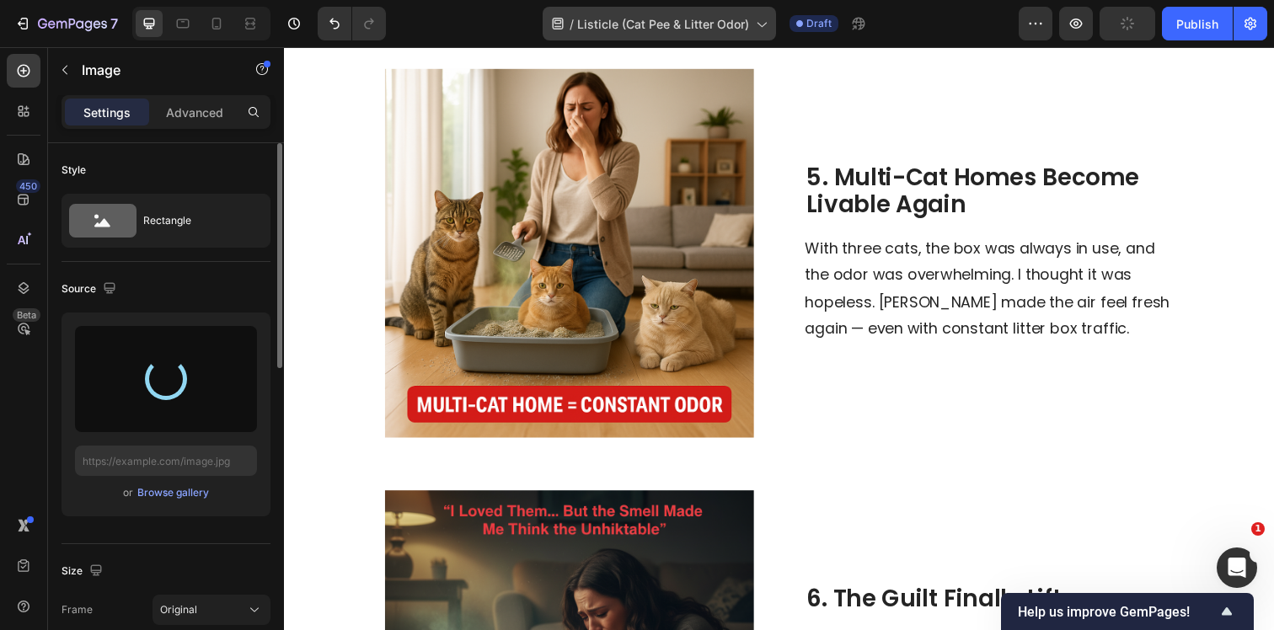
type input "https://cdn.shopify.com/s/files/1/0596/9153/2358/files/gempages_549795869793190…"
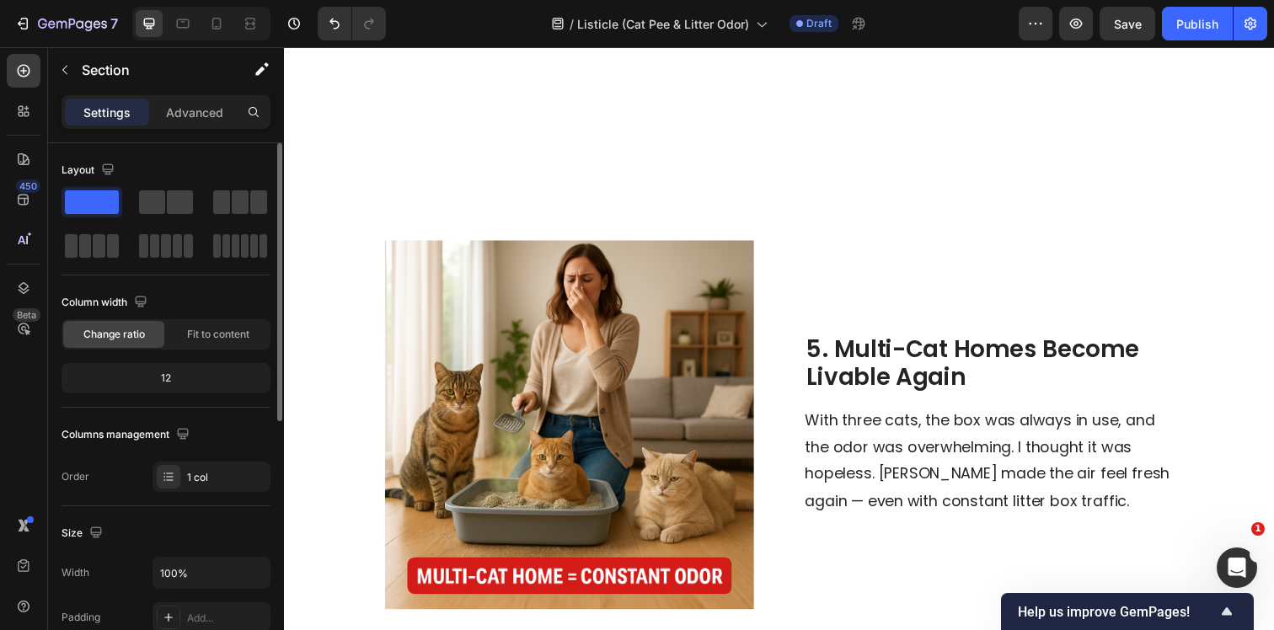
scroll to position [1861, 0]
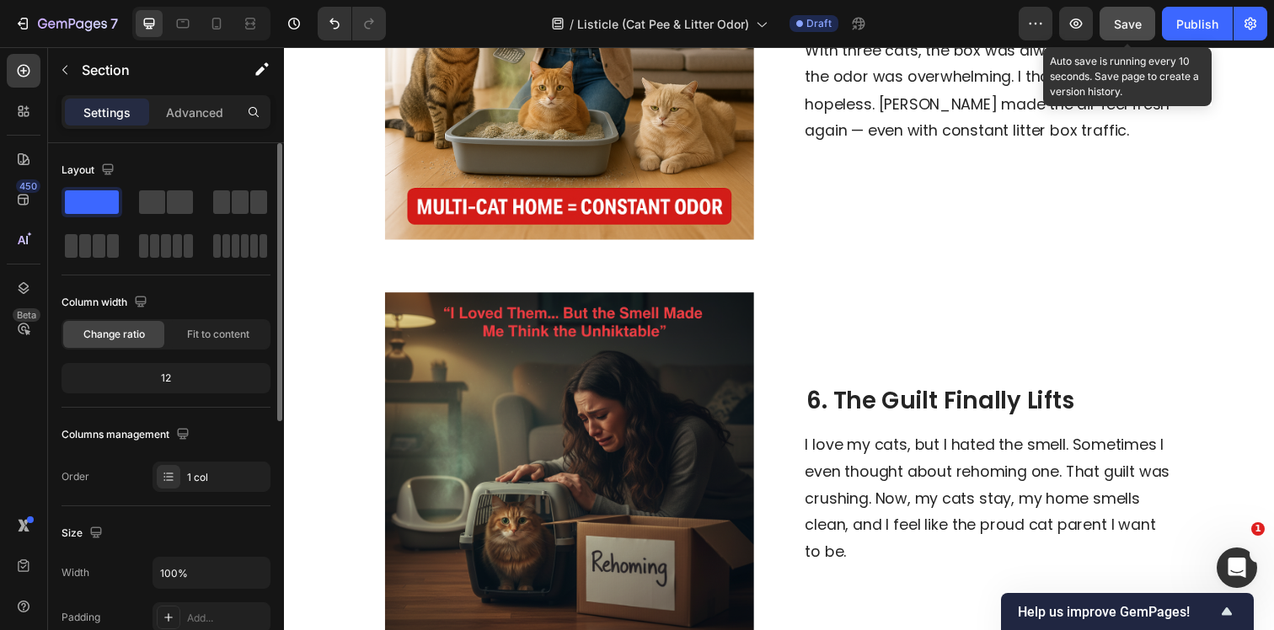
click at [1130, 33] on button "Save" at bounding box center [1127, 24] width 56 height 34
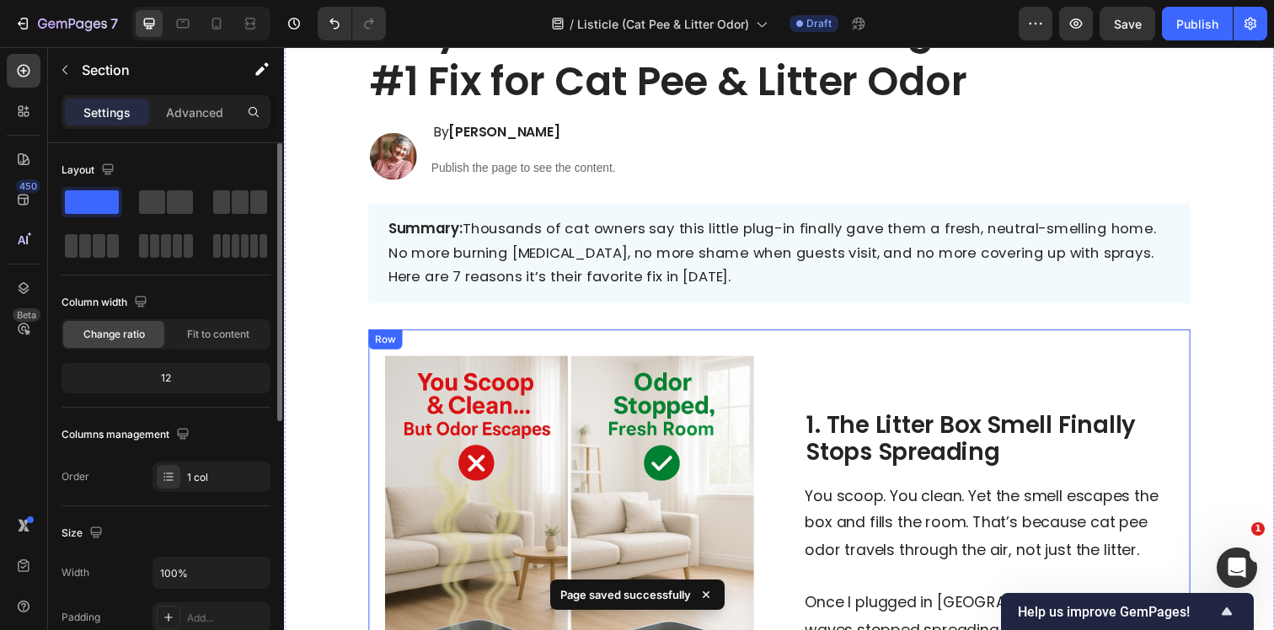
scroll to position [0, 0]
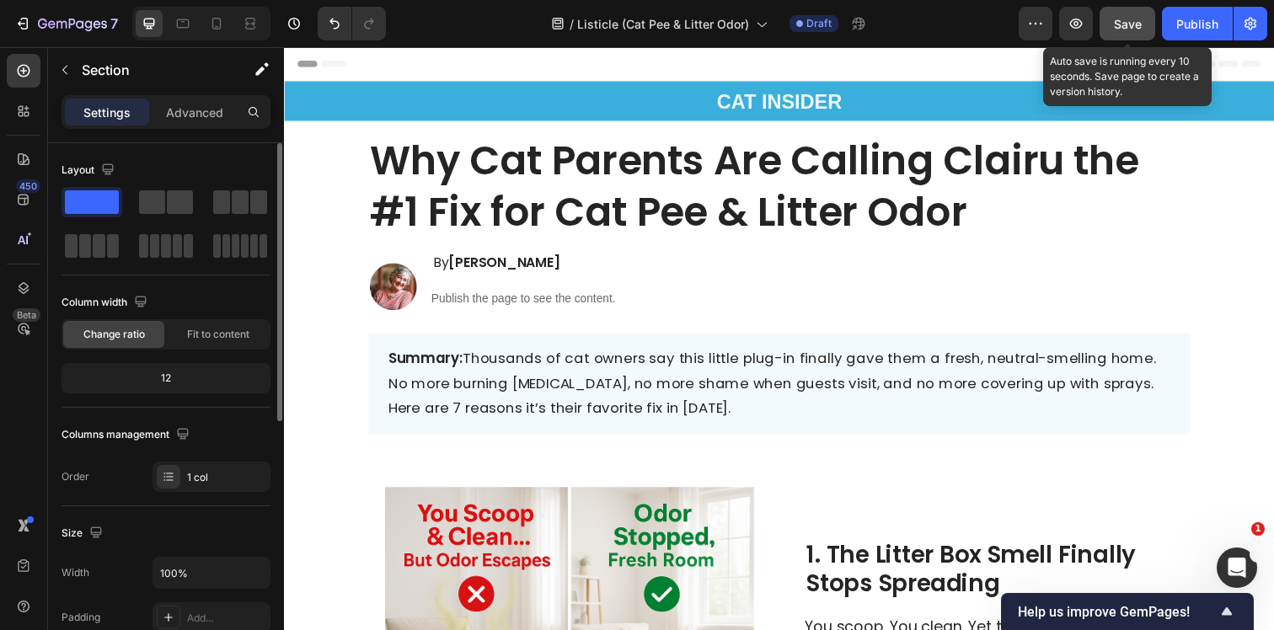
click at [1130, 28] on span "Save" at bounding box center [1128, 24] width 28 height 14
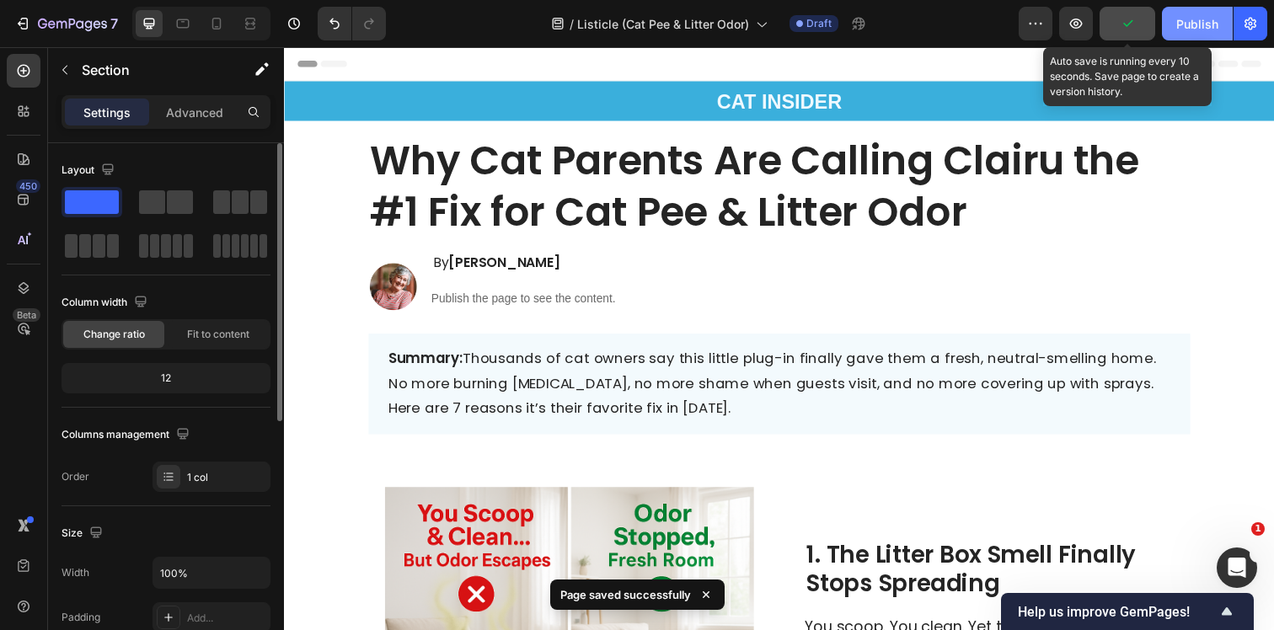
click at [1216, 28] on div "Publish" at bounding box center [1197, 24] width 42 height 18
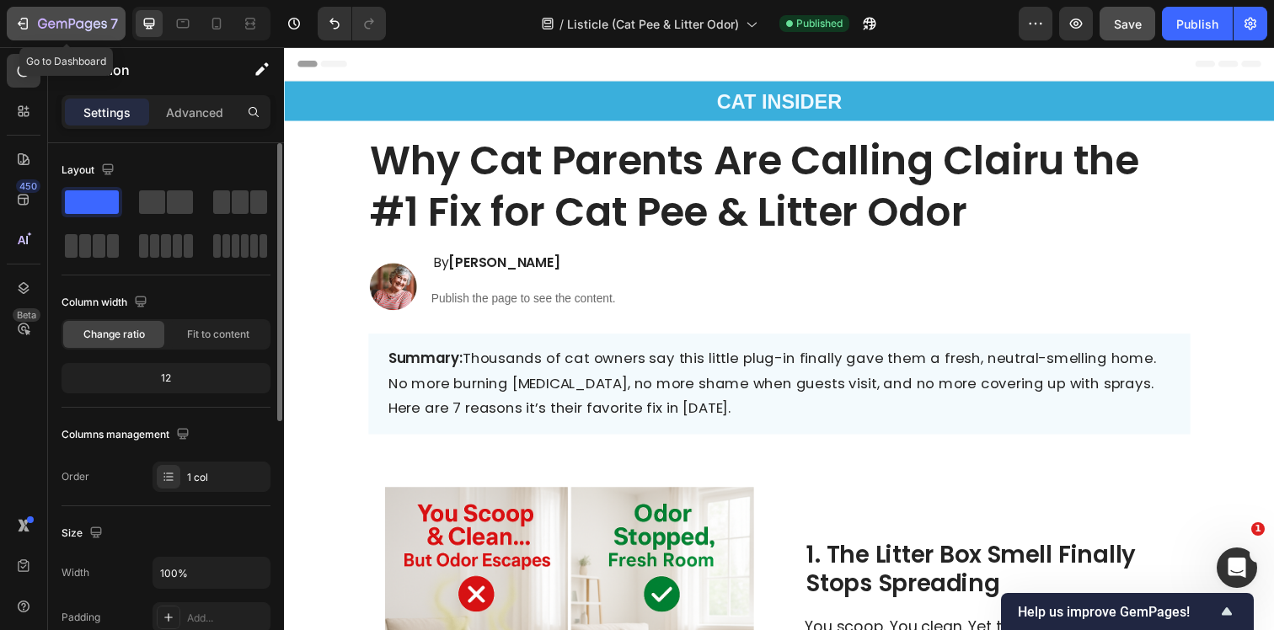
click at [91, 20] on icon "button" at bounding box center [89, 25] width 8 height 11
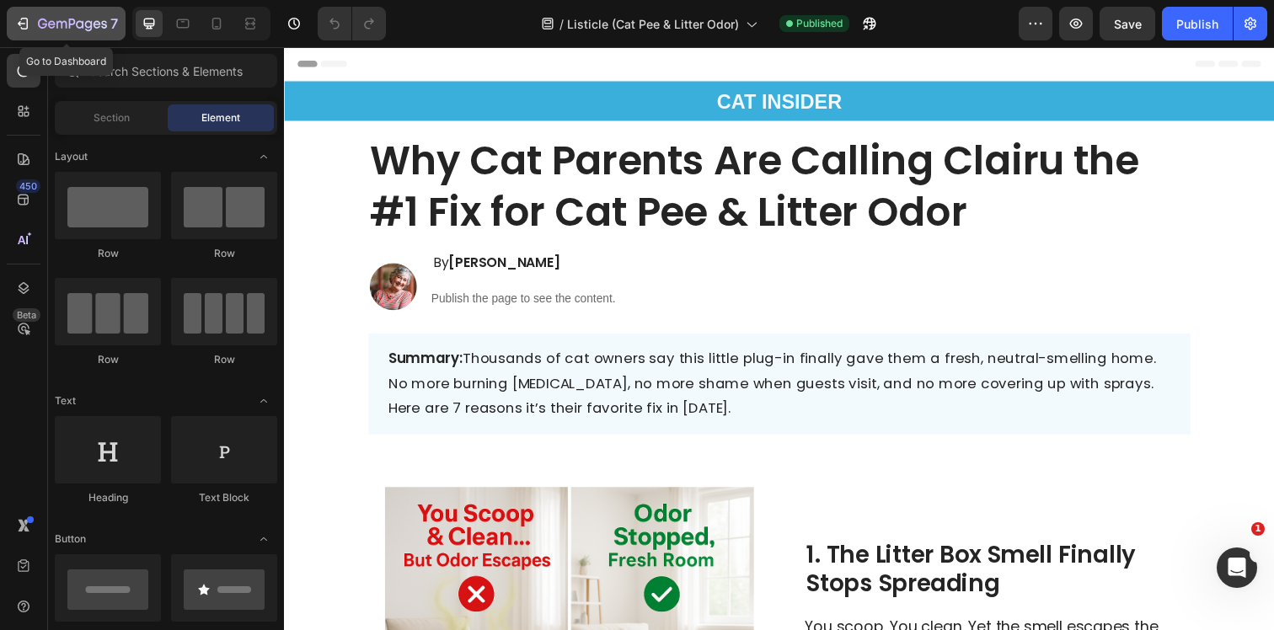
click at [53, 24] on icon "button" at bounding box center [52, 24] width 8 height 8
